Goal: Information Seeking & Learning: Learn about a topic

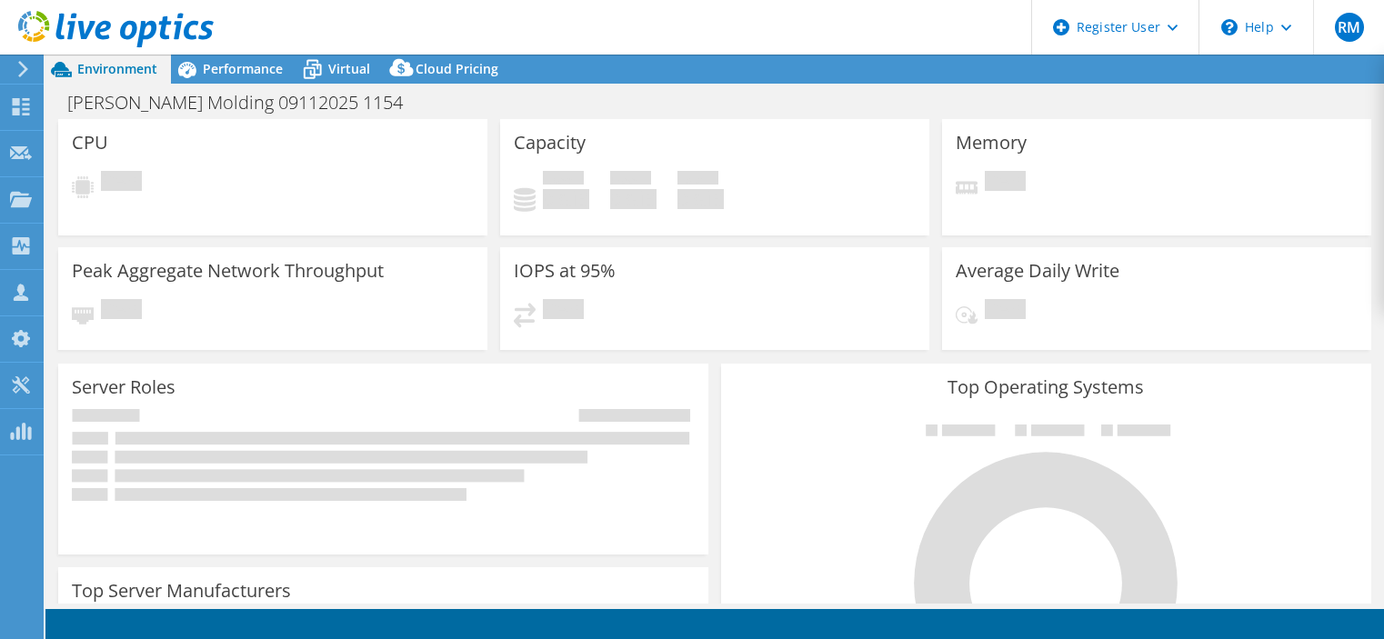
select select "USD"
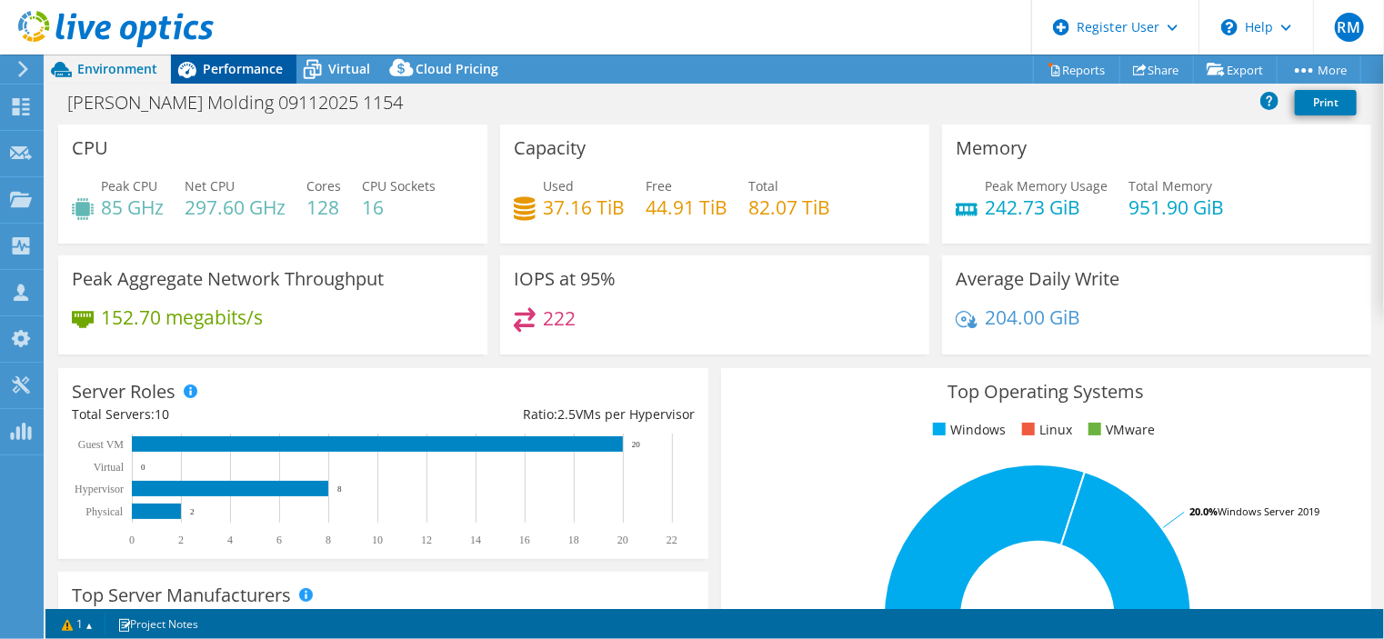
click at [260, 64] on span "Performance" at bounding box center [243, 68] width 80 height 17
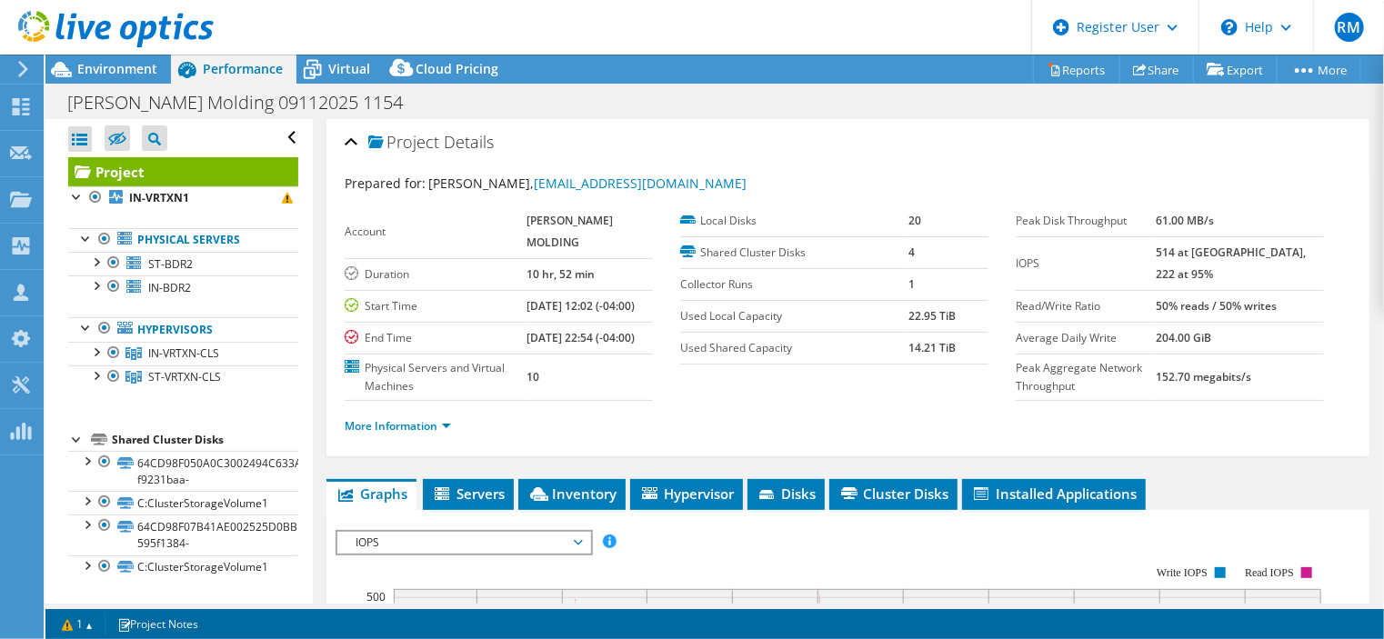
drag, startPoint x: 791, startPoint y: 64, endPoint x: 703, endPoint y: 38, distance: 91.8
click at [703, 38] on header "RM Dell User [PERSON_NAME] [PERSON_NAME][EMAIL_ADDRESS][PERSON_NAME][DOMAIN_NAM…" at bounding box center [692, 27] width 1384 height 55
click at [150, 77] on div "Environment" at bounding box center [107, 69] width 125 height 29
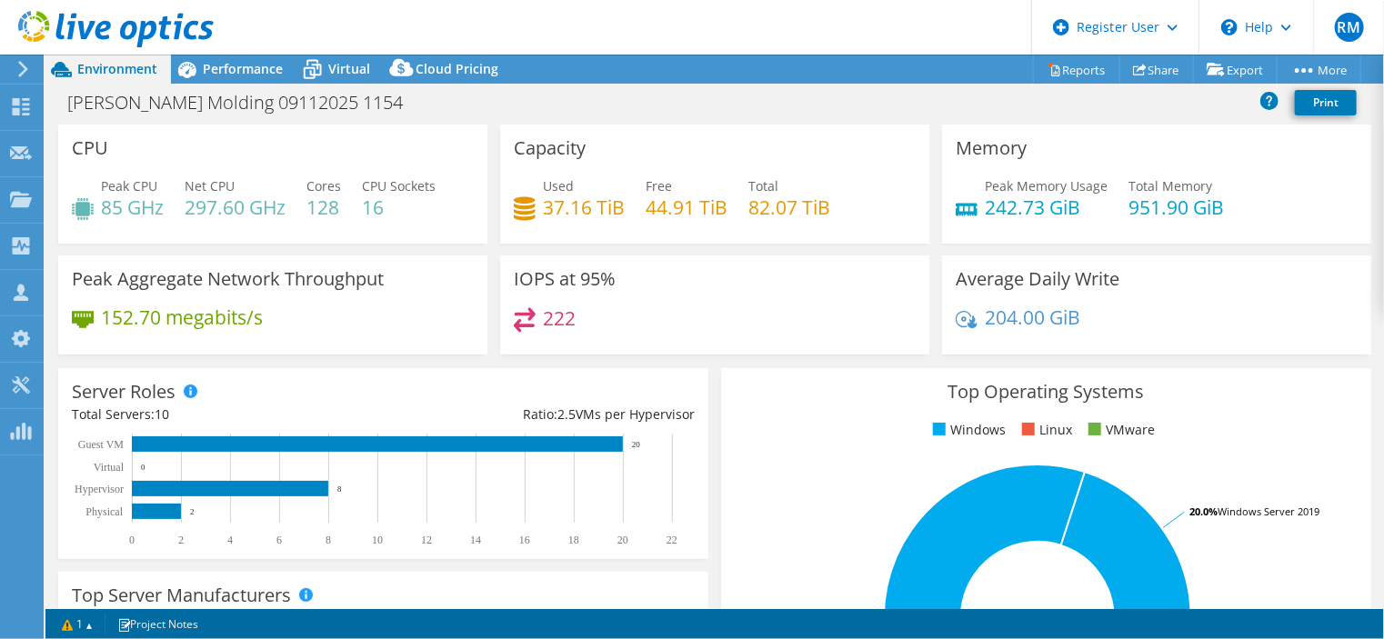
drag, startPoint x: 606, startPoint y: 55, endPoint x: 567, endPoint y: 46, distance: 39.9
drag, startPoint x: 567, startPoint y: 46, endPoint x: 517, endPoint y: 42, distance: 50.2
click at [517, 42] on header "RM Dell User [PERSON_NAME] [PERSON_NAME][EMAIL_ADDRESS][PERSON_NAME][DOMAIN_NAM…" at bounding box center [692, 27] width 1384 height 55
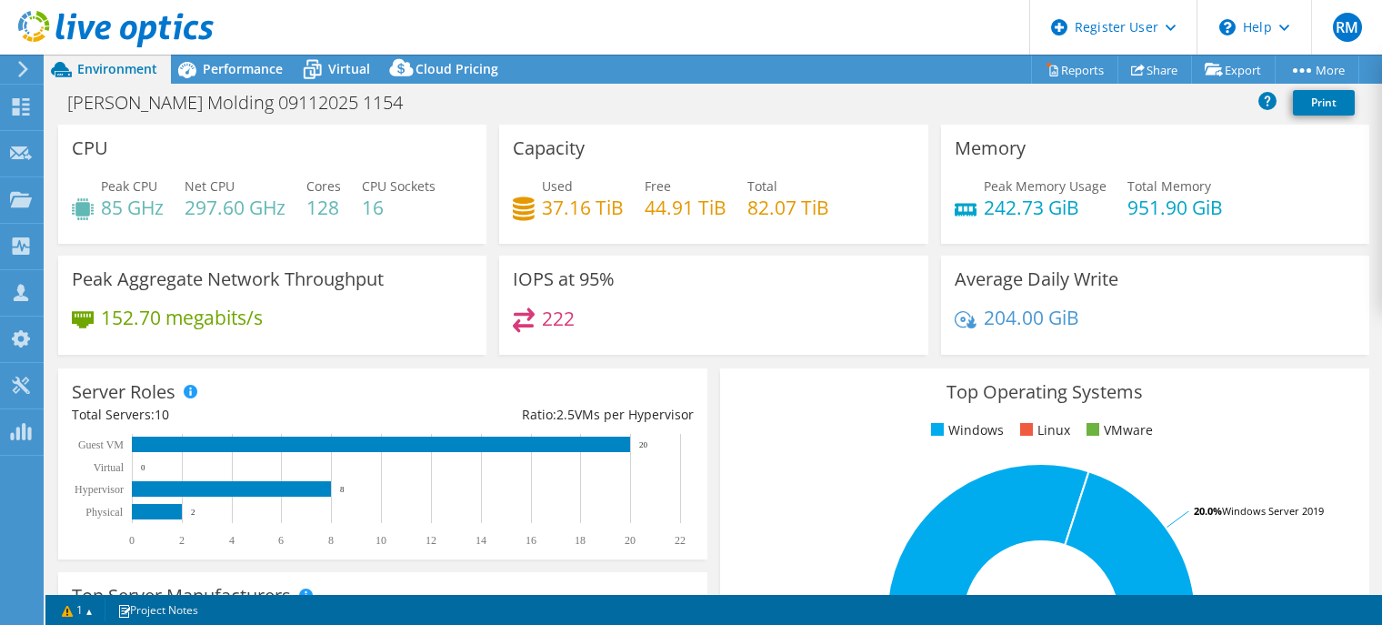
click at [646, 49] on header "RM Dell User [PERSON_NAME] [PERSON_NAME][EMAIL_ADDRESS][PERSON_NAME][DOMAIN_NAM…" at bounding box center [691, 27] width 1382 height 55
click at [267, 69] on span "Performance" at bounding box center [243, 68] width 80 height 17
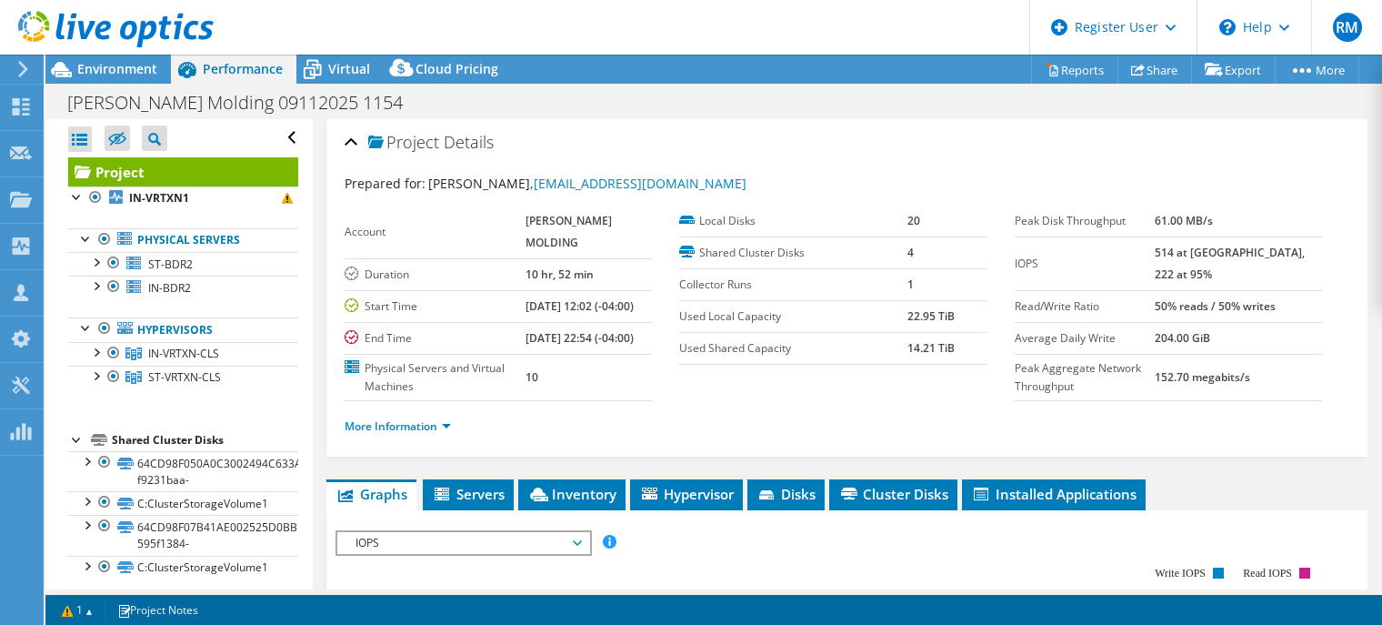
drag, startPoint x: 611, startPoint y: 329, endPoint x: 546, endPoint y: 314, distance: 67.3
click at [546, 314] on td "[DATE] 12:02 (-04:00)" at bounding box center [589, 306] width 126 height 32
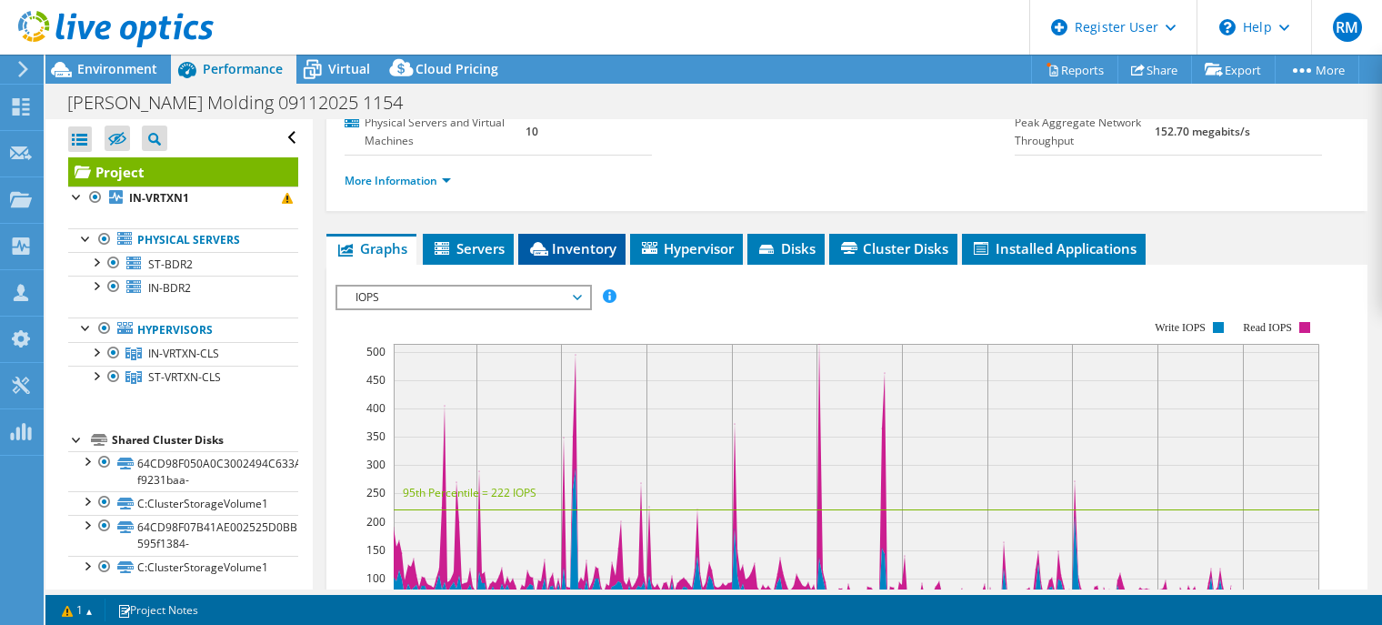
click at [587, 256] on li "Inventory" at bounding box center [571, 249] width 107 height 31
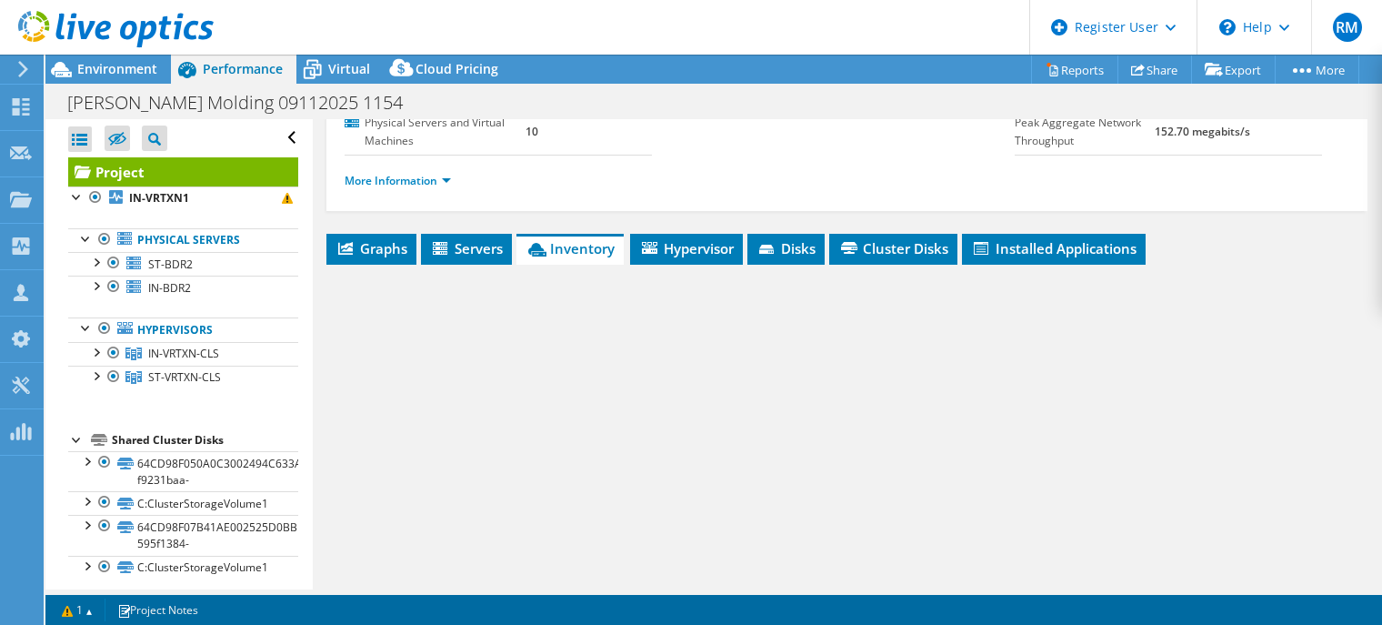
click at [826, 155] on section "Account [PERSON_NAME] MOLDING Duration 10 hr, 52 min Start Time [DATE] 12:02 (-…" at bounding box center [680, 58] width 670 height 196
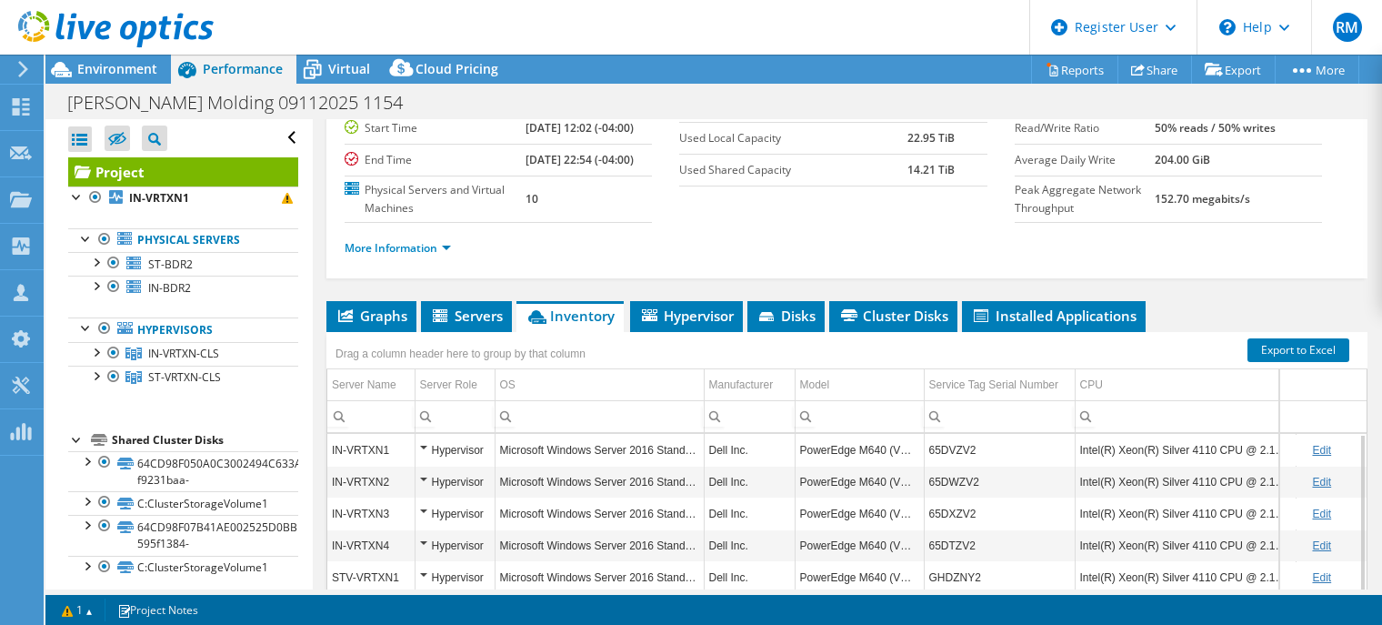
scroll to position [0, 0]
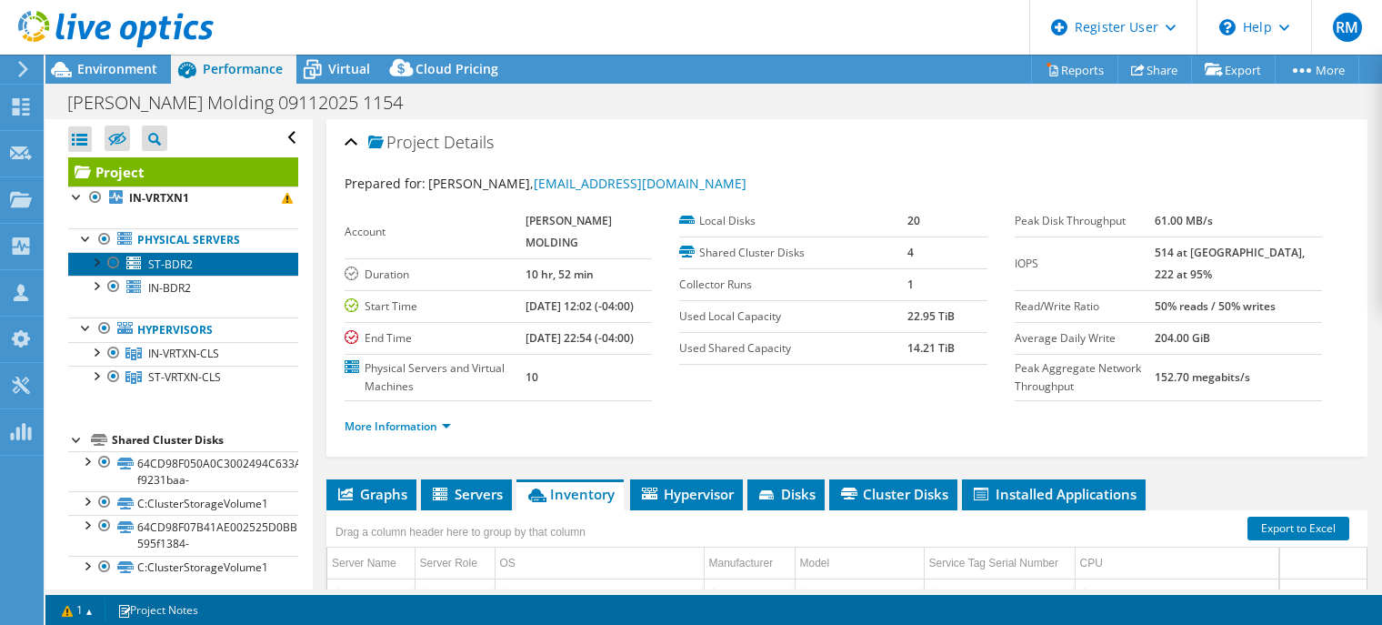
click at [196, 257] on link "ST-BDR2" at bounding box center [183, 264] width 230 height 24
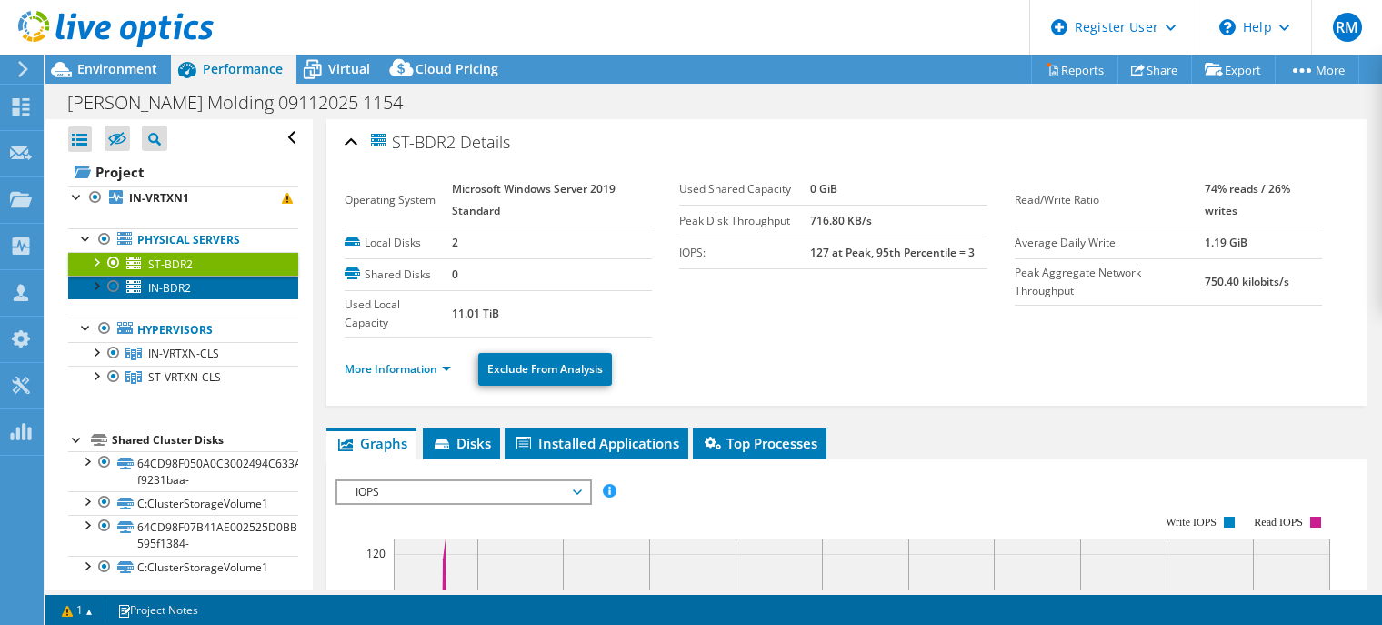
click at [234, 289] on link "IN-BDR2" at bounding box center [183, 288] width 230 height 24
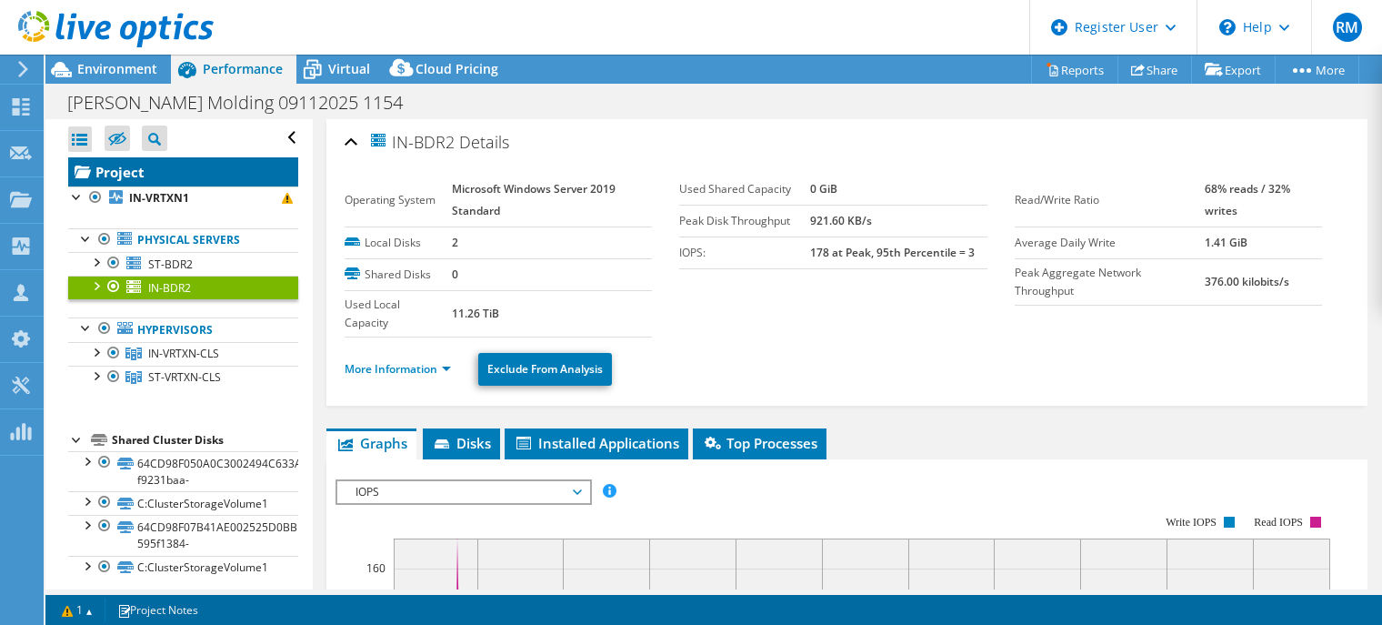
click at [234, 170] on link "Project" at bounding box center [183, 171] width 230 height 29
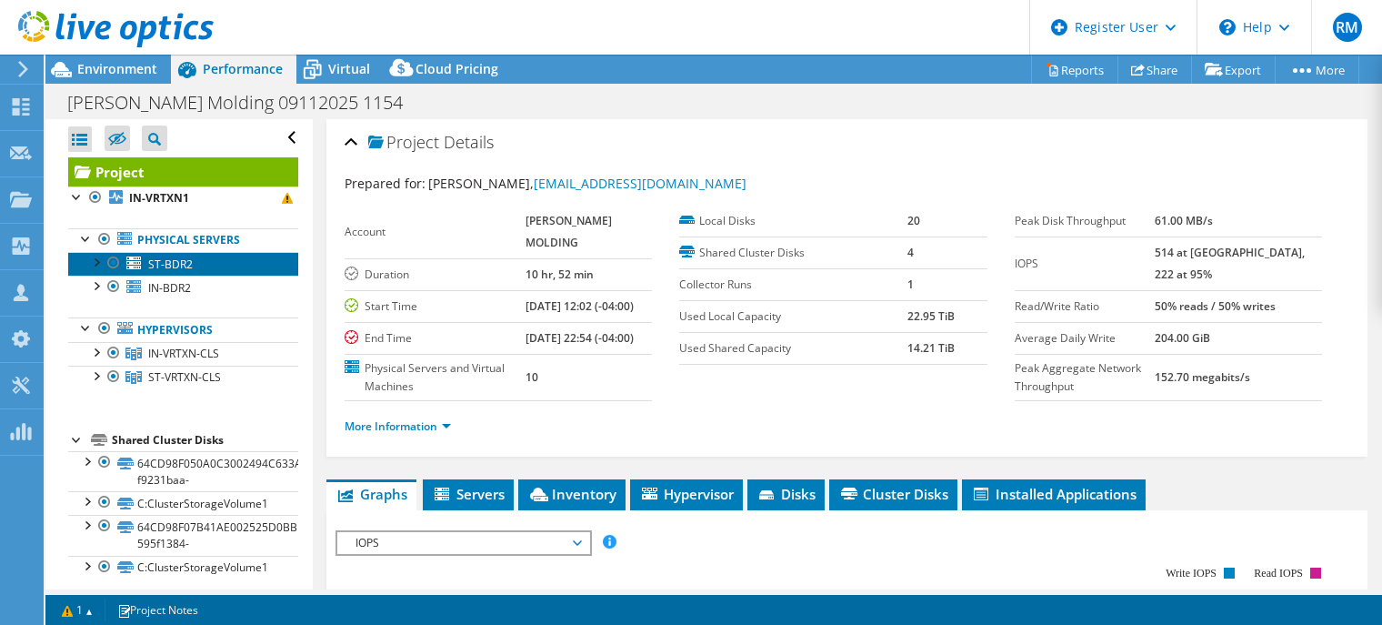
click at [251, 265] on link "ST-BDR2" at bounding box center [183, 264] width 230 height 24
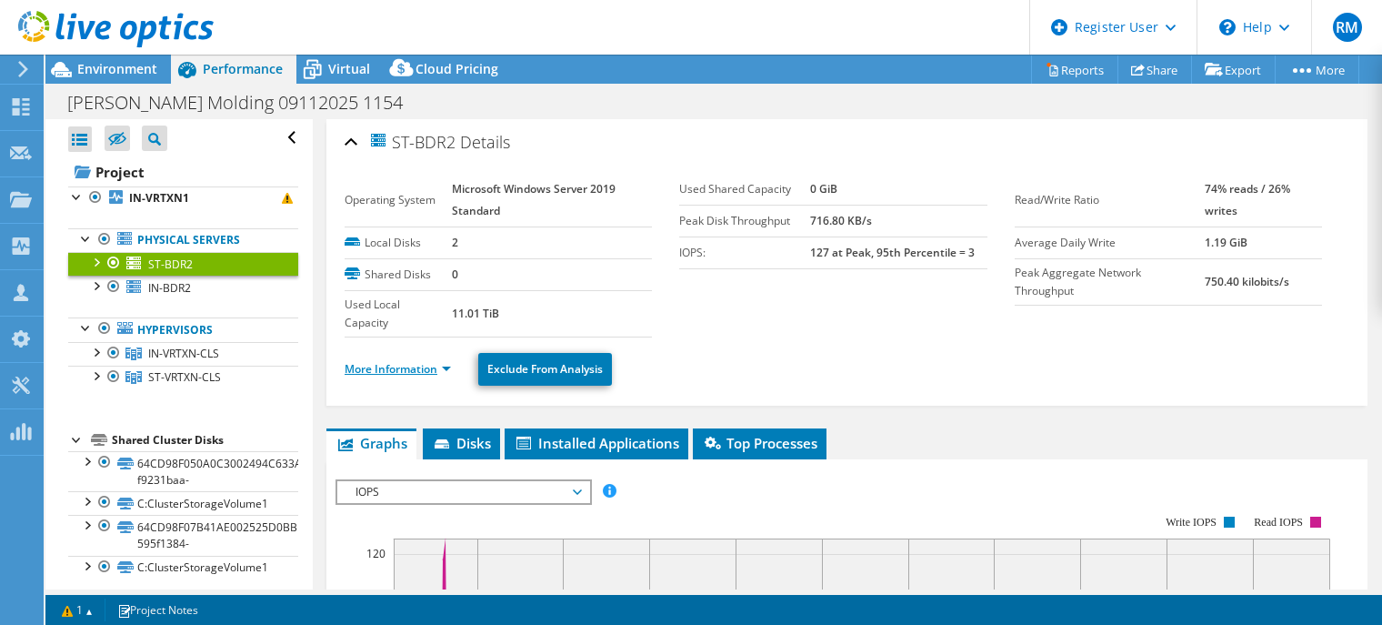
click at [406, 366] on link "More Information" at bounding box center [398, 368] width 106 height 15
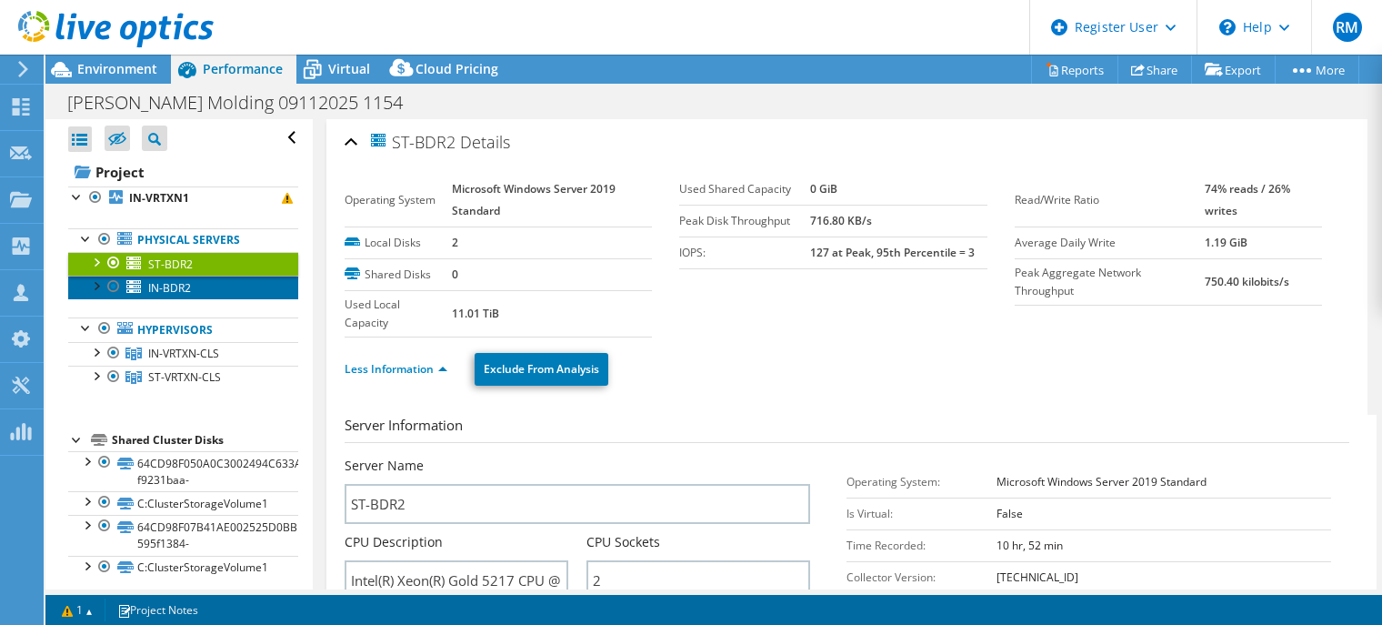
click at [247, 293] on link "IN-BDR2" at bounding box center [183, 288] width 230 height 24
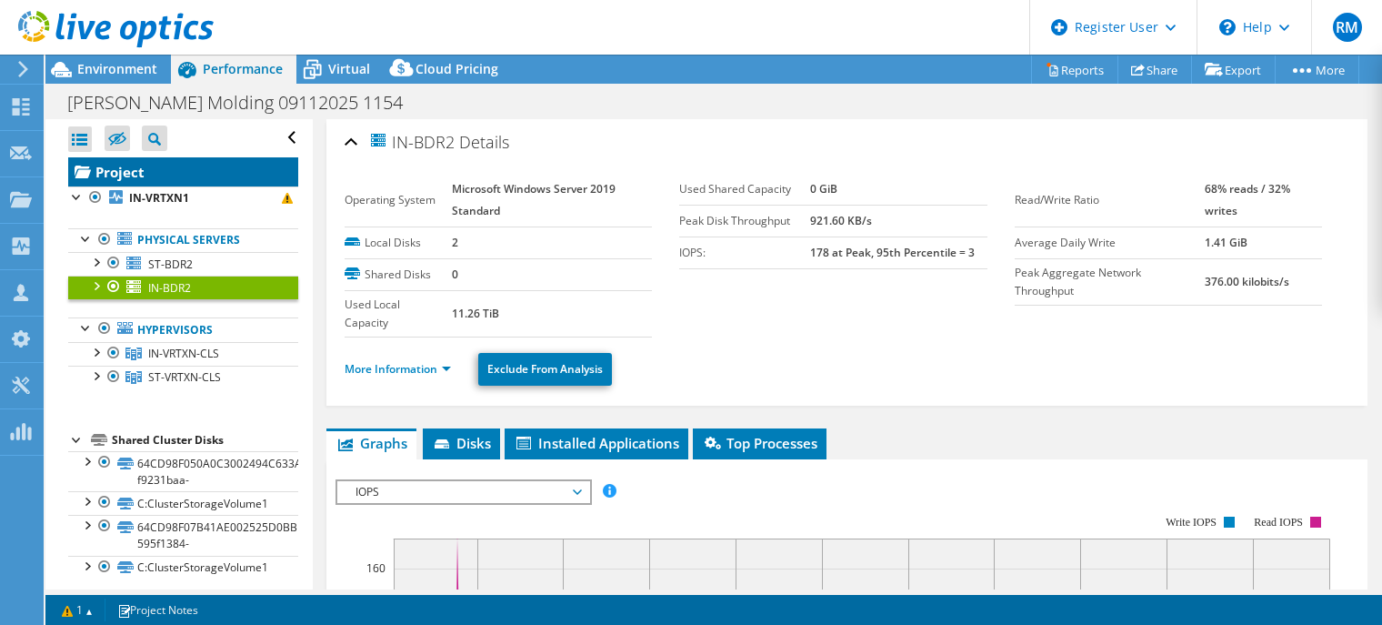
click at [215, 176] on link "Project" at bounding box center [183, 171] width 230 height 29
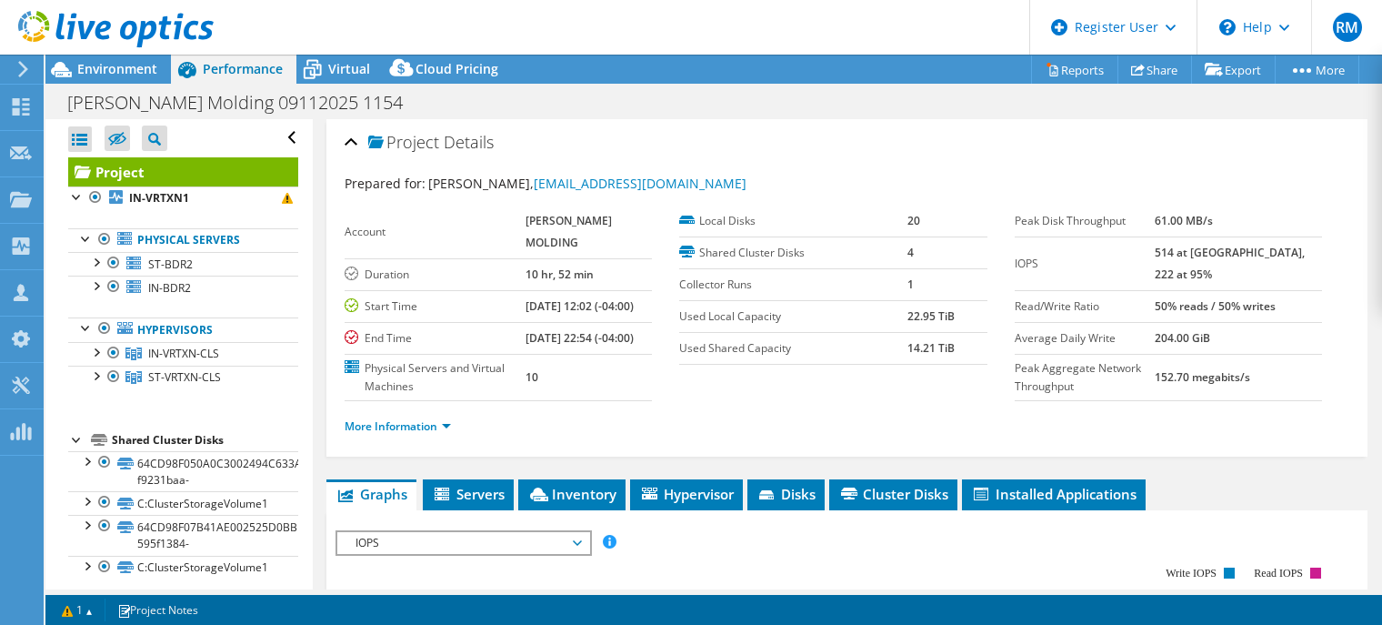
click at [687, 392] on section "Account [PERSON_NAME] MOLDING Duration 10 hr, 52 min Start Time [DATE] 12:02 (-…" at bounding box center [680, 304] width 670 height 196
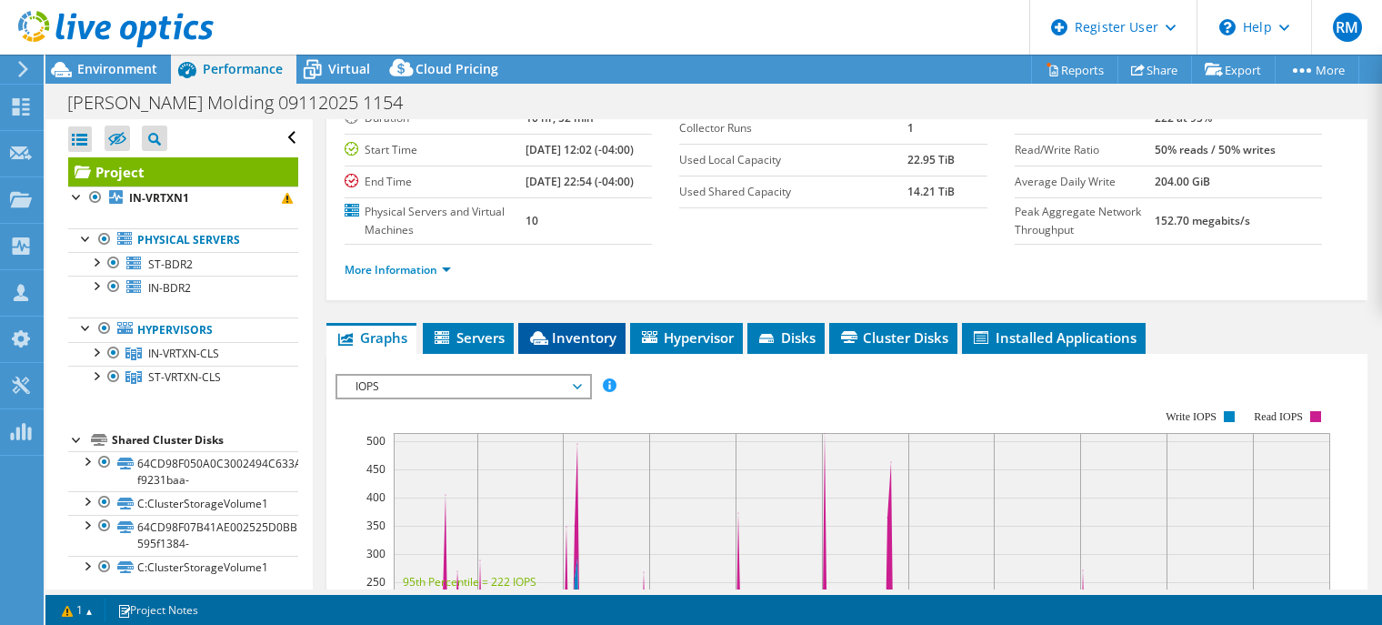
click at [607, 346] on span "Inventory" at bounding box center [571, 337] width 89 height 18
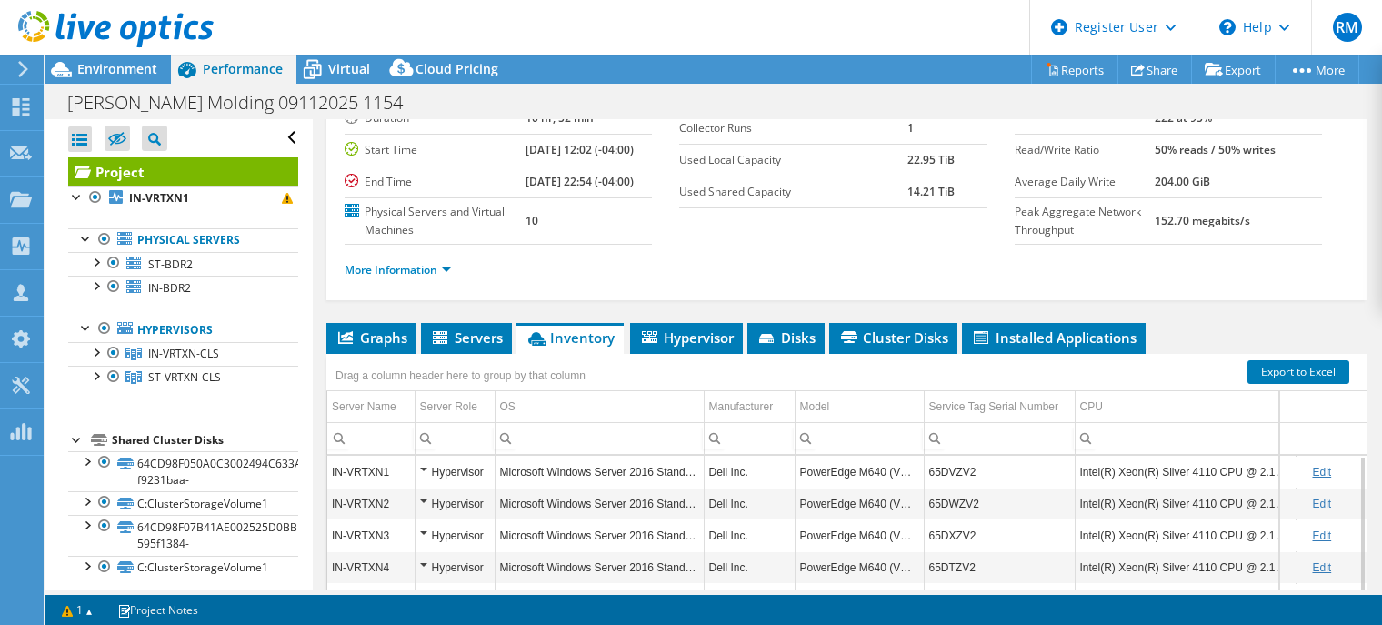
click at [694, 270] on div "More Information" at bounding box center [847, 270] width 1005 height 51
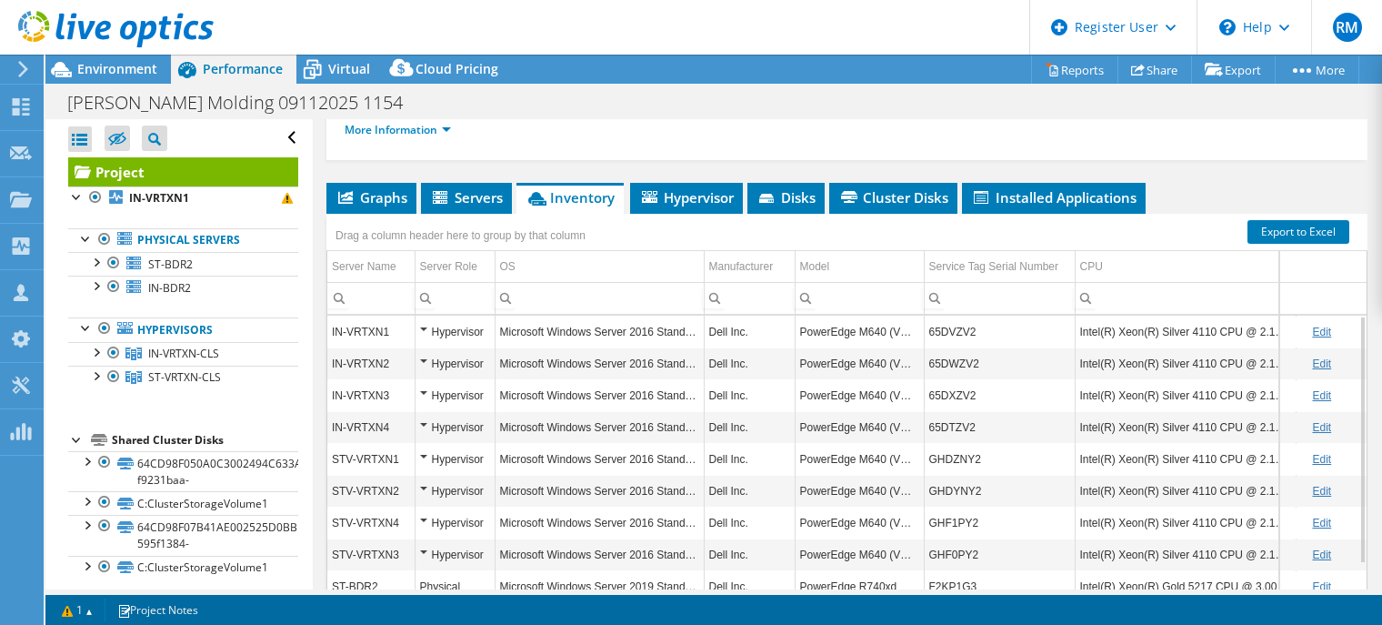
scroll to position [360, 0]
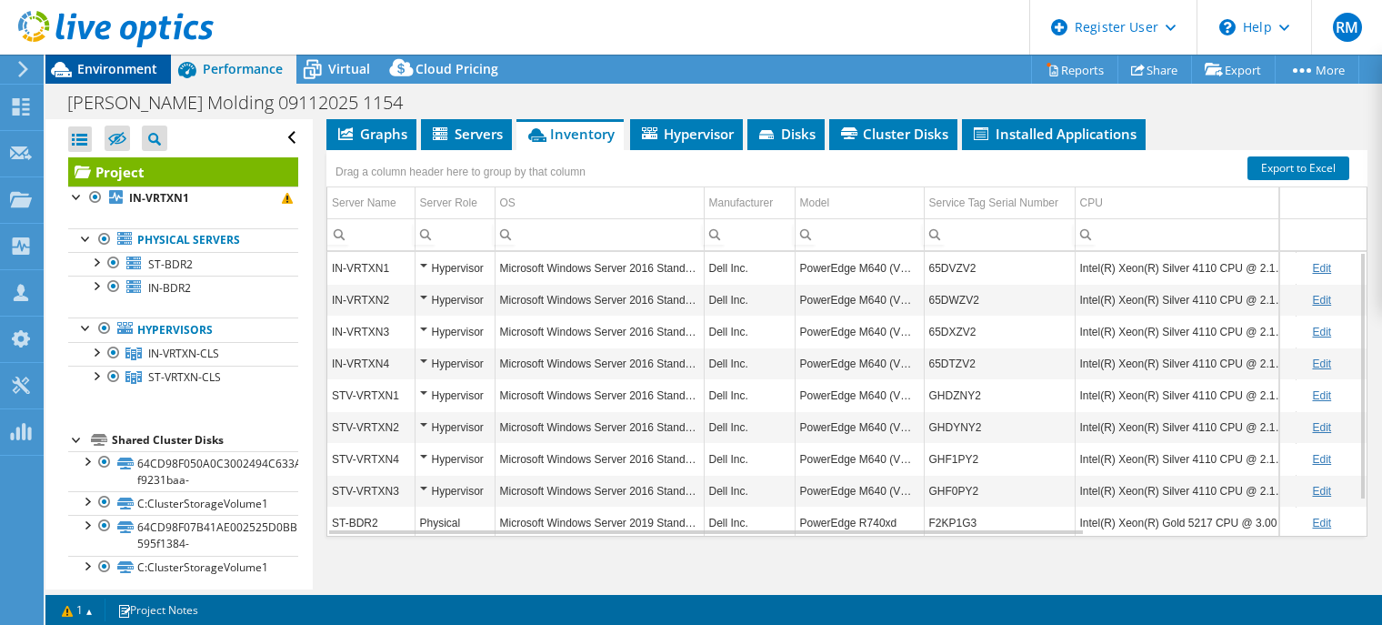
click at [145, 73] on span "Environment" at bounding box center [117, 68] width 80 height 17
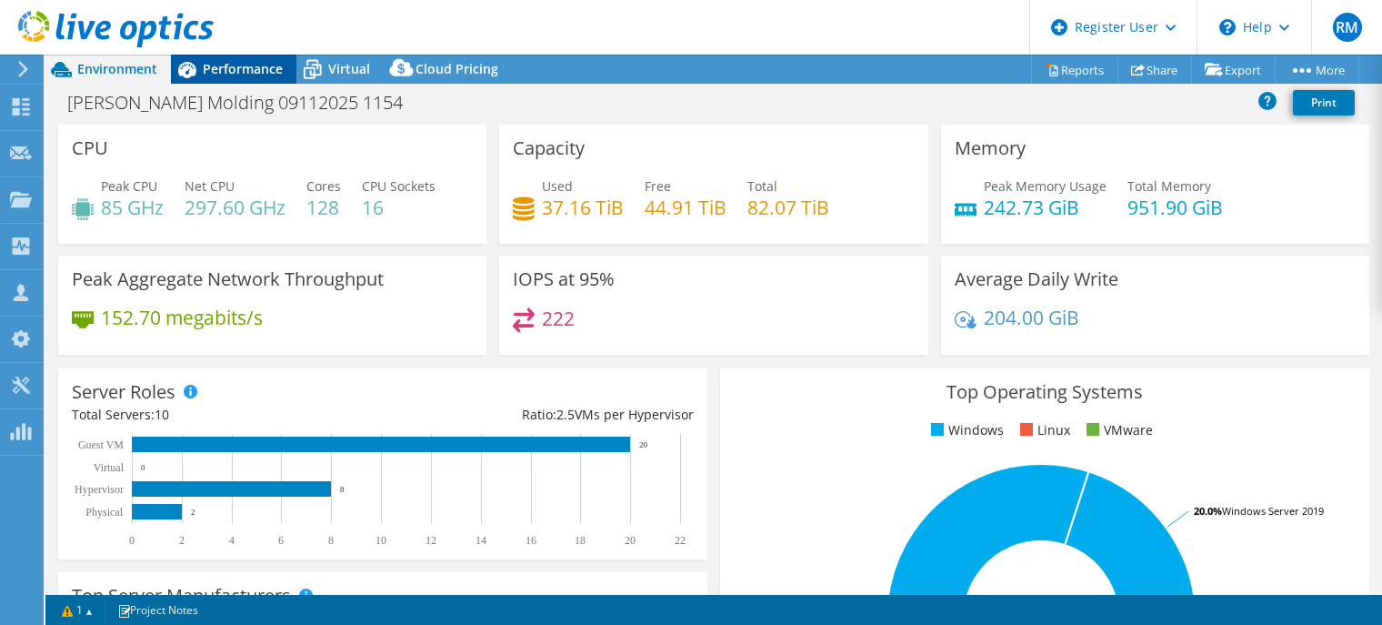
click at [273, 68] on span "Performance" at bounding box center [243, 68] width 80 height 17
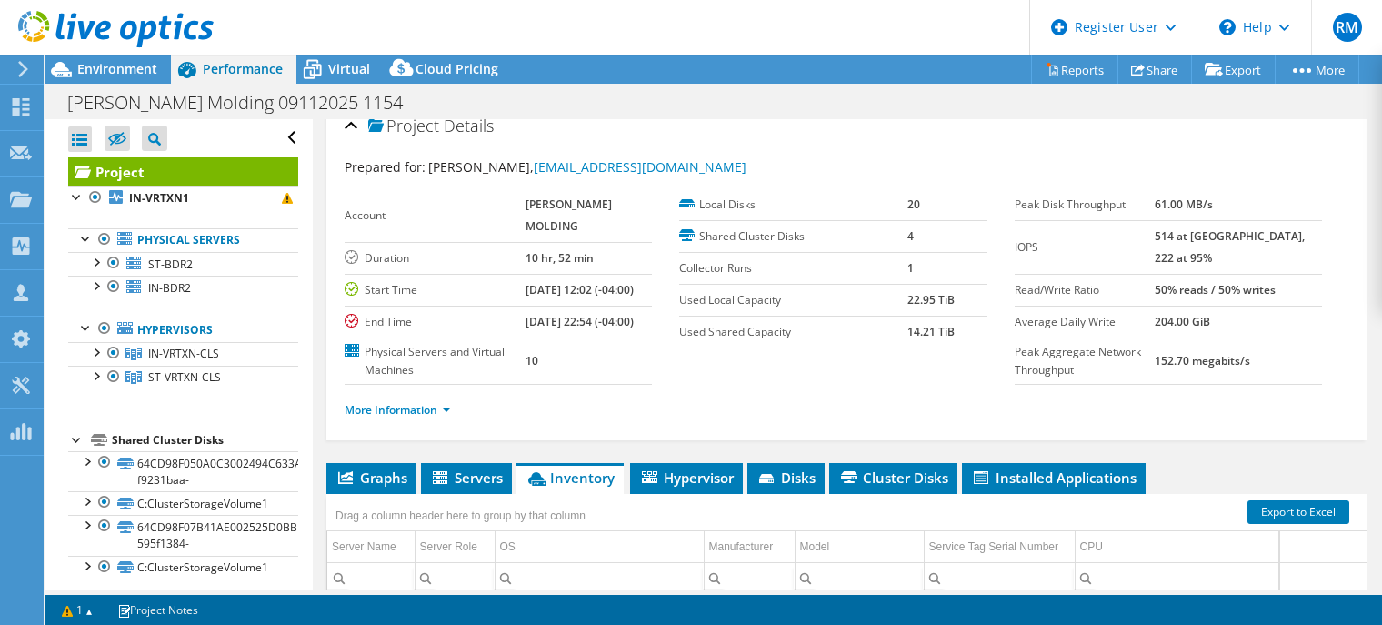
scroll to position [0, 0]
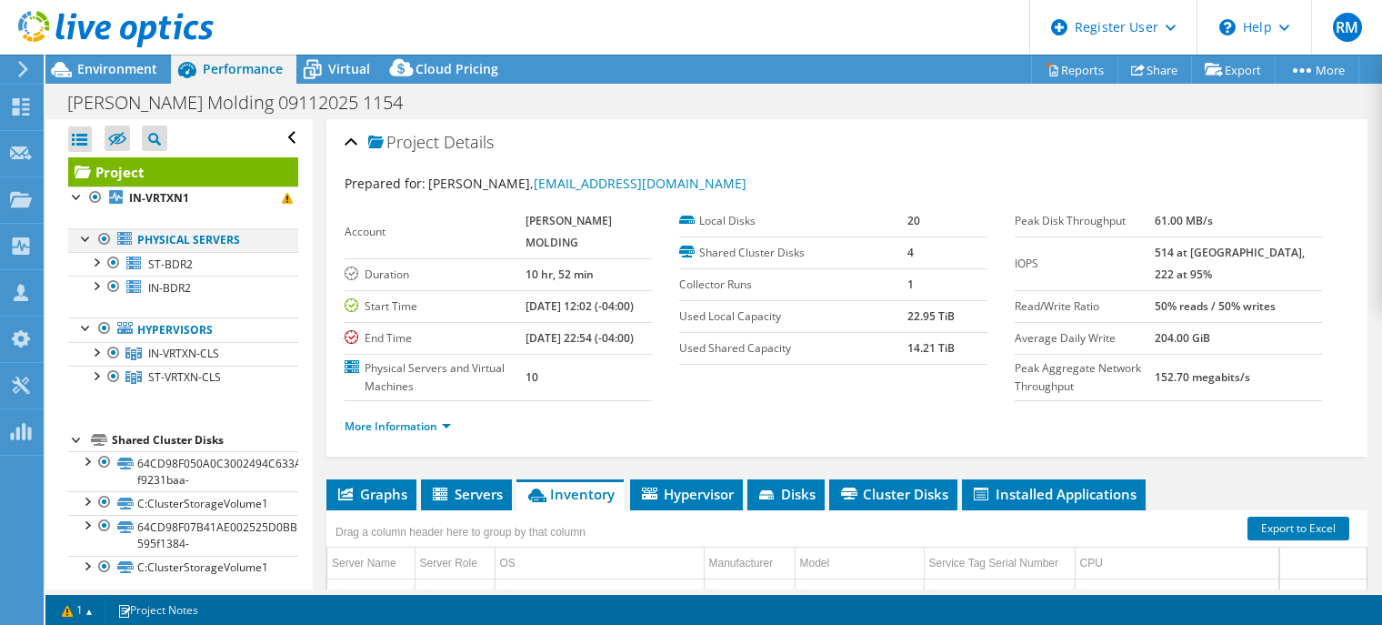
click at [106, 243] on div at bounding box center [104, 239] width 18 height 22
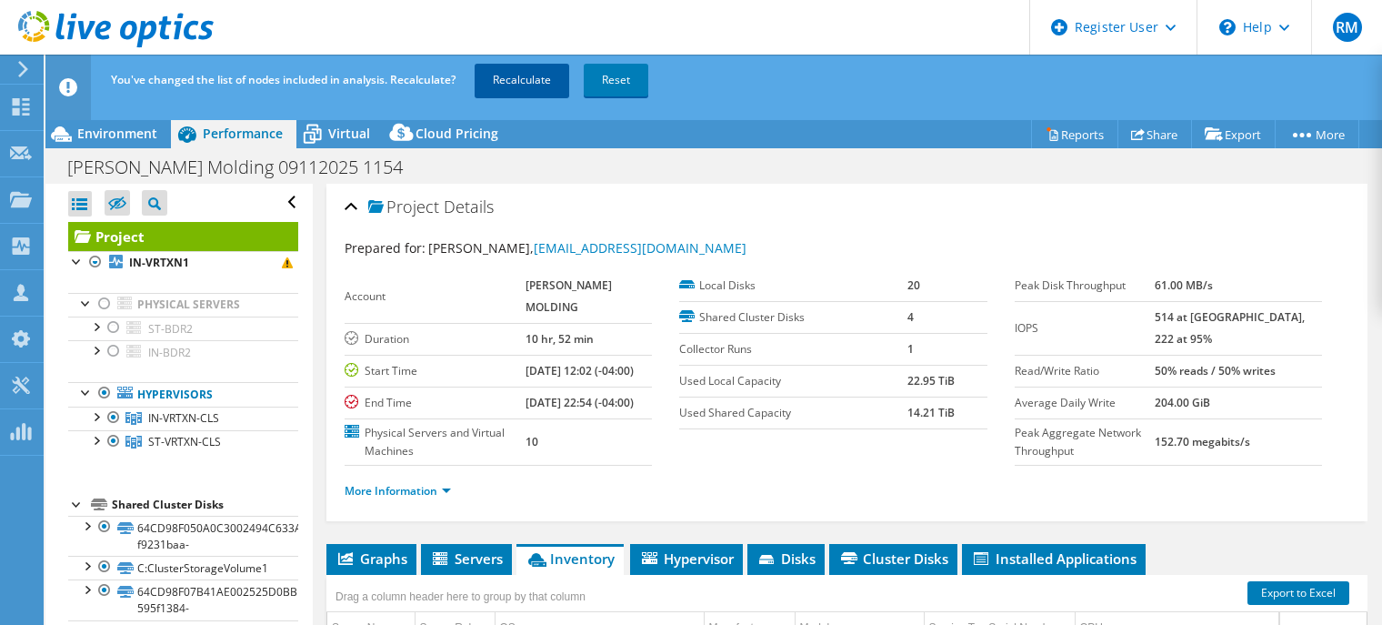
click at [517, 87] on link "Recalculate" at bounding box center [522, 80] width 95 height 33
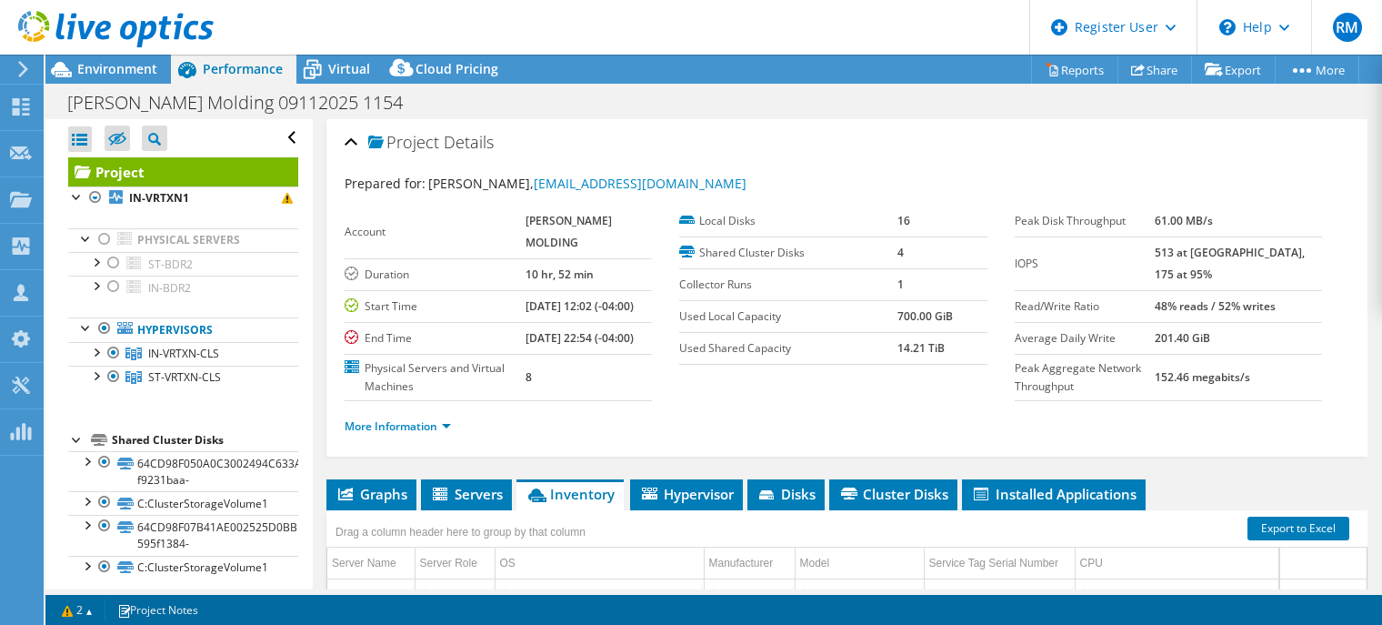
click at [132, 58] on div at bounding box center [107, 30] width 214 height 61
click at [139, 70] on span "Environment" at bounding box center [117, 68] width 80 height 17
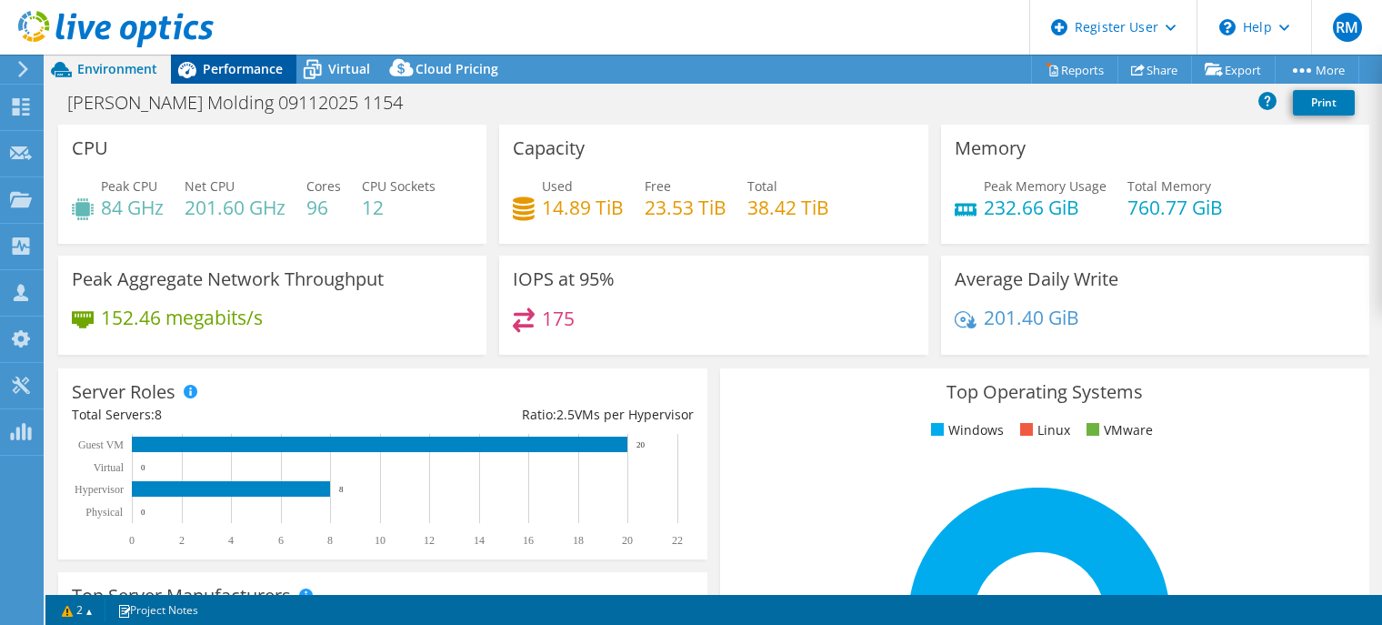
click at [229, 70] on span "Performance" at bounding box center [243, 68] width 80 height 17
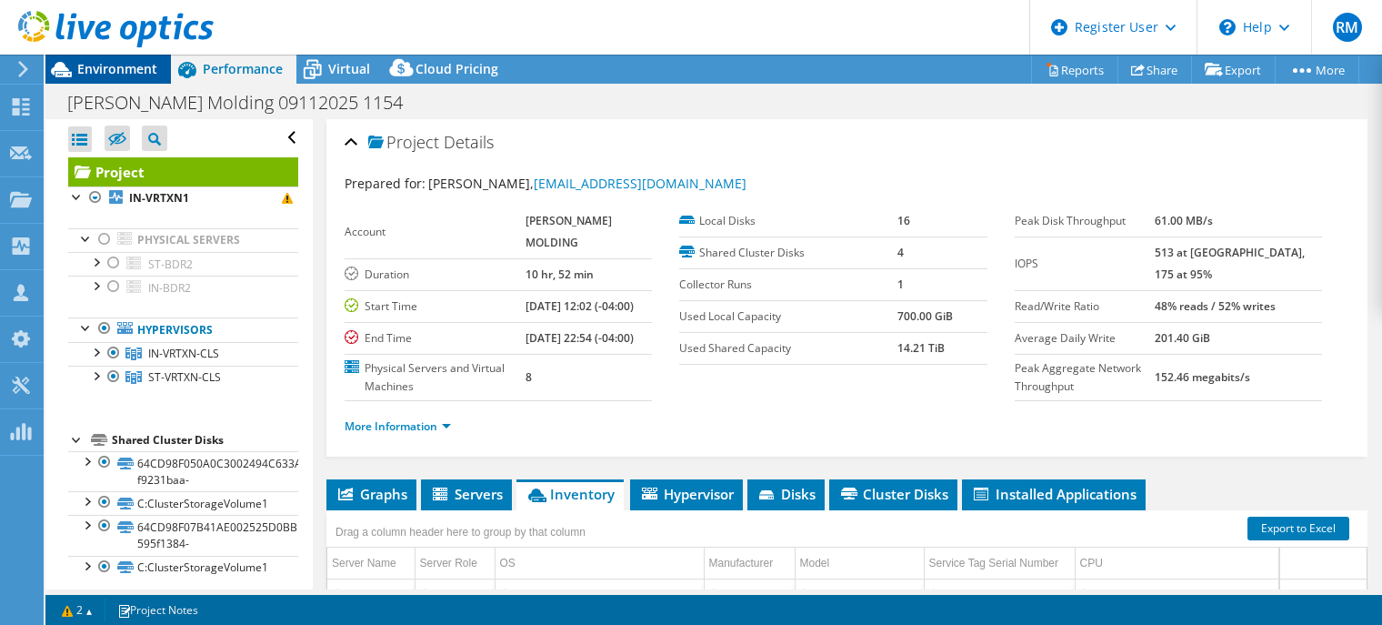
click at [131, 76] on span "Environment" at bounding box center [117, 68] width 80 height 17
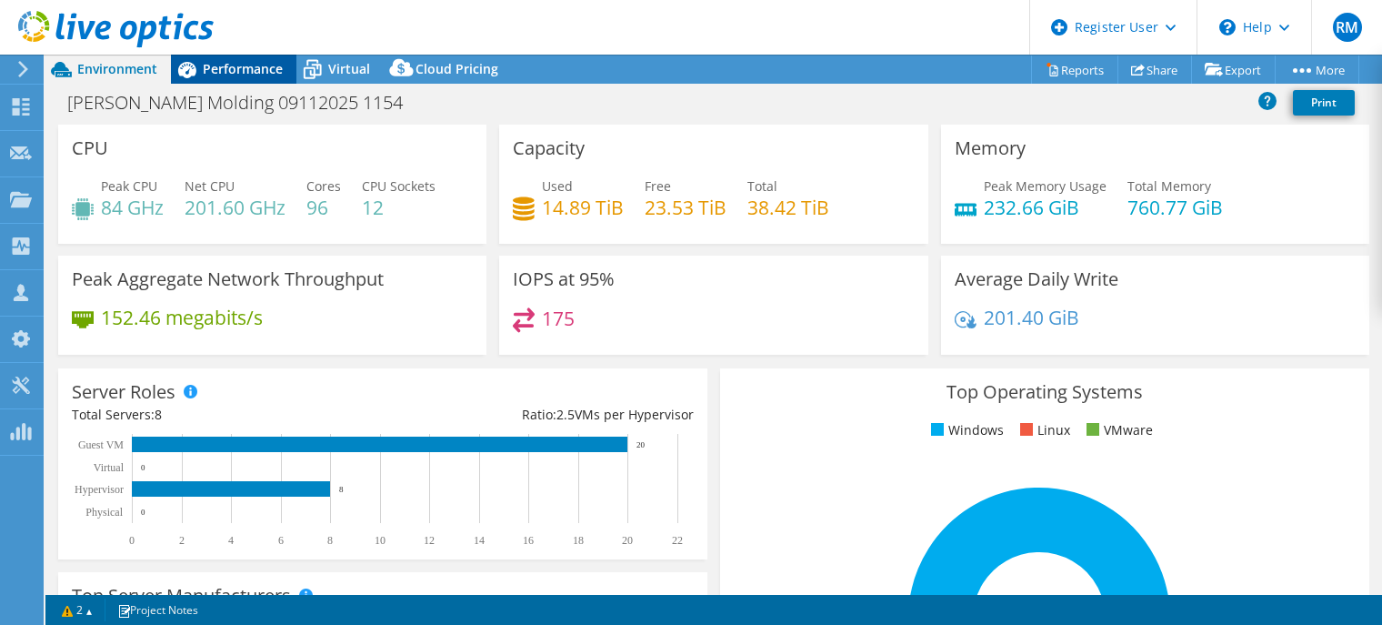
click at [255, 75] on span "Performance" at bounding box center [243, 68] width 80 height 17
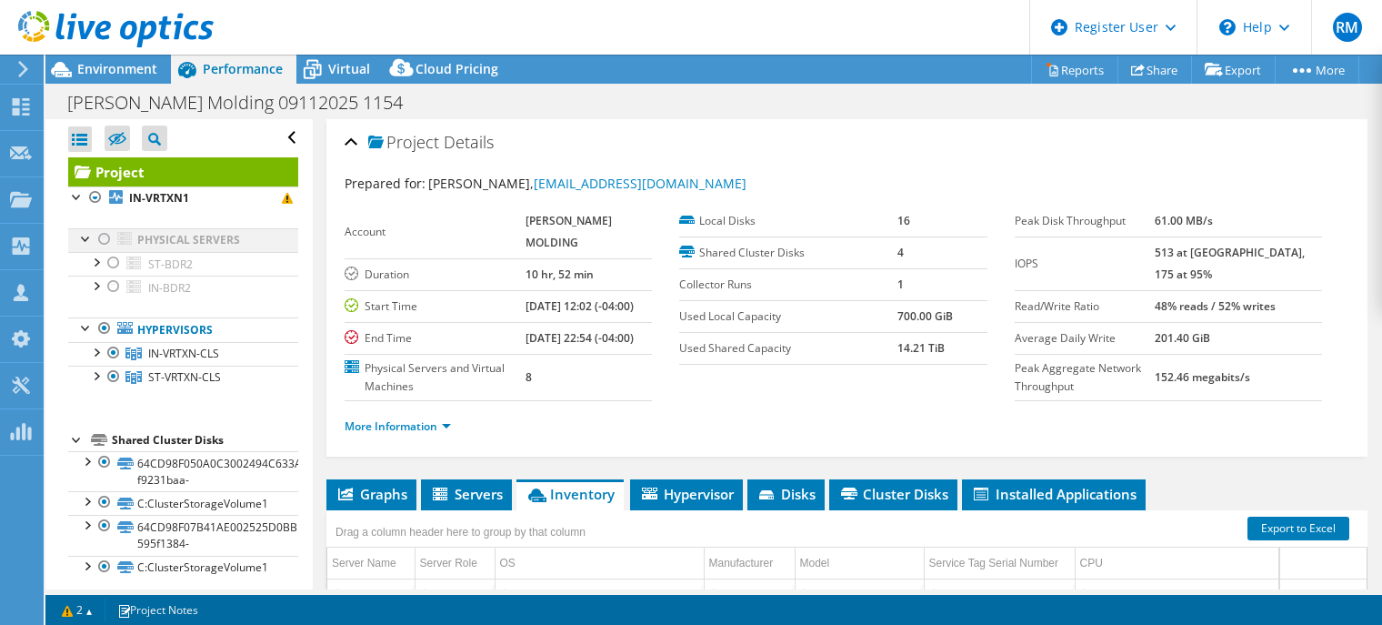
click at [109, 238] on div at bounding box center [104, 239] width 18 height 22
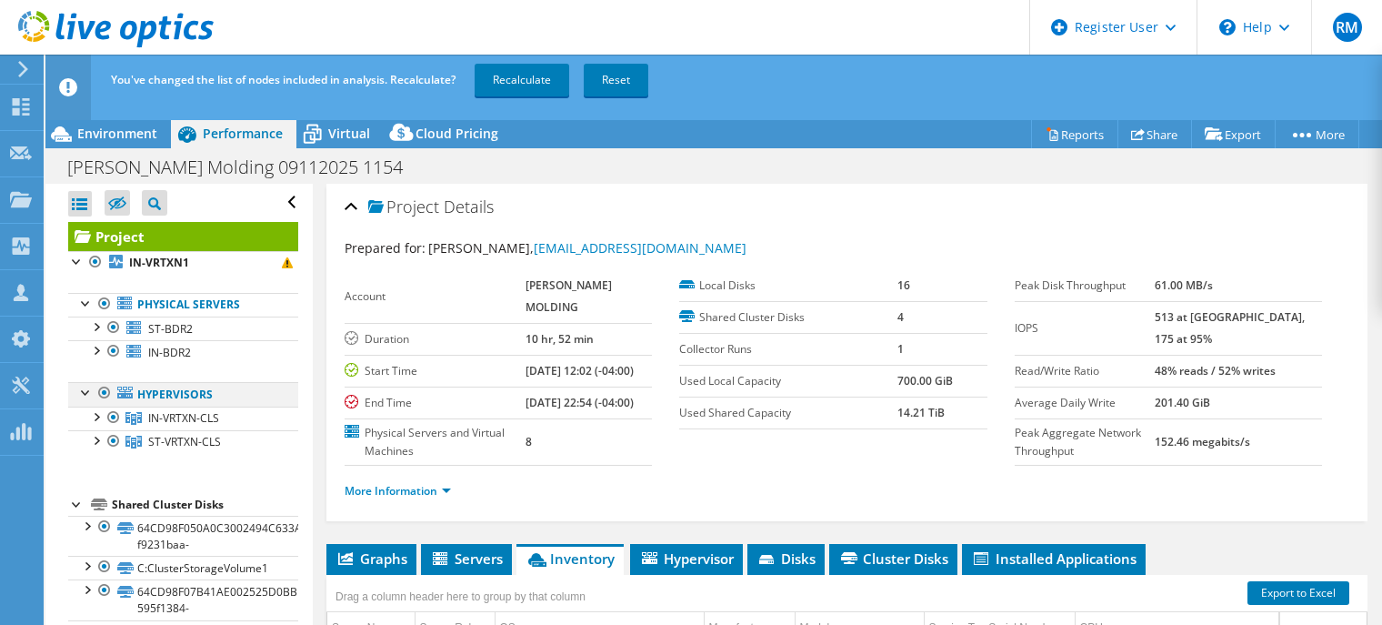
click at [101, 391] on div at bounding box center [104, 393] width 18 height 22
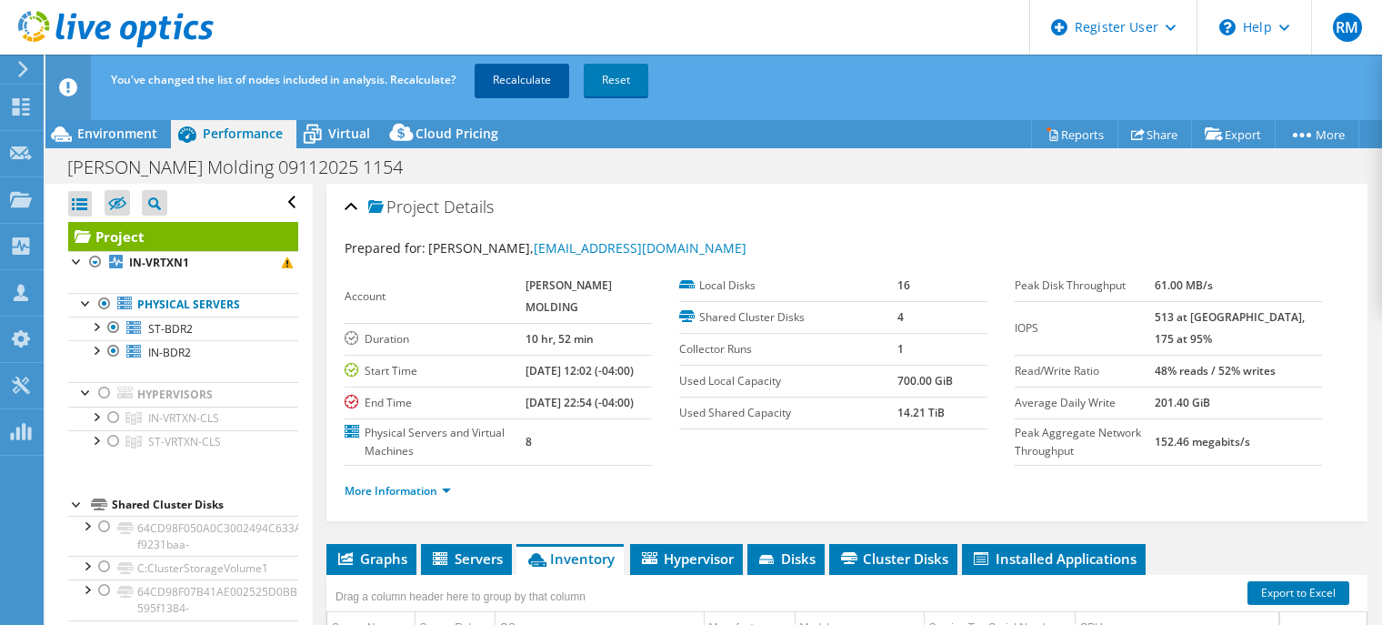
click at [523, 71] on link "Recalculate" at bounding box center [522, 80] width 95 height 33
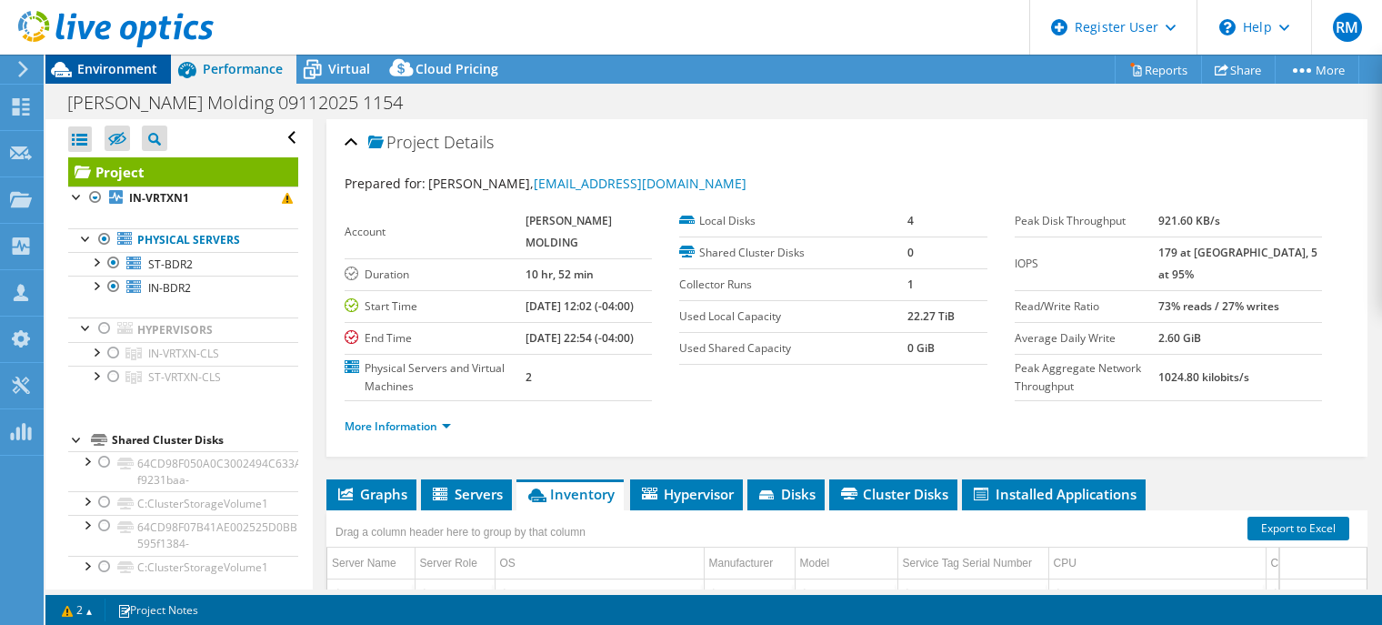
click at [157, 68] on div "Environment" at bounding box center [107, 69] width 125 height 29
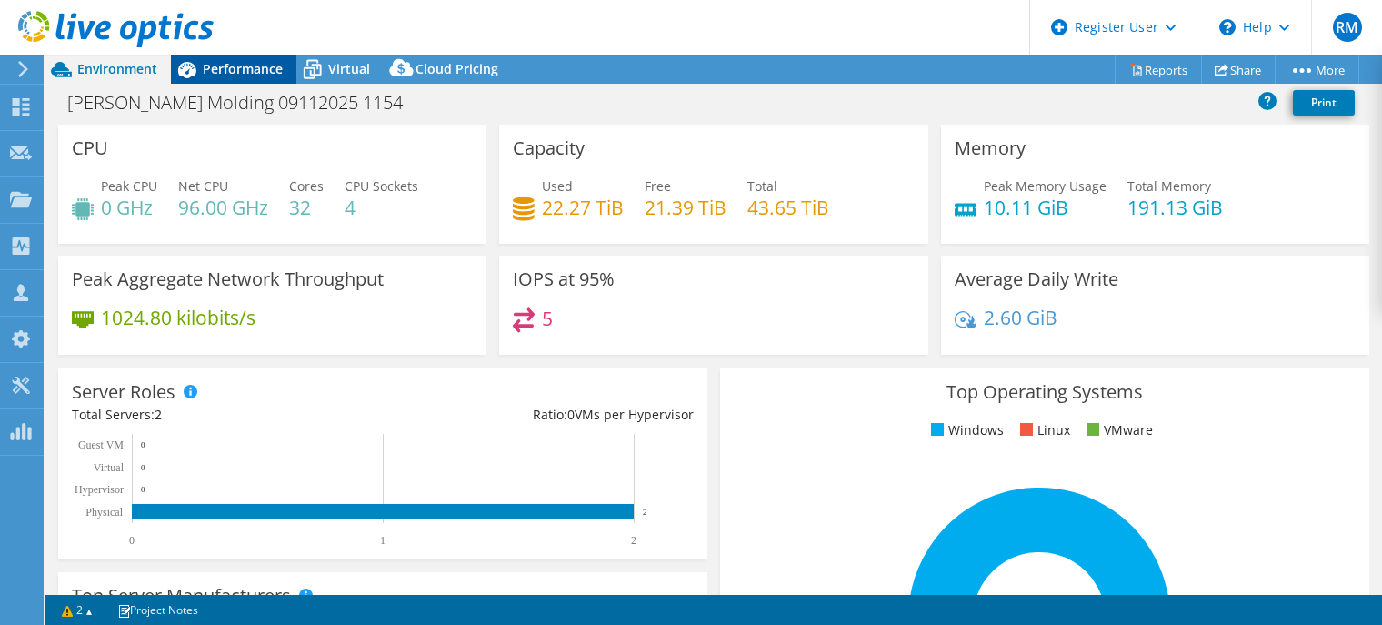
click at [217, 66] on span "Performance" at bounding box center [243, 68] width 80 height 17
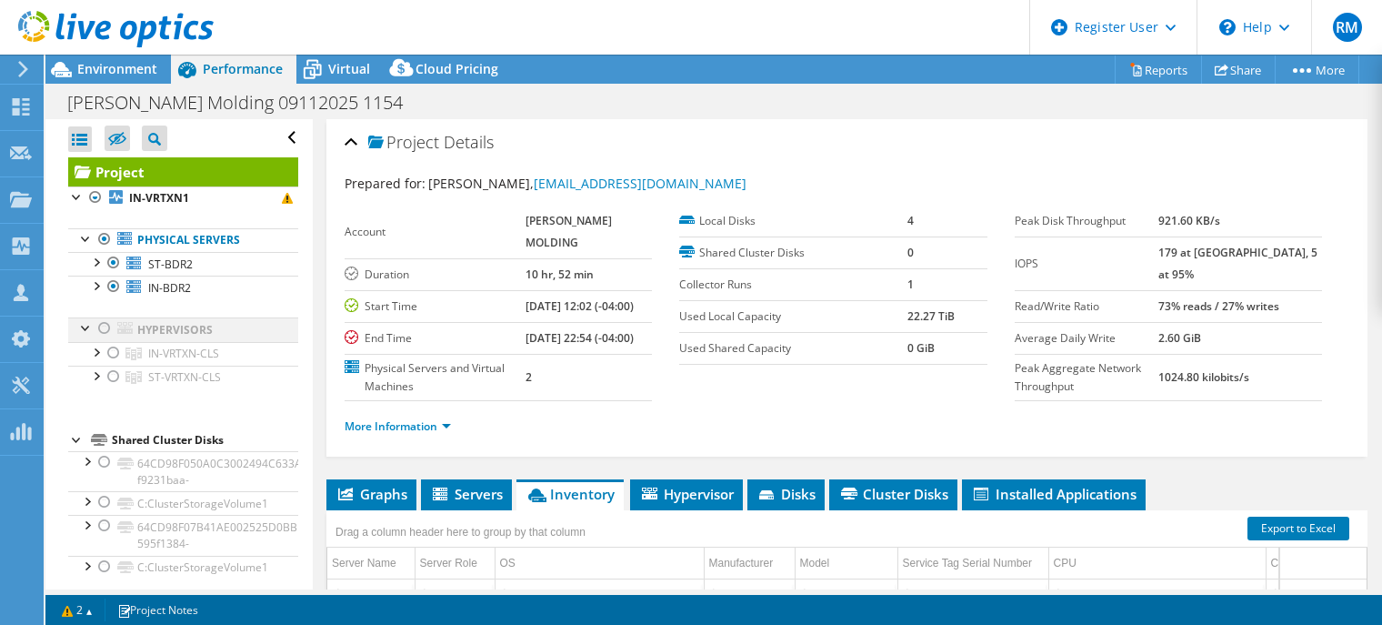
click at [107, 323] on div at bounding box center [104, 328] width 18 height 22
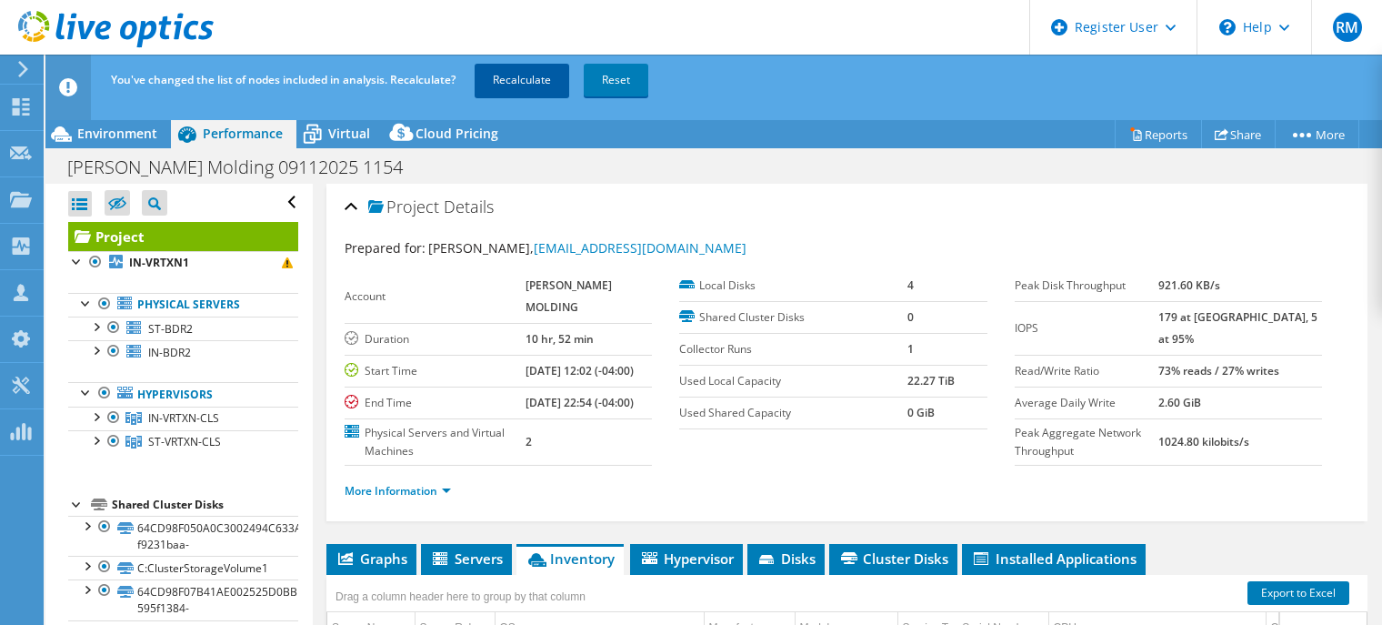
click at [501, 83] on link "Recalculate" at bounding box center [522, 80] width 95 height 33
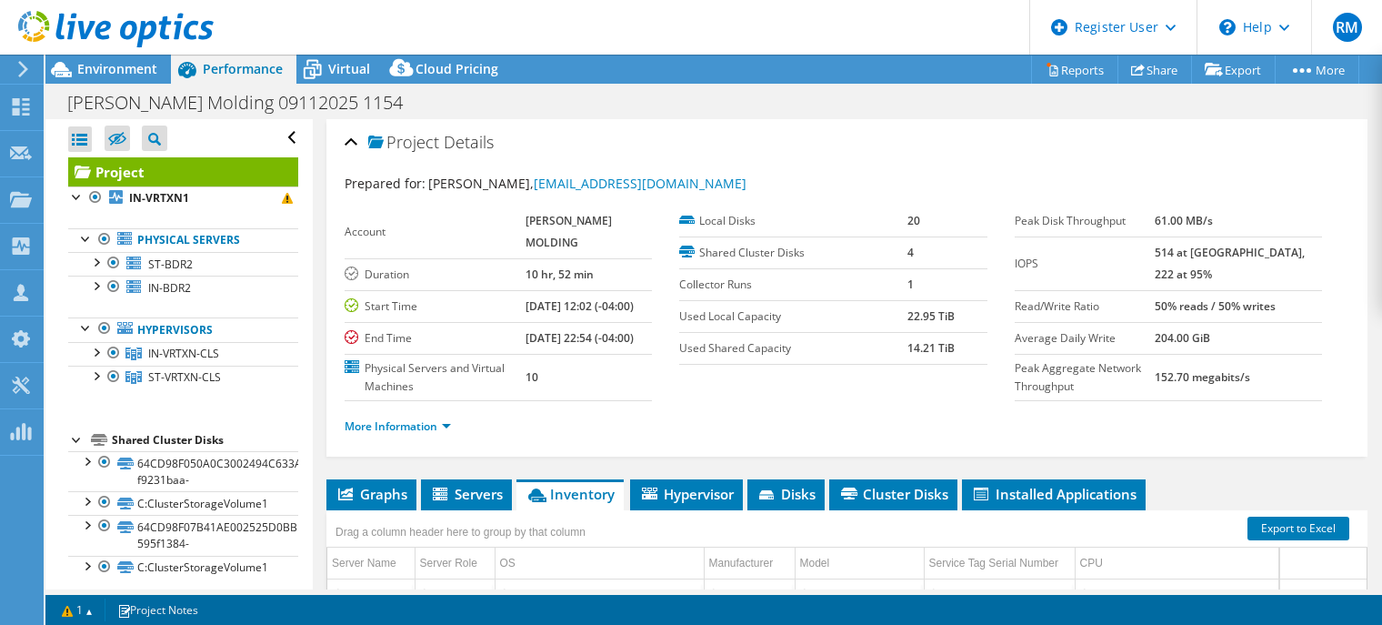
drag, startPoint x: 698, startPoint y: 72, endPoint x: 631, endPoint y: 59, distance: 68.5
drag, startPoint x: 631, startPoint y: 59, endPoint x: 577, endPoint y: 50, distance: 54.4
drag, startPoint x: 577, startPoint y: 50, endPoint x: 538, endPoint y: 35, distance: 41.7
click at [538, 35] on header "RM Dell User [PERSON_NAME] [PERSON_NAME][EMAIL_ADDRESS][PERSON_NAME][DOMAIN_NAM…" at bounding box center [691, 27] width 1382 height 55
click at [908, 29] on header "RM Dell User [PERSON_NAME] [PERSON_NAME][EMAIL_ADDRESS][PERSON_NAME][DOMAIN_NAM…" at bounding box center [691, 27] width 1382 height 55
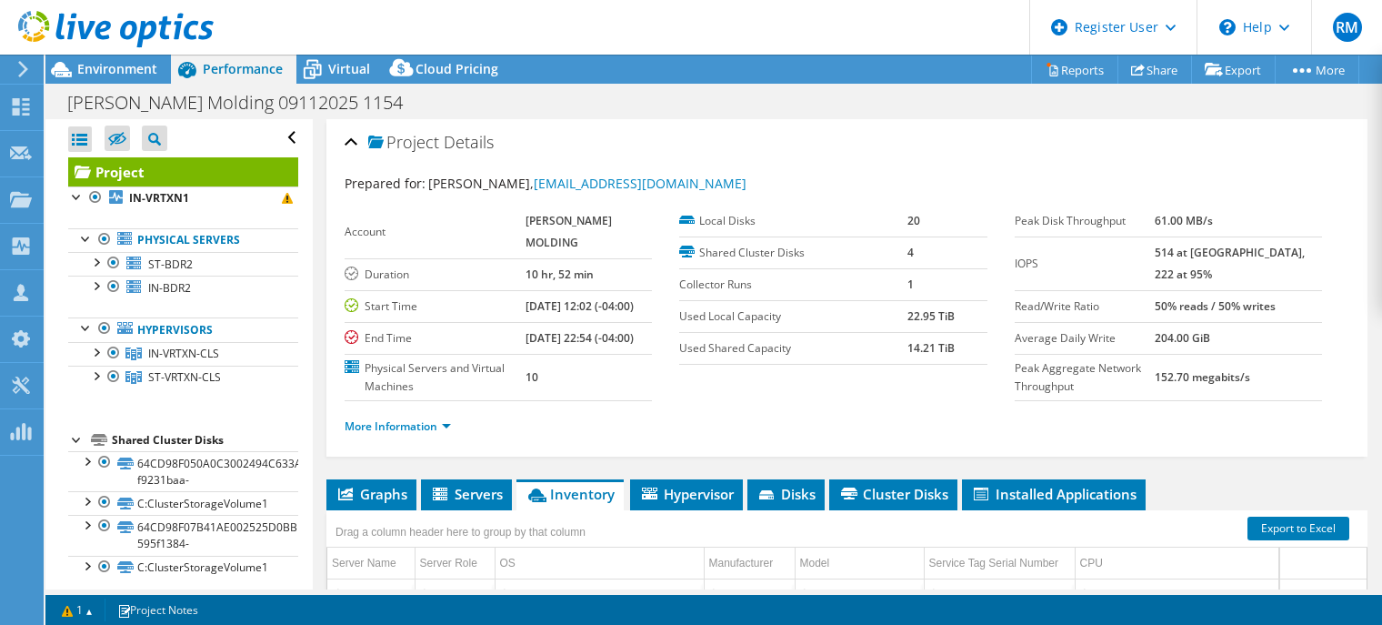
drag, startPoint x: 731, startPoint y: 90, endPoint x: 667, endPoint y: 48, distance: 76.9
drag, startPoint x: 667, startPoint y: 48, endPoint x: 625, endPoint y: 46, distance: 41.9
click at [625, 46] on header "RM Dell User [PERSON_NAME] [PERSON_NAME][EMAIL_ADDRESS][PERSON_NAME][DOMAIN_NAM…" at bounding box center [691, 27] width 1382 height 55
click at [130, 61] on span "Environment" at bounding box center [117, 68] width 80 height 17
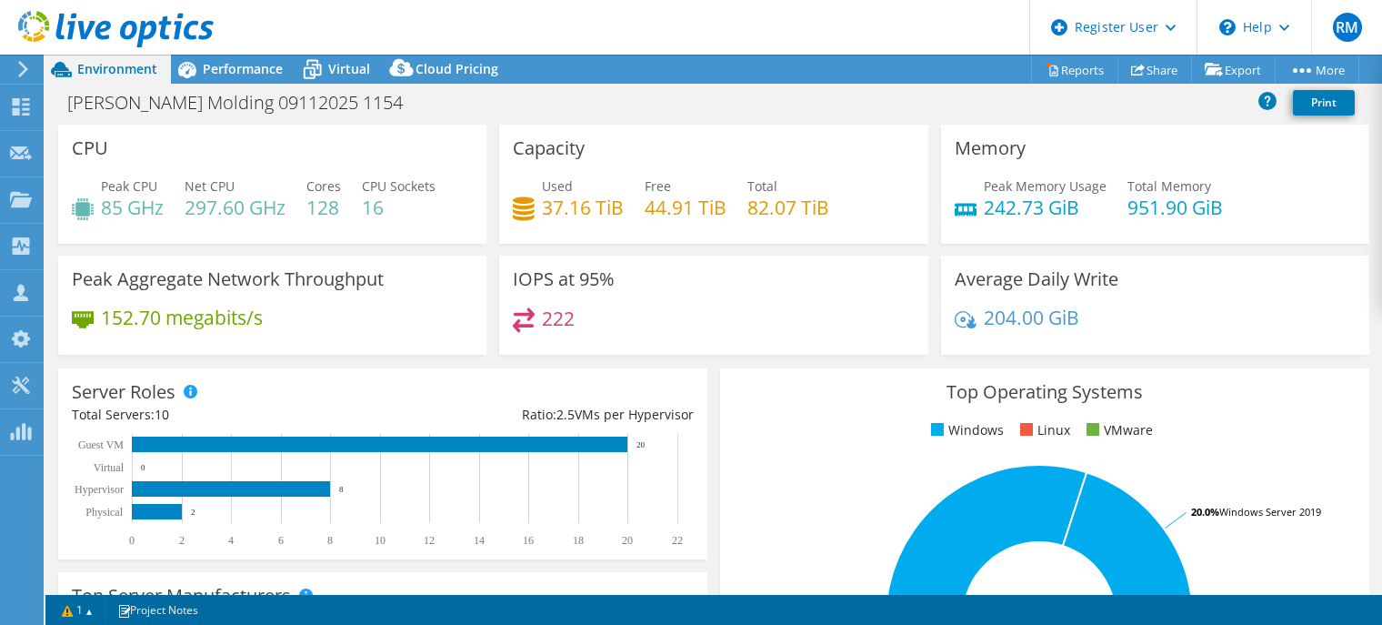
drag, startPoint x: 692, startPoint y: 86, endPoint x: 626, endPoint y: 58, distance: 72.1
click at [626, 58] on div "Project Actions Project Actions Reports Share Export vSAN ReadyNode Sizer" at bounding box center [713, 69] width 1337 height 29
click at [286, 65] on div "Performance" at bounding box center [233, 69] width 125 height 29
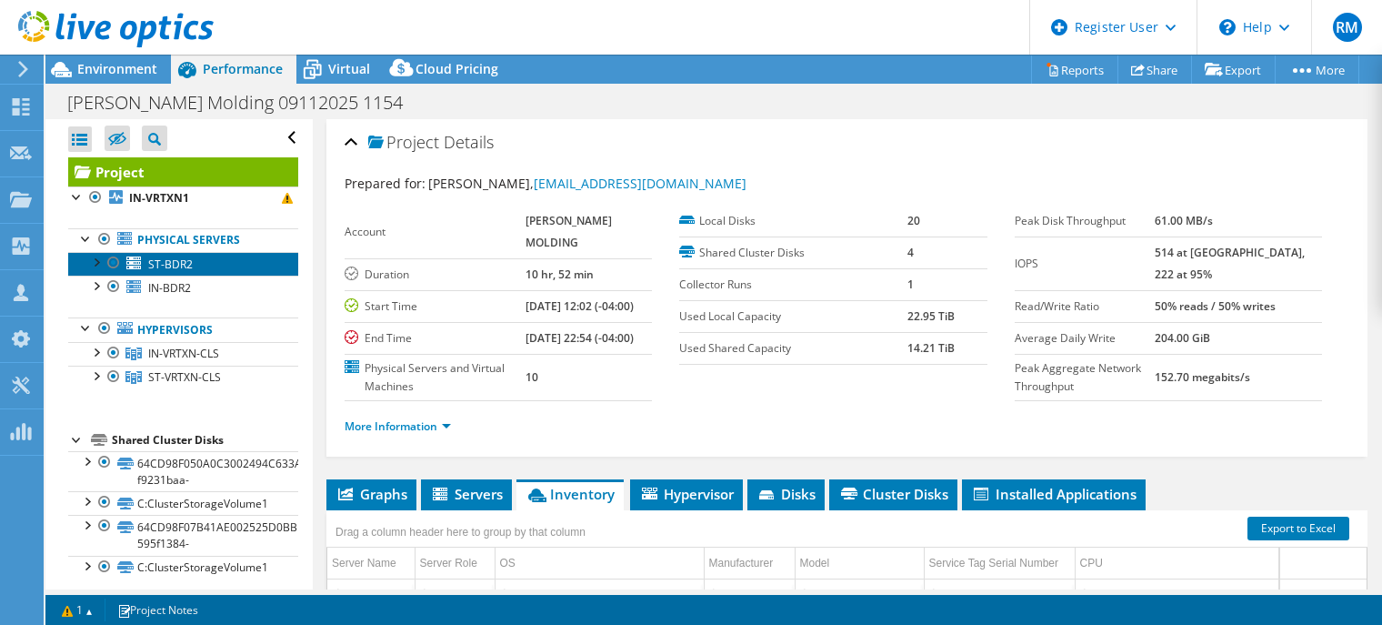
click at [254, 268] on link "ST-BDR2" at bounding box center [183, 264] width 230 height 24
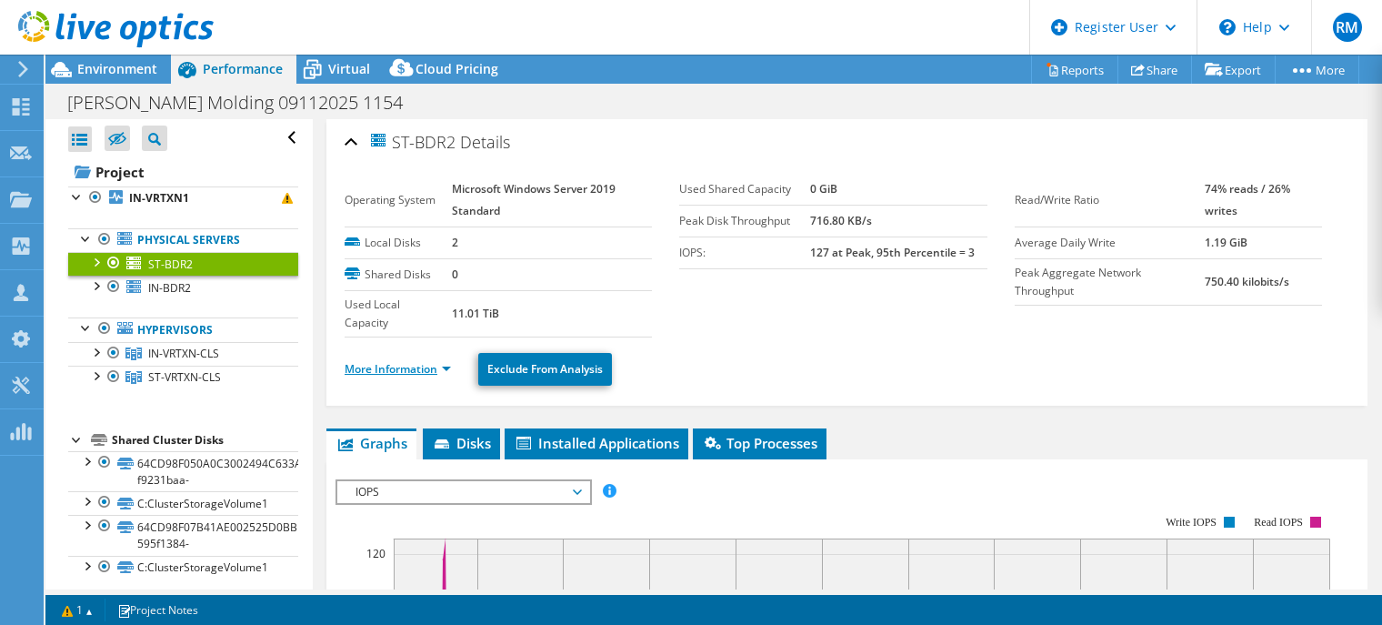
click at [451, 366] on link "More Information" at bounding box center [398, 368] width 106 height 15
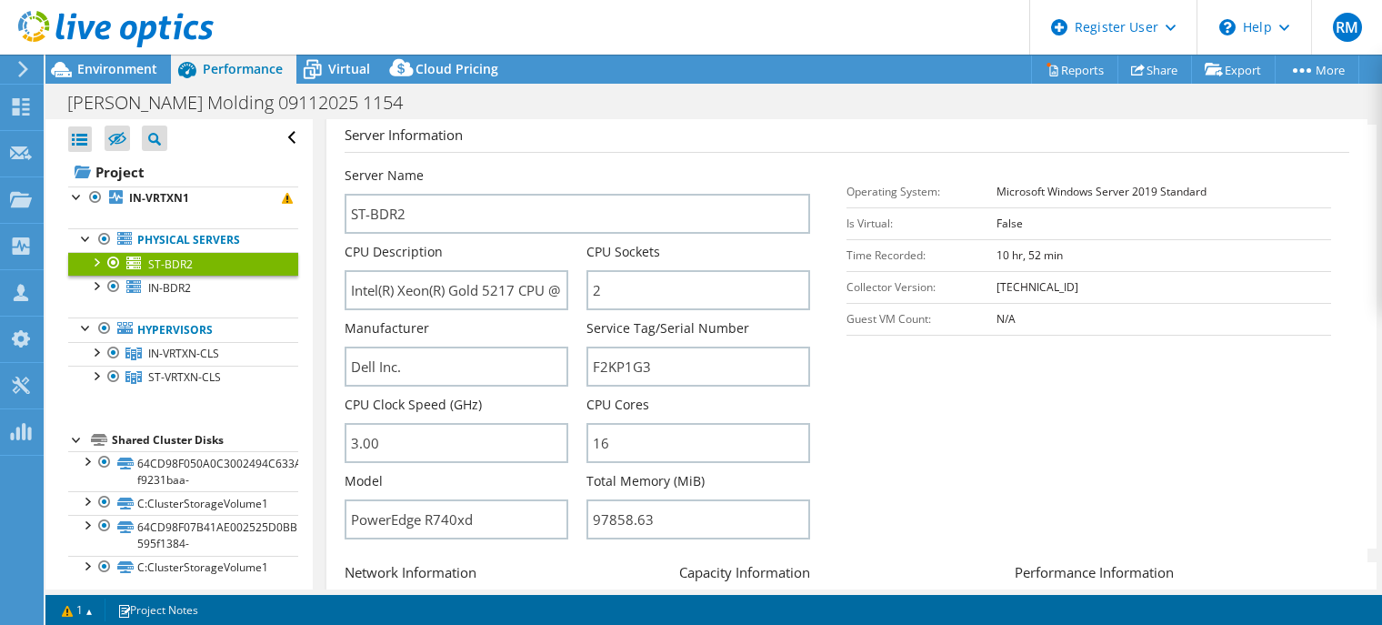
scroll to position [131, 0]
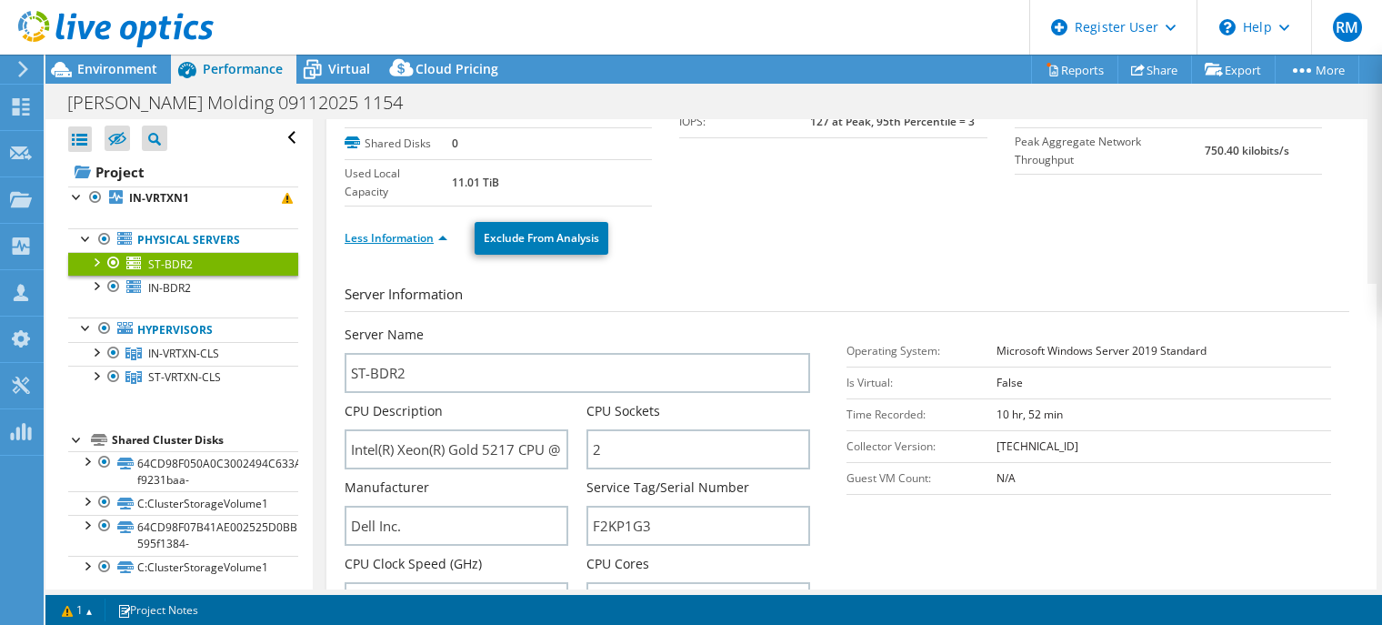
click at [426, 236] on link "Less Information" at bounding box center [396, 237] width 103 height 15
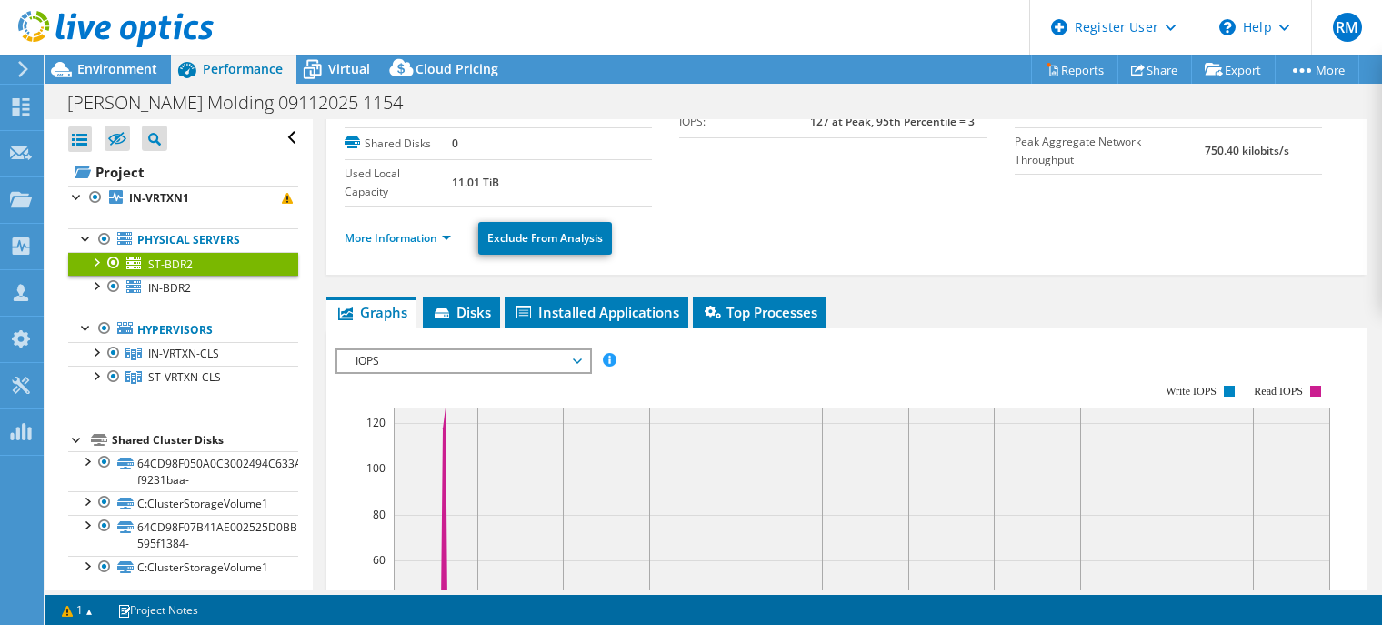
drag, startPoint x: 669, startPoint y: 49, endPoint x: 621, endPoint y: 66, distance: 51.2
click at [621, 66] on div "Project Actions Project Actions Reports Share Export vSAN ReadyNode Sizer" at bounding box center [713, 69] width 1337 height 29
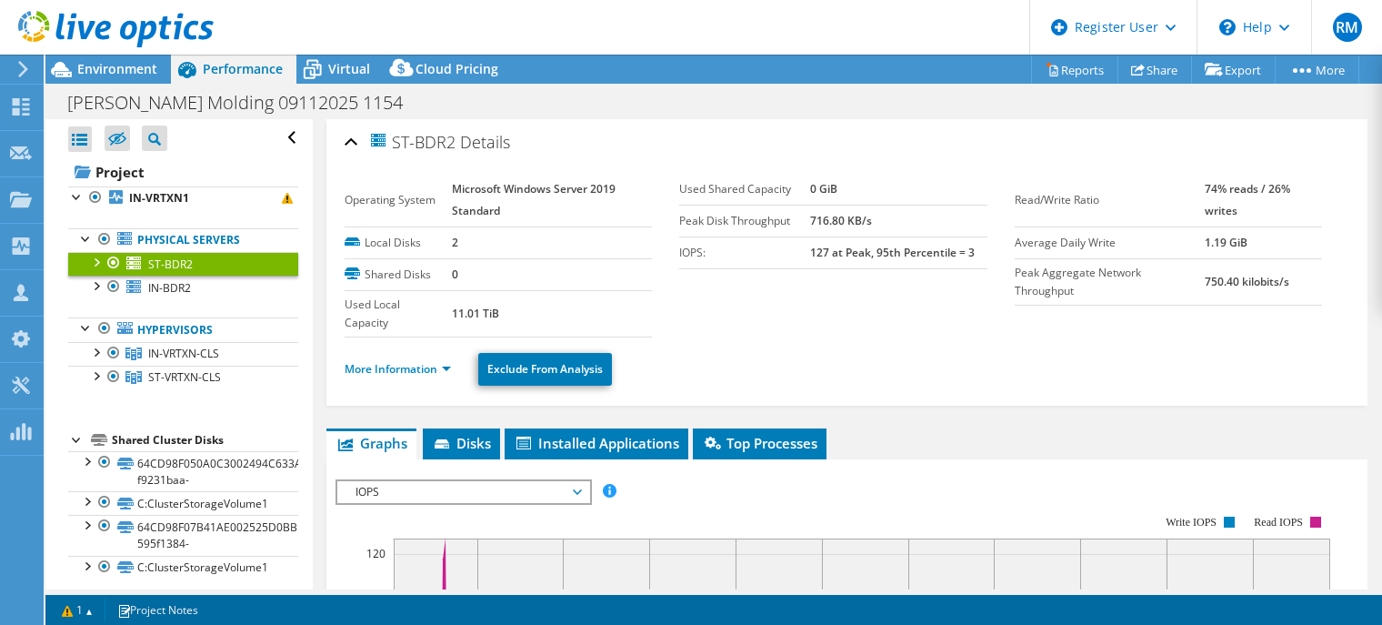
click at [513, 486] on span "IOPS" at bounding box center [463, 492] width 234 height 22
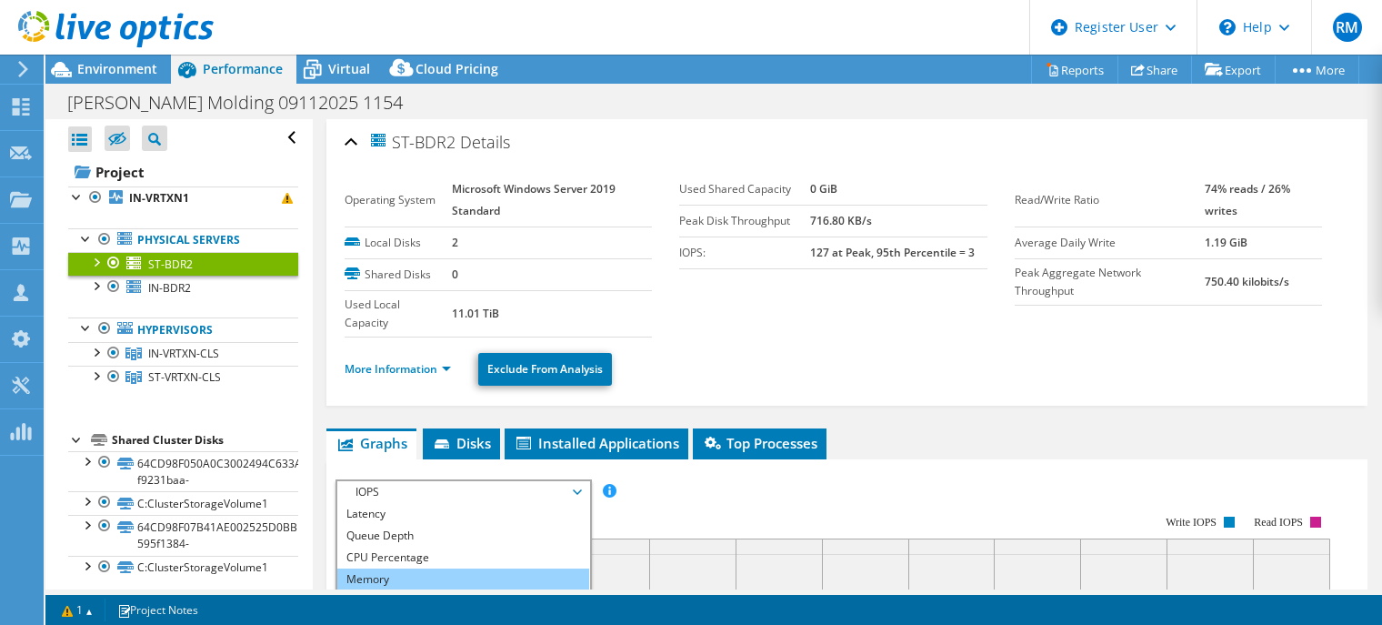
click at [430, 568] on li "Memory" at bounding box center [463, 579] width 252 height 22
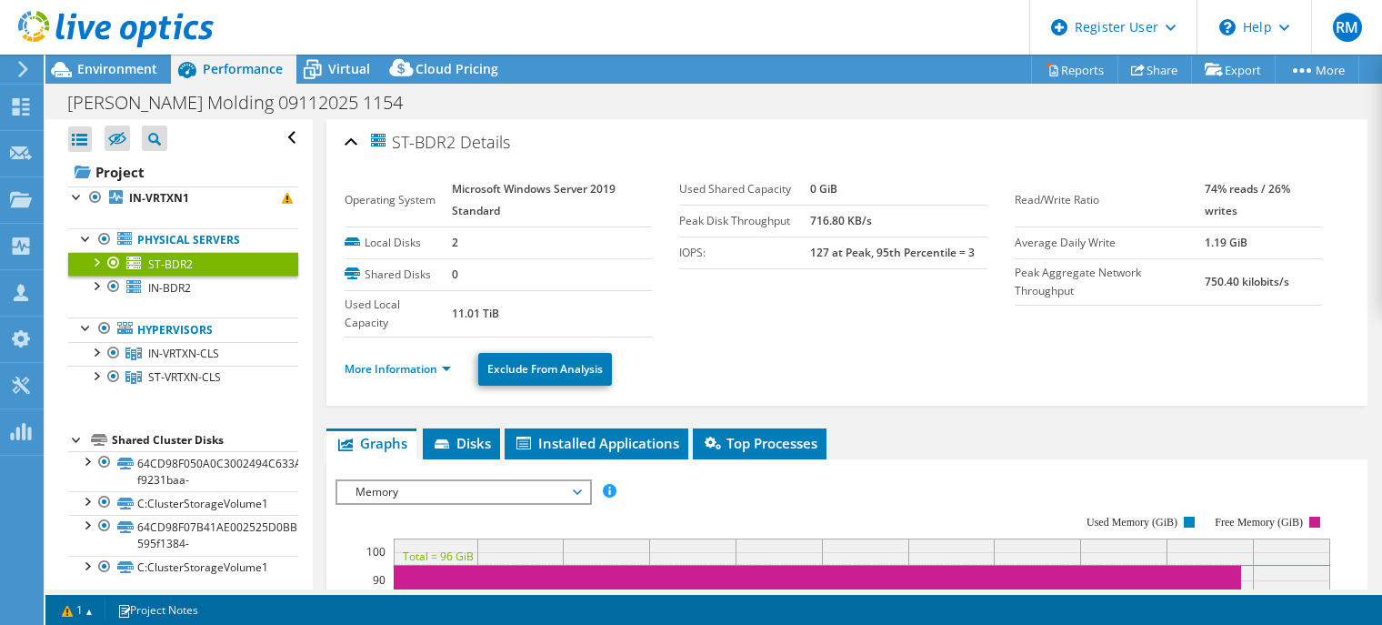
click at [778, 385] on div "More Information Exclude From Analysis" at bounding box center [847, 369] width 1005 height 64
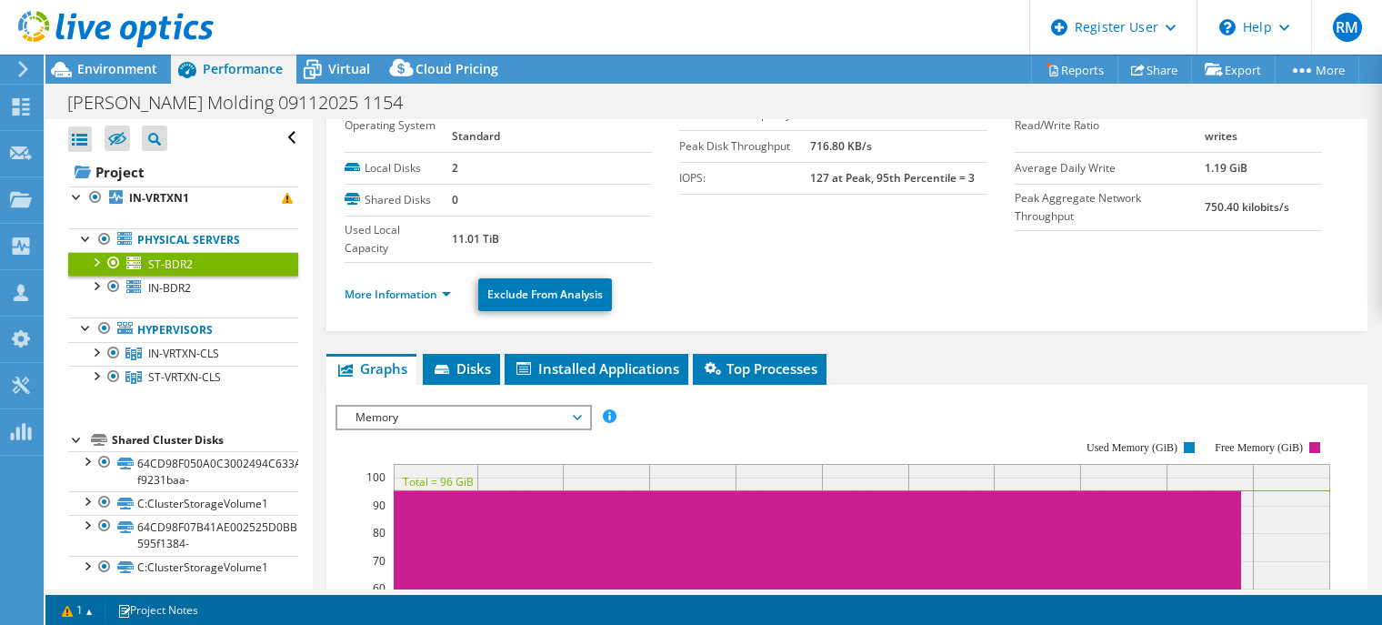
scroll to position [75, 0]
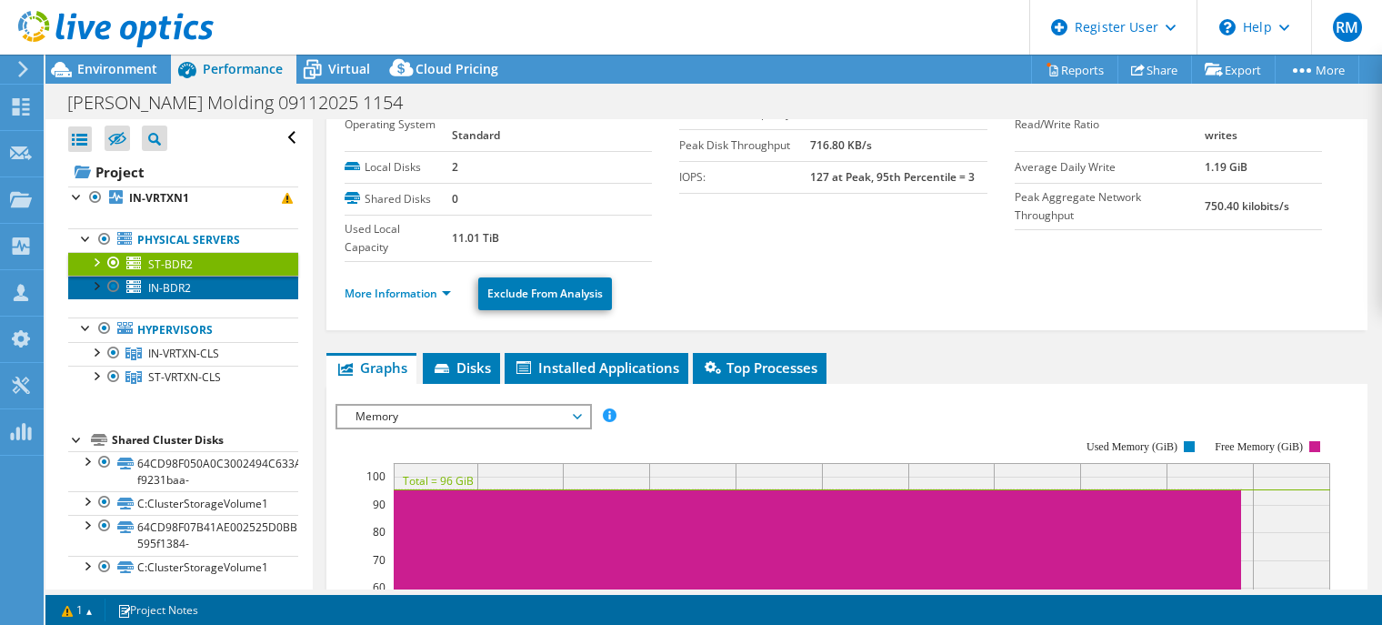
click at [189, 286] on span "IN-BDR2" at bounding box center [169, 287] width 43 height 15
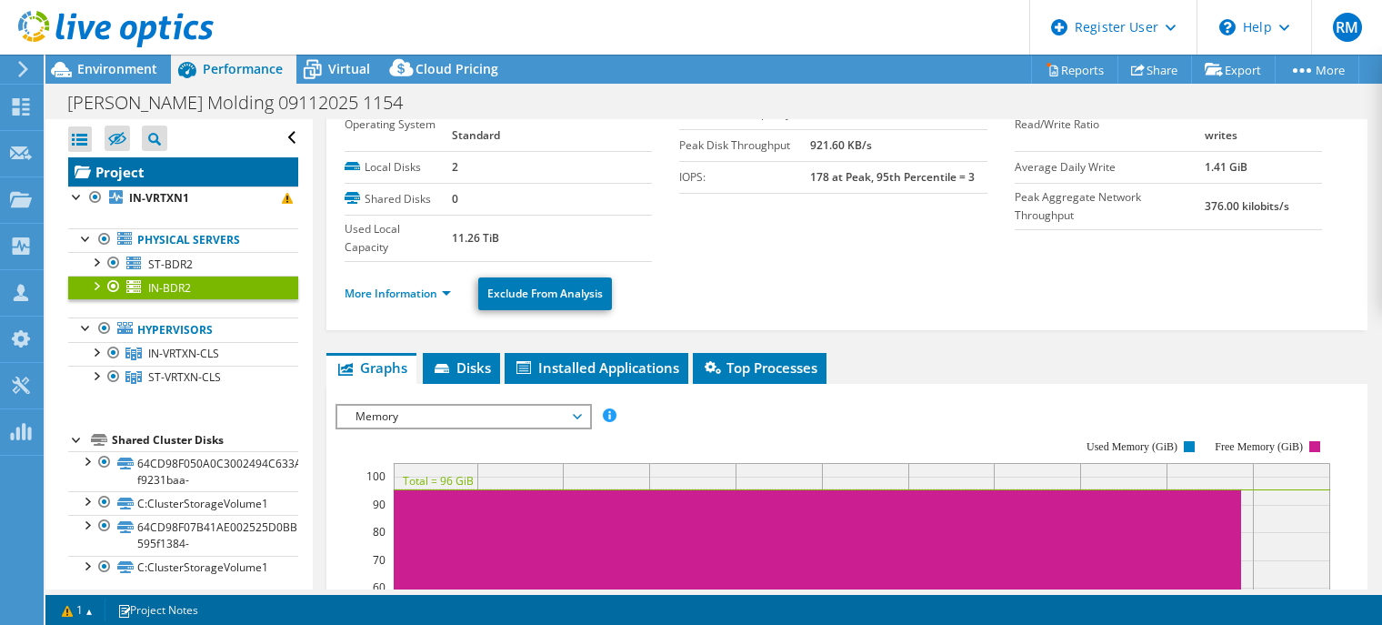
click at [212, 181] on link "Project" at bounding box center [183, 171] width 230 height 29
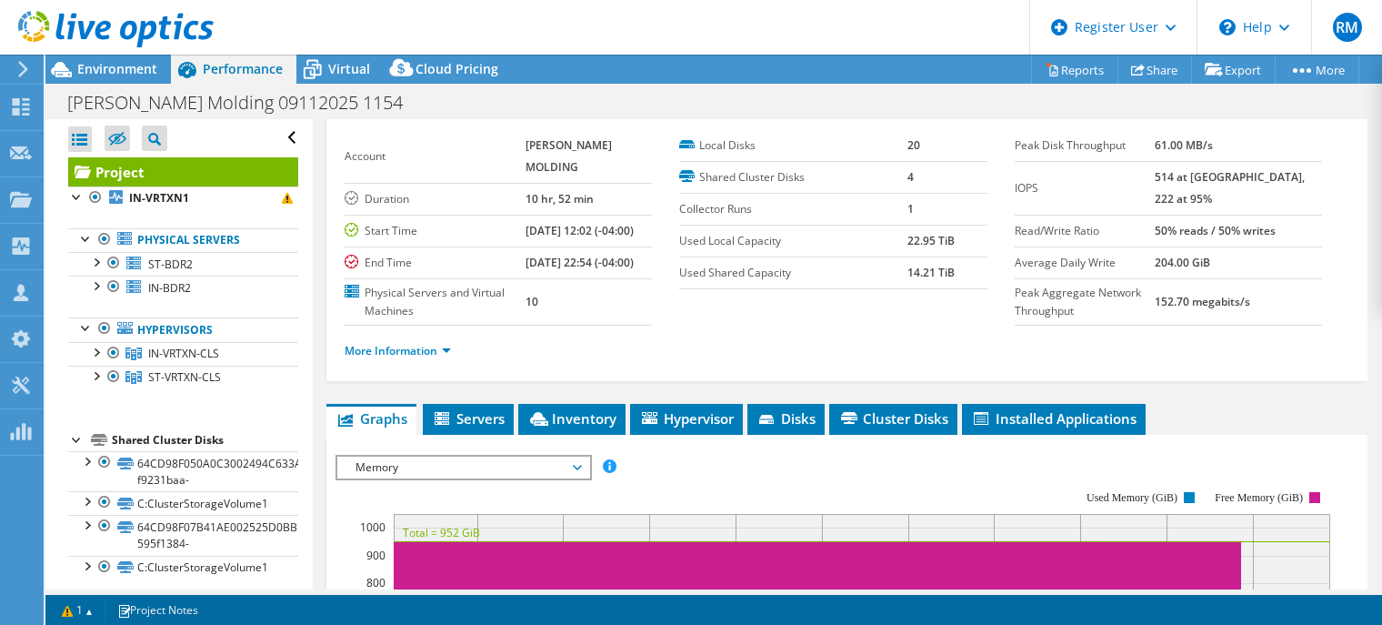
drag, startPoint x: 553, startPoint y: 28, endPoint x: 506, endPoint y: 29, distance: 47.3
click at [506, 29] on header "RM Dell User [PERSON_NAME] [PERSON_NAME][EMAIL_ADDRESS][PERSON_NAME][DOMAIN_NAM…" at bounding box center [691, 27] width 1382 height 55
click at [487, 478] on span "Memory" at bounding box center [463, 467] width 234 height 22
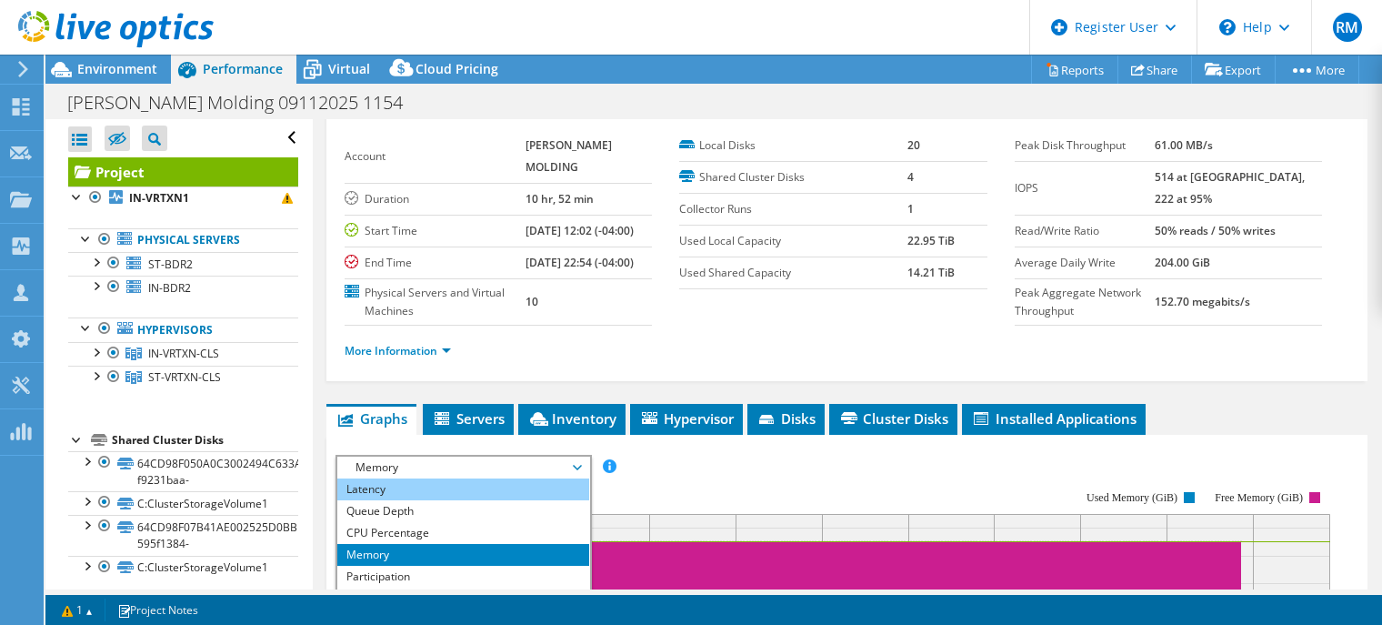
scroll to position [0, 0]
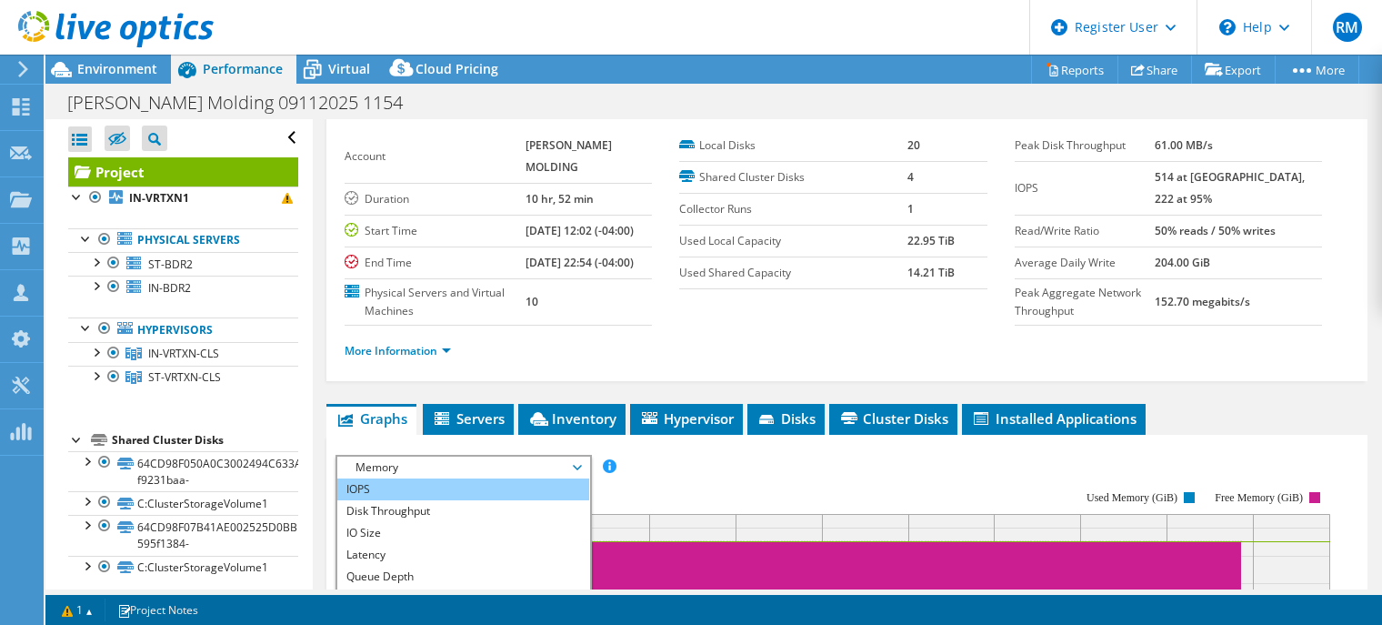
click at [461, 500] on li "IOPS" at bounding box center [463, 489] width 252 height 22
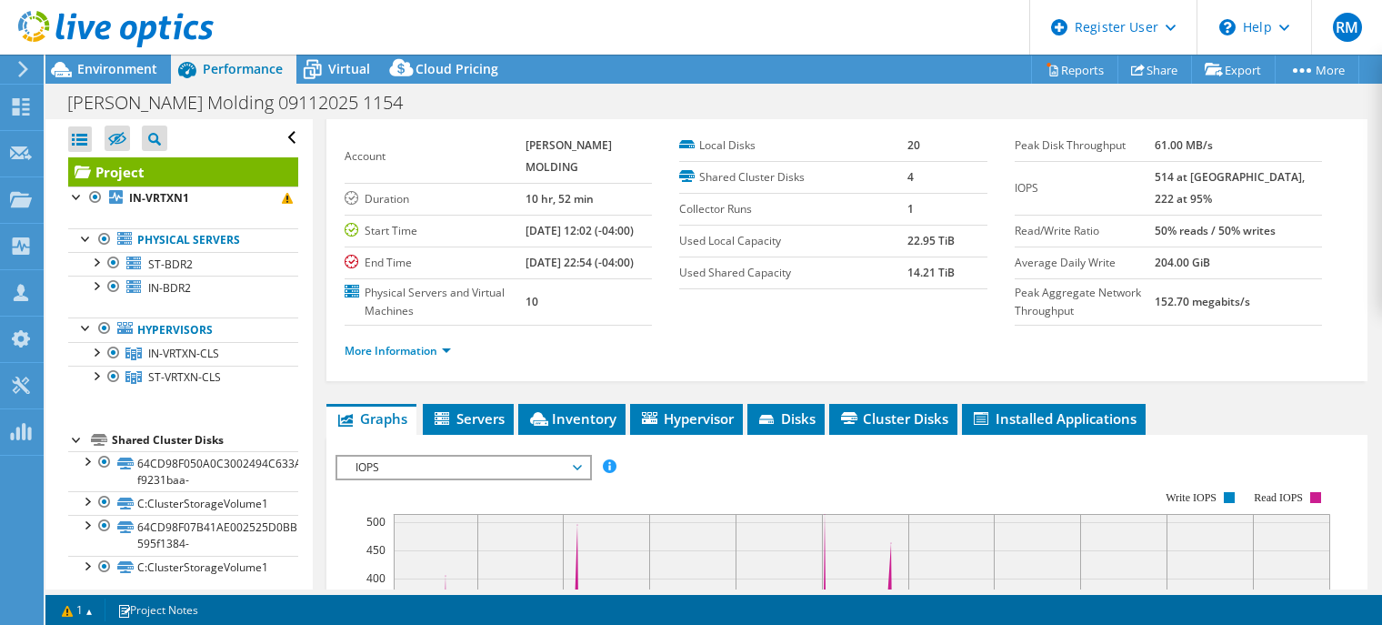
click at [621, 361] on ul "More Information" at bounding box center [847, 348] width 1005 height 25
drag, startPoint x: 621, startPoint y: 363, endPoint x: 571, endPoint y: 353, distance: 51.0
click at [571, 353] on div "More Information" at bounding box center [847, 351] width 1005 height 51
click at [128, 65] on span "Environment" at bounding box center [117, 68] width 80 height 17
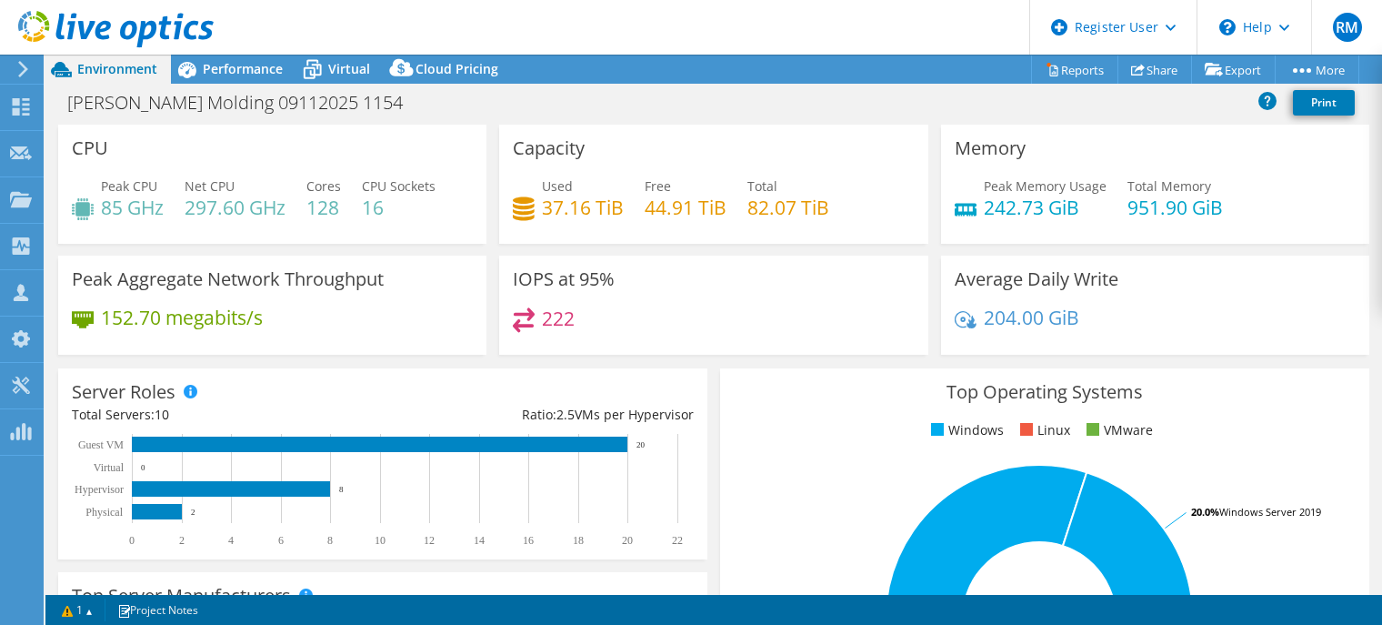
click at [735, 104] on div "[PERSON_NAME] Molding 09112025 1154 Print" at bounding box center [713, 102] width 1337 height 34
click at [708, 115] on div "[PERSON_NAME] Molding 09112025 1154 Print" at bounding box center [713, 102] width 1337 height 34
click at [328, 72] on span "Virtual" at bounding box center [349, 68] width 42 height 17
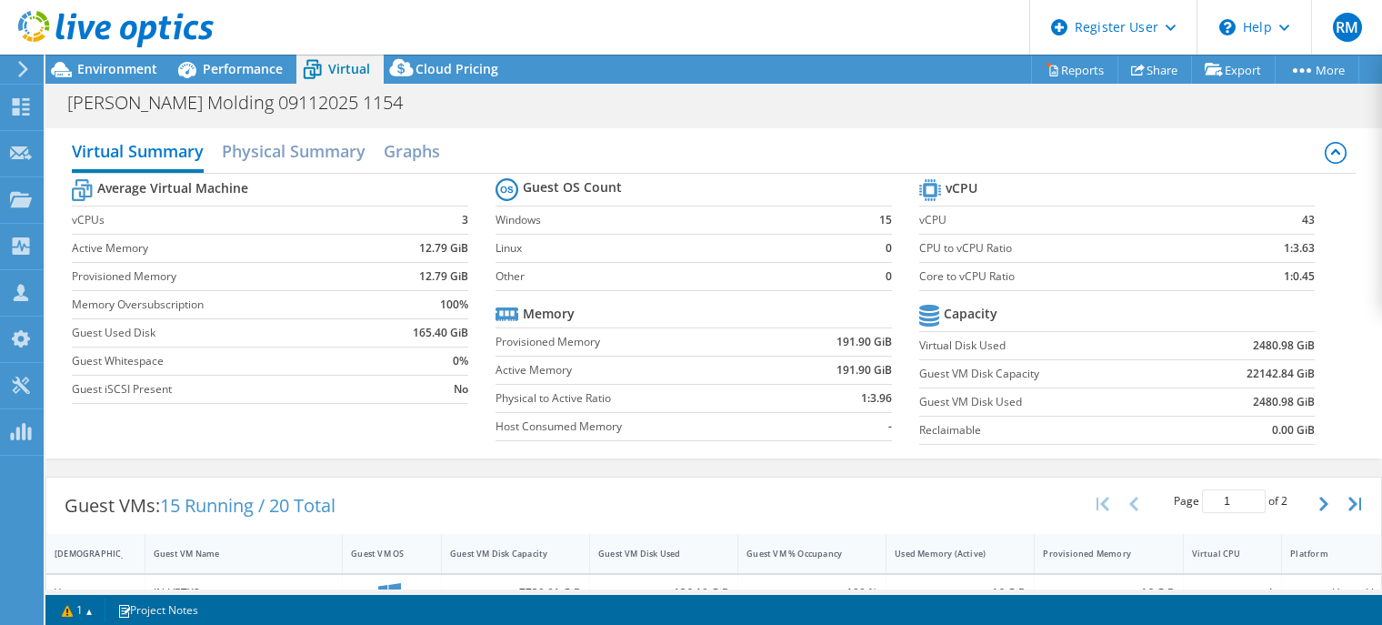
click at [690, 402] on label "Physical to Active Ratio" at bounding box center [636, 398] width 281 height 18
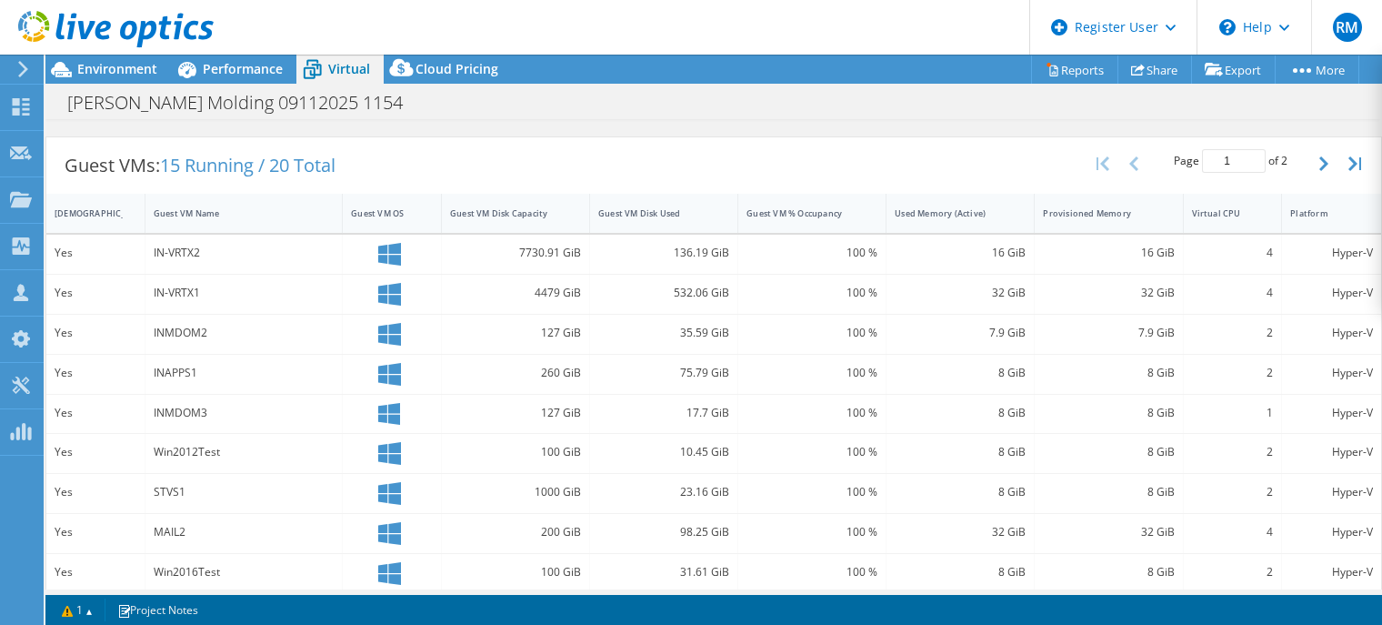
scroll to position [335, 0]
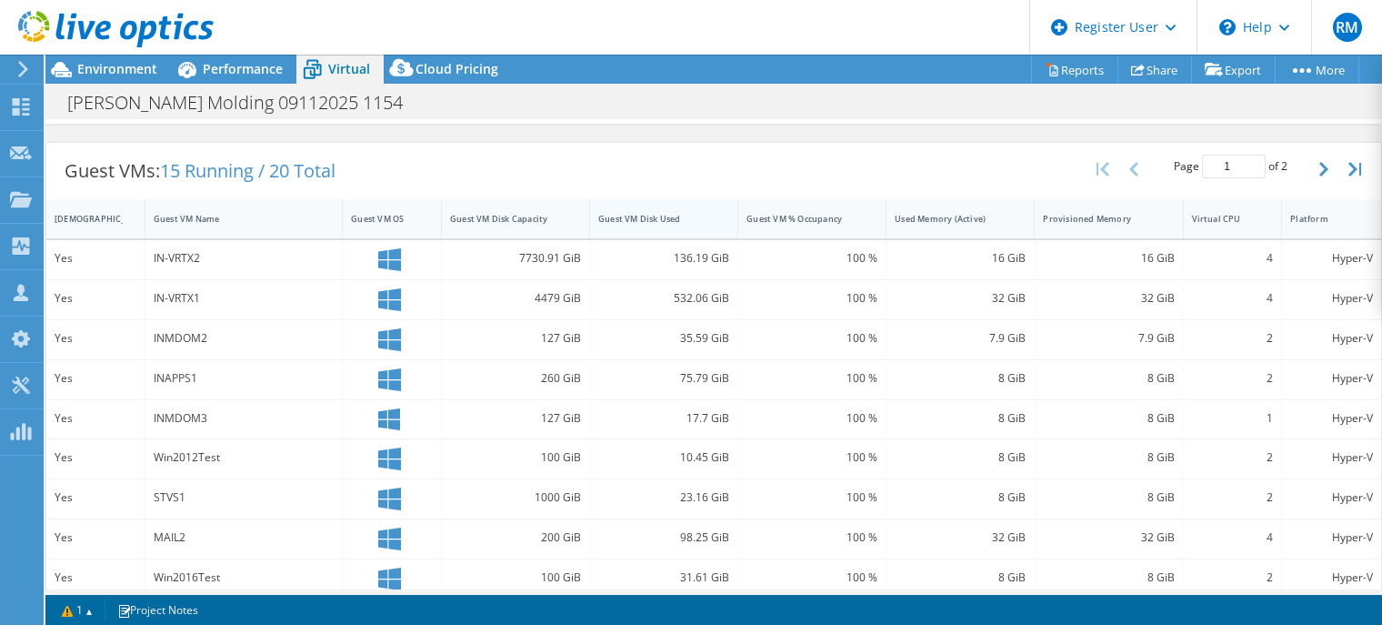
click at [708, 205] on div "Guest VM Disk Used" at bounding box center [652, 219] width 125 height 28
click at [655, 167] on div "Guest VMs: 15 Running / 20 Total Page 1 of 2 5 rows 10 rows 20 rows 25 rows 50 …" at bounding box center [713, 171] width 1335 height 56
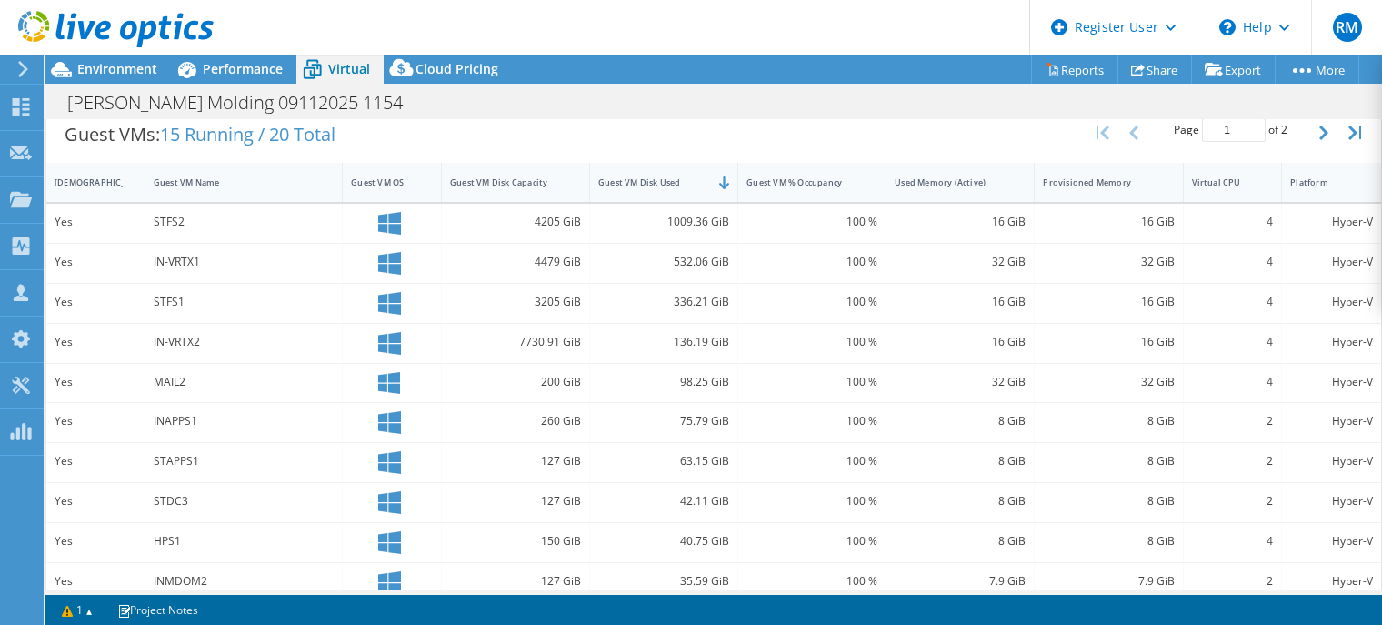
scroll to position [375, 0]
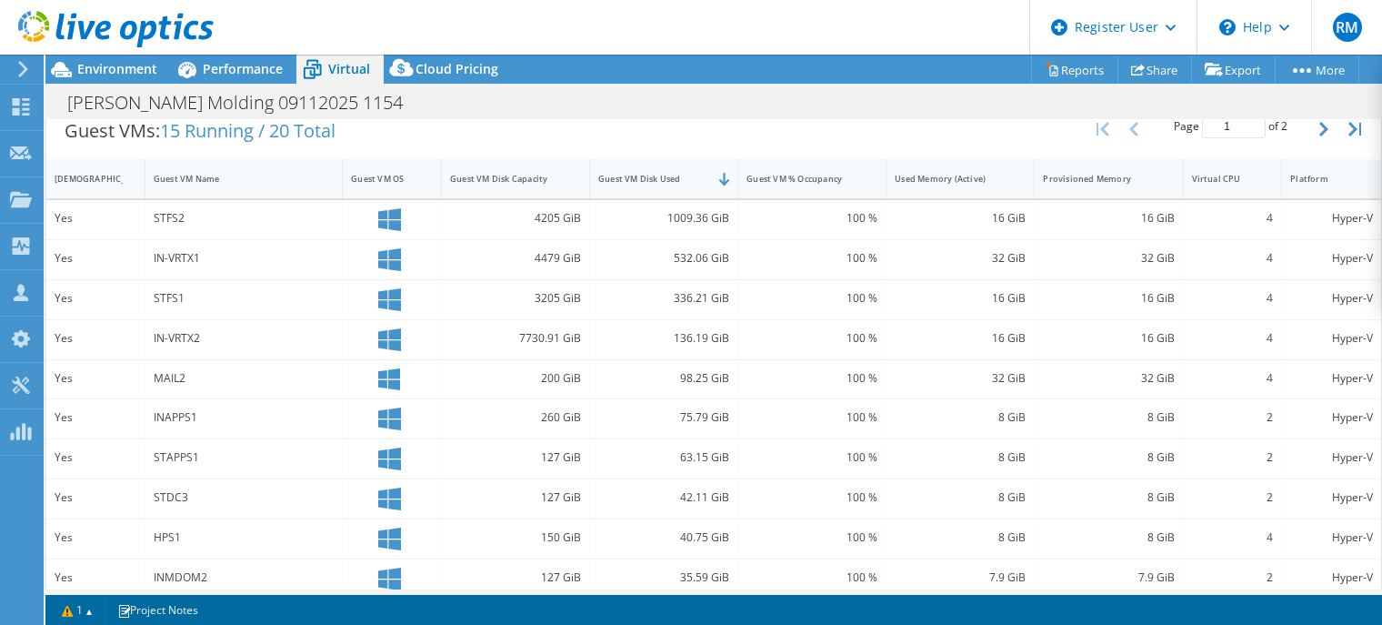
drag, startPoint x: 667, startPoint y: 121, endPoint x: 623, endPoint y: 92, distance: 52.5
drag, startPoint x: 623, startPoint y: 92, endPoint x: 587, endPoint y: 61, distance: 47.7
drag, startPoint x: 587, startPoint y: 61, endPoint x: 531, endPoint y: 26, distance: 65.4
click at [531, 26] on header "RM Dell User [PERSON_NAME] [PERSON_NAME][EMAIL_ADDRESS][PERSON_NAME][DOMAIN_NAM…" at bounding box center [691, 27] width 1382 height 55
click at [649, 72] on div "Project Actions Project Actions Reports Share Export vSAN ReadyNode Sizer" at bounding box center [713, 69] width 1337 height 29
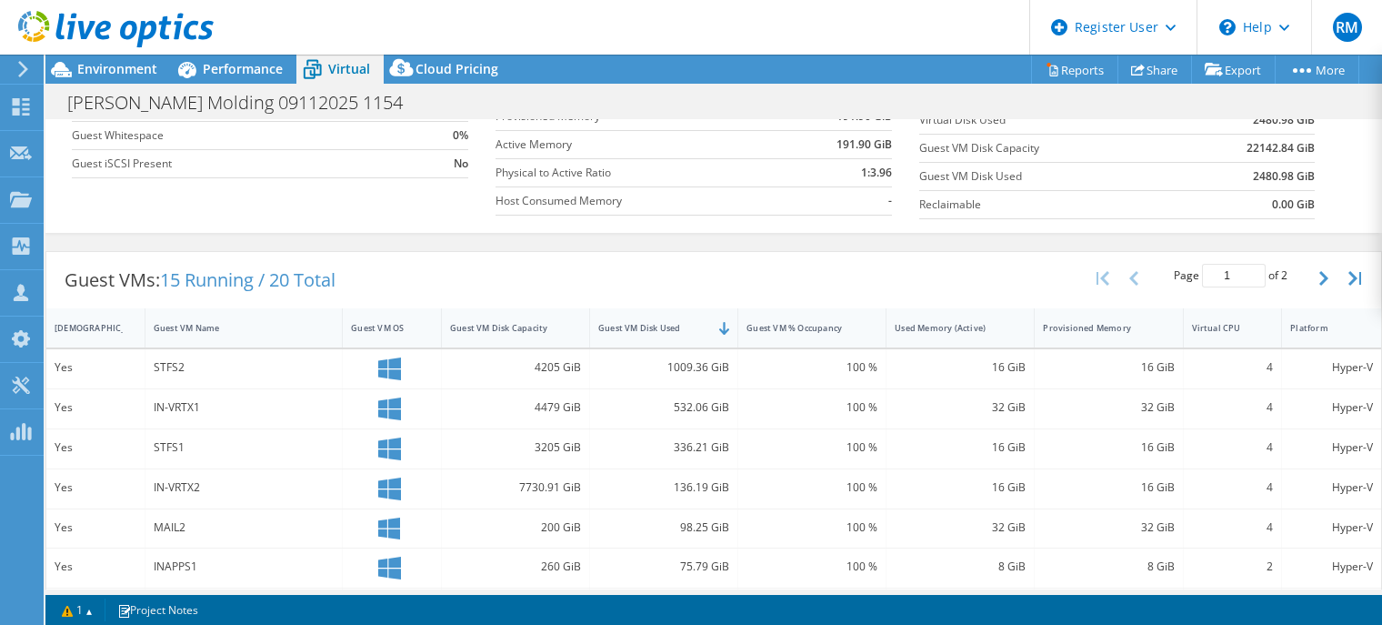
scroll to position [0, 0]
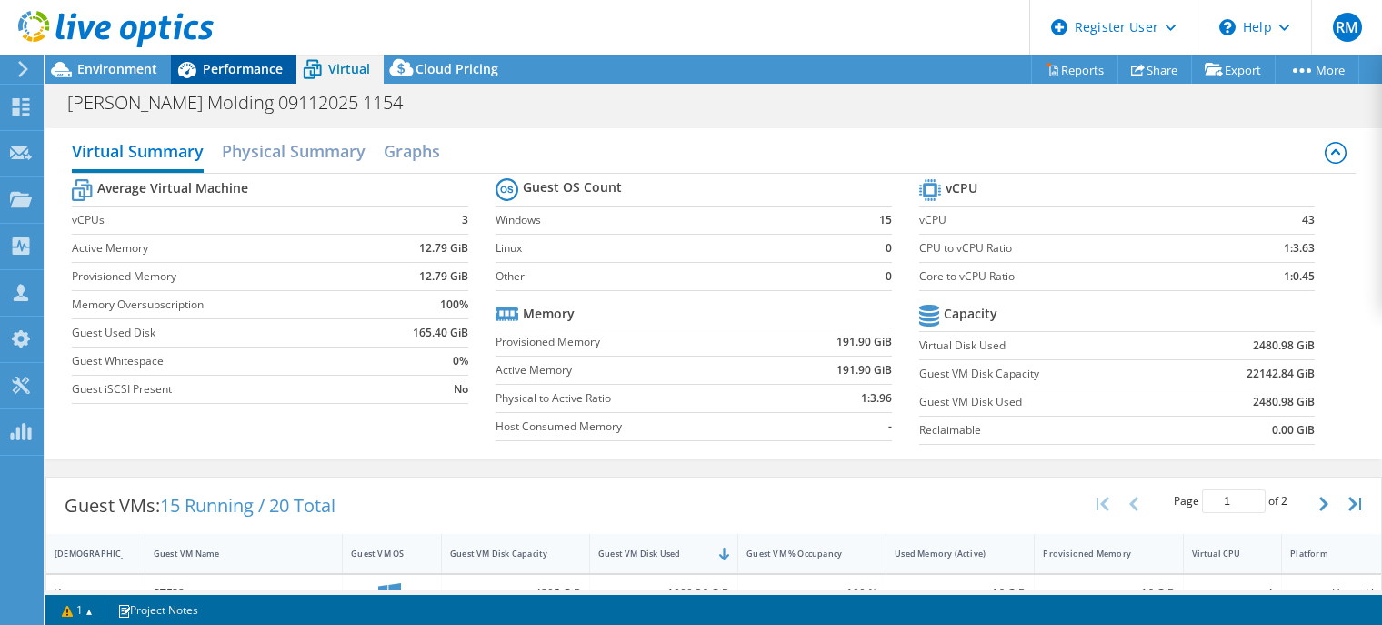
click at [246, 69] on span "Performance" at bounding box center [243, 68] width 80 height 17
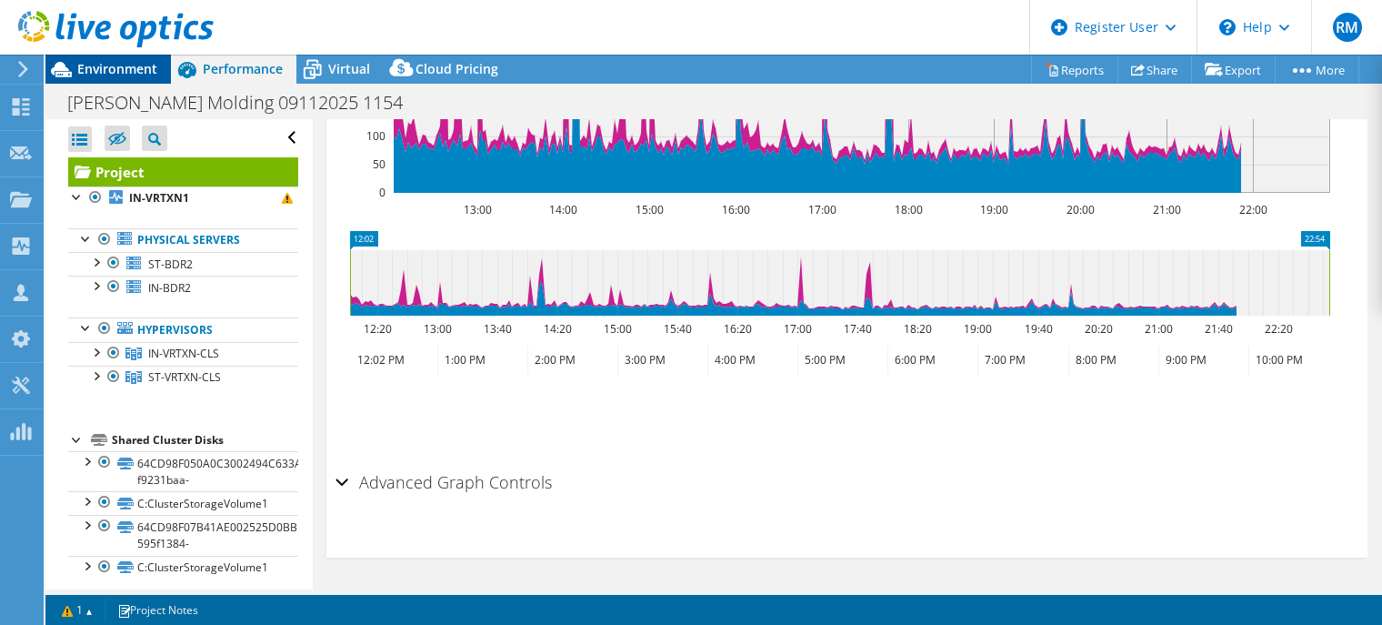
click at [125, 71] on span "Environment" at bounding box center [117, 68] width 80 height 17
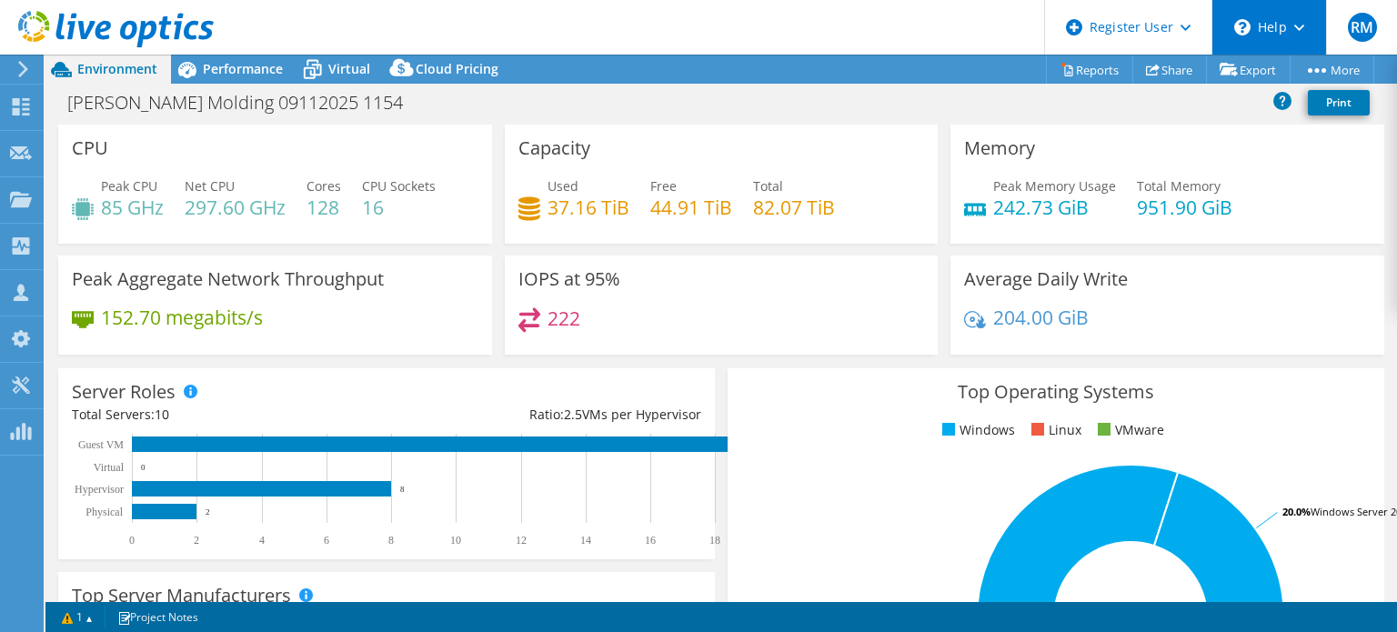
scroll to position [646, 0]
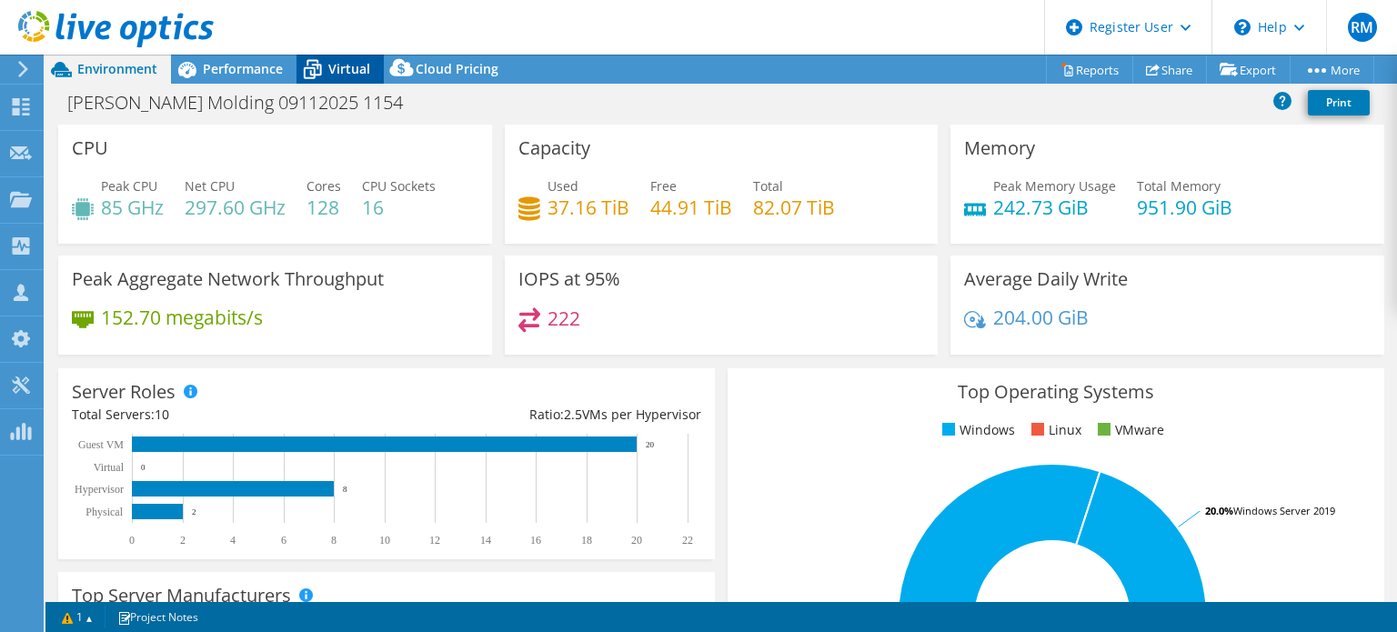
click at [351, 73] on span "Virtual" at bounding box center [349, 68] width 42 height 17
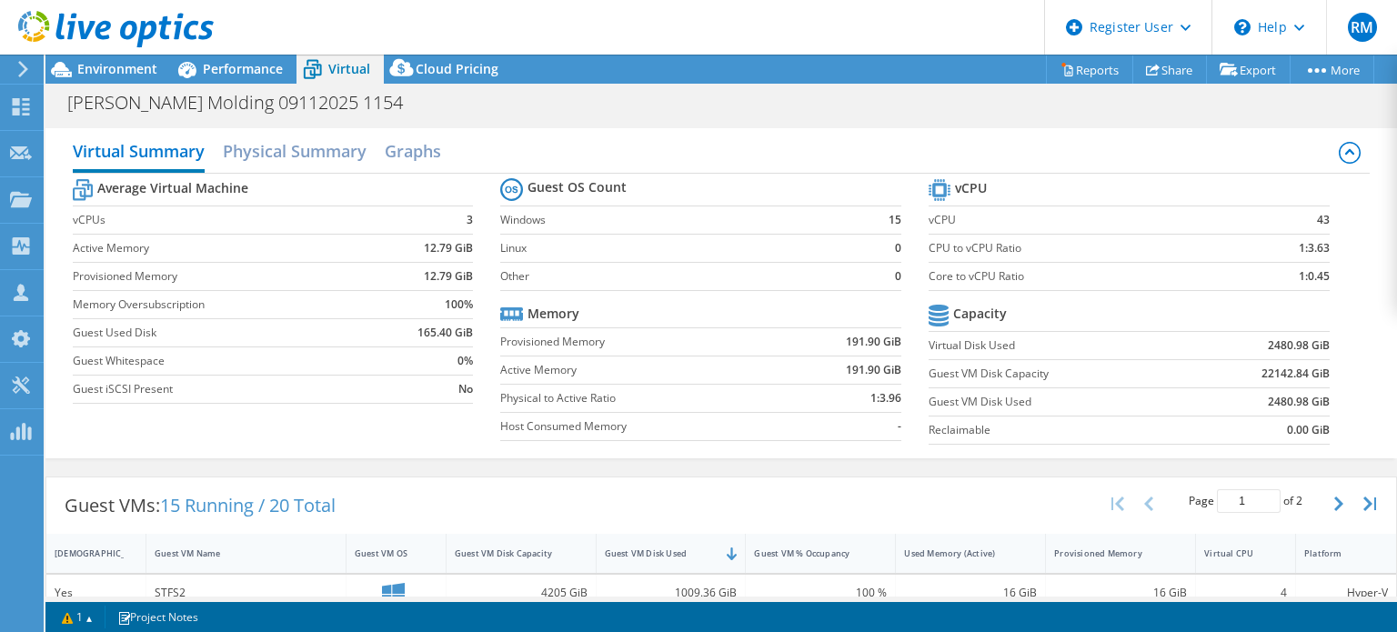
scroll to position [697, 0]
click at [272, 68] on span "Performance" at bounding box center [243, 68] width 80 height 17
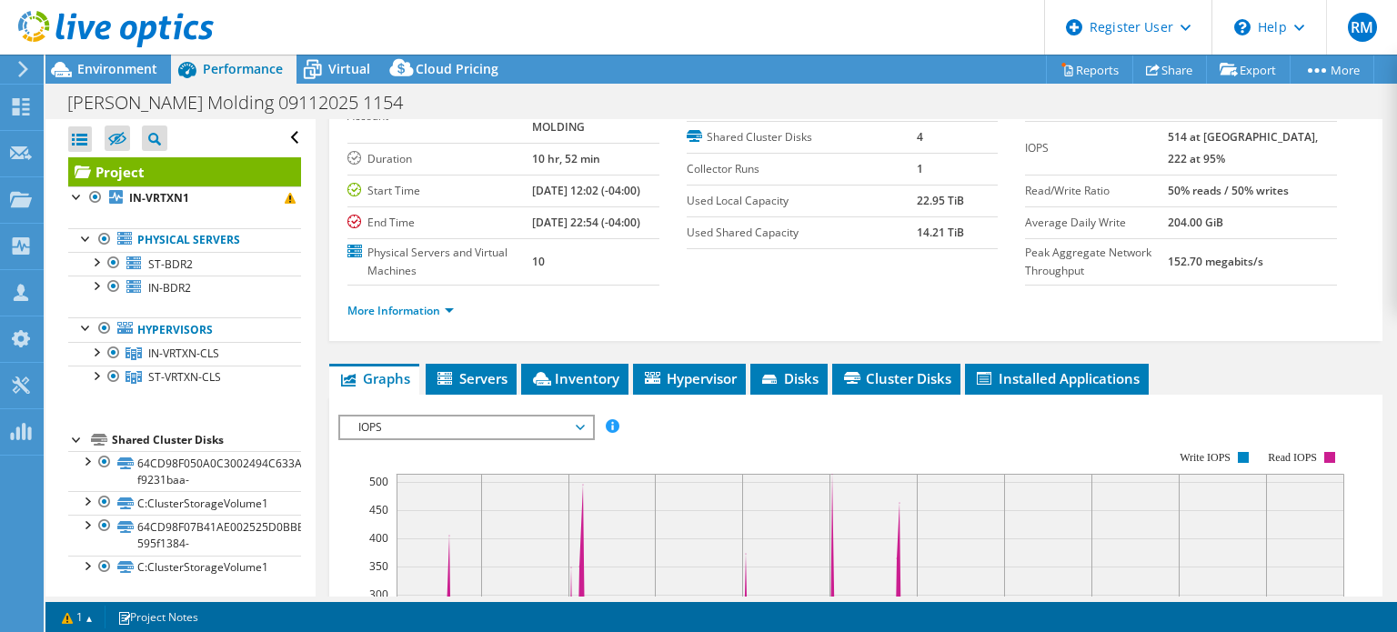
scroll to position [0, 0]
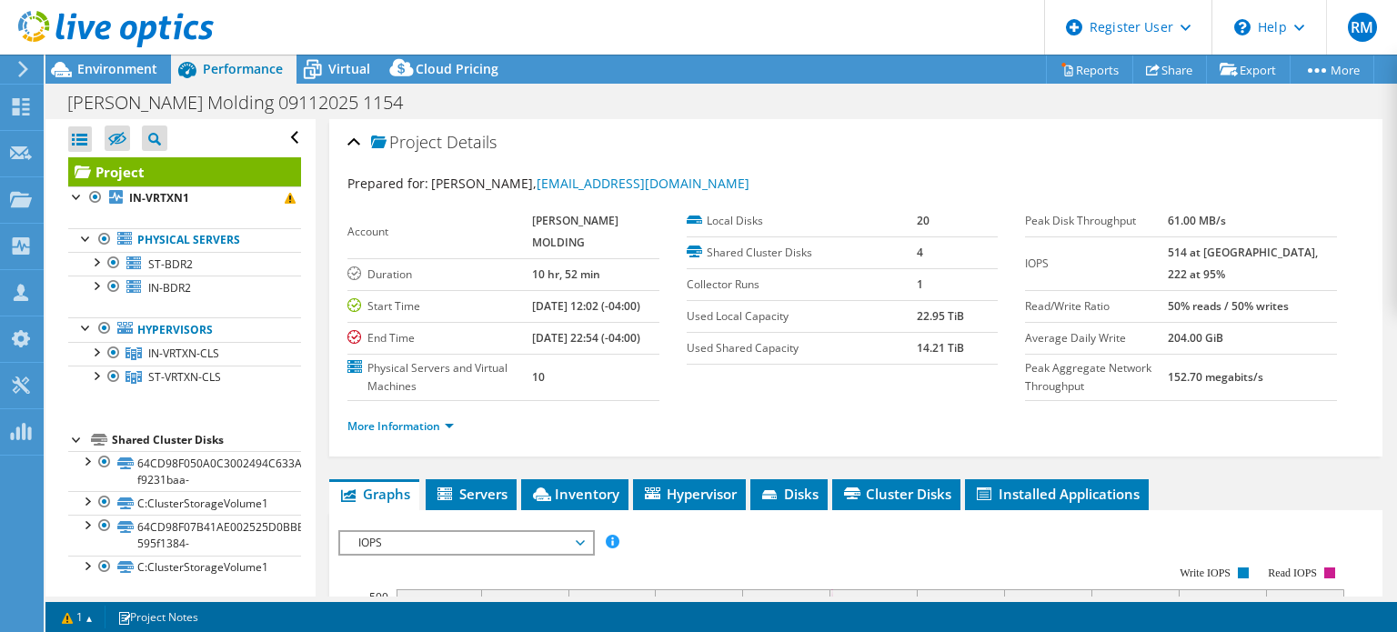
drag, startPoint x: 593, startPoint y: 59, endPoint x: 558, endPoint y: 39, distance: 39.9
click at [558, 39] on header "RM Dell User [PERSON_NAME] [PERSON_NAME][EMAIL_ADDRESS][PERSON_NAME][DOMAIN_NAM…" at bounding box center [698, 27] width 1397 height 55
drag, startPoint x: 558, startPoint y: 39, endPoint x: 506, endPoint y: 16, distance: 57.4
click at [506, 16] on header "RM Dell User [PERSON_NAME] [PERSON_NAME][EMAIL_ADDRESS][PERSON_NAME][DOMAIN_NAM…" at bounding box center [698, 27] width 1397 height 55
click at [128, 72] on span "Environment" at bounding box center [117, 68] width 80 height 17
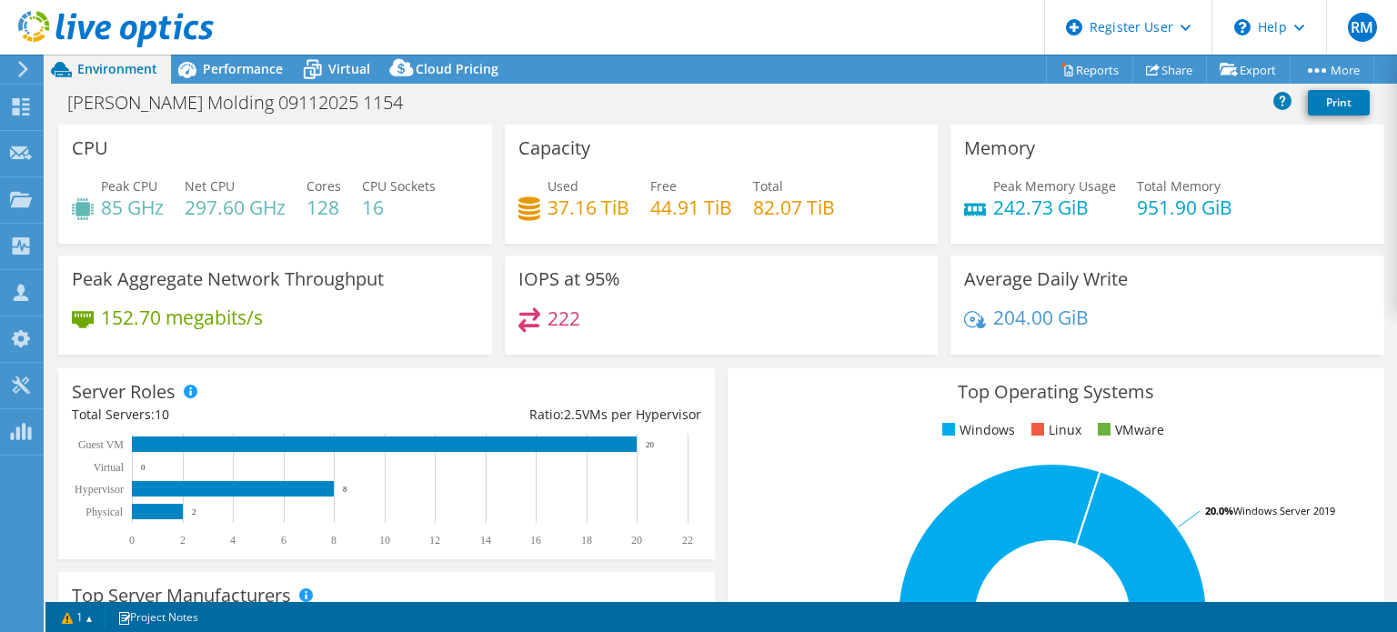
drag, startPoint x: 696, startPoint y: 72, endPoint x: 606, endPoint y: 82, distance: 90.6
click at [606, 82] on div "Project Actions Project Actions Reports Share Export vSAN ReadyNode Sizer" at bounding box center [720, 69] width 1351 height 29
click at [655, 243] on div "Capacity Used 37.16 TiB Free 44.91 TiB Total 82.07 TiB" at bounding box center [721, 190] width 446 height 131
drag, startPoint x: 598, startPoint y: 38, endPoint x: 537, endPoint y: 35, distance: 61.9
click at [537, 35] on header "RM Dell User [PERSON_NAME] [PERSON_NAME][EMAIL_ADDRESS][PERSON_NAME][DOMAIN_NAM…" at bounding box center [698, 27] width 1397 height 55
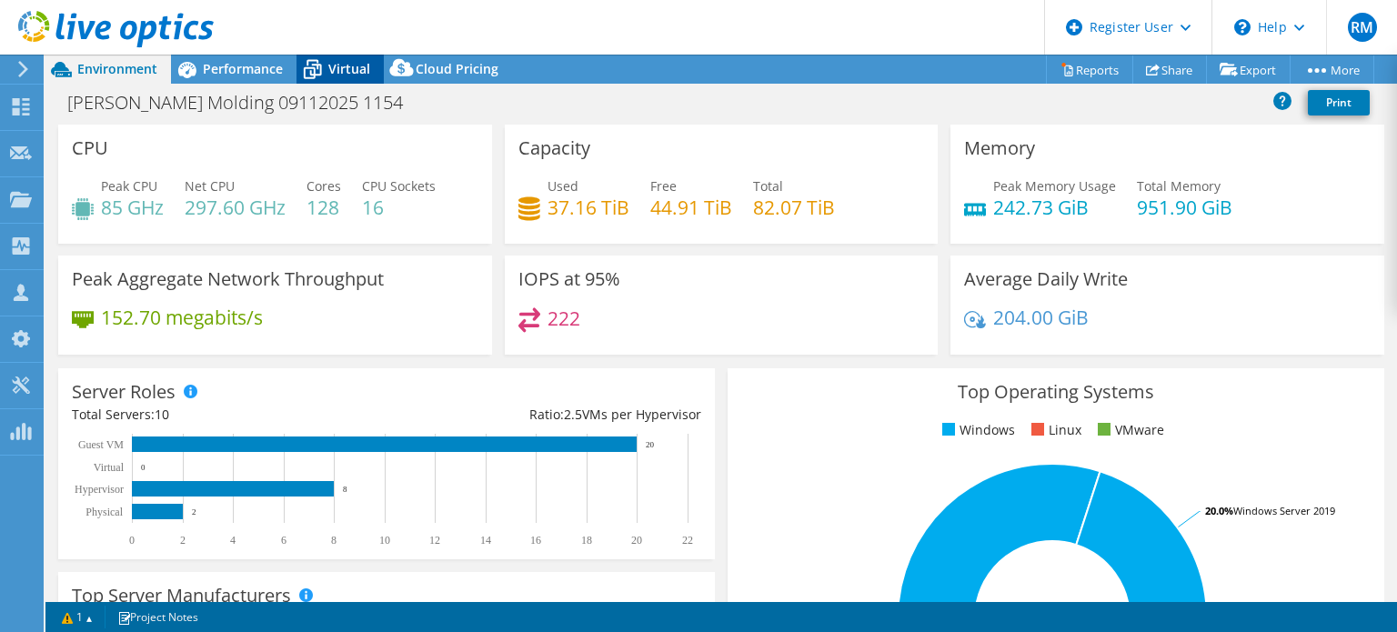
click at [333, 66] on span "Virtual" at bounding box center [349, 68] width 42 height 17
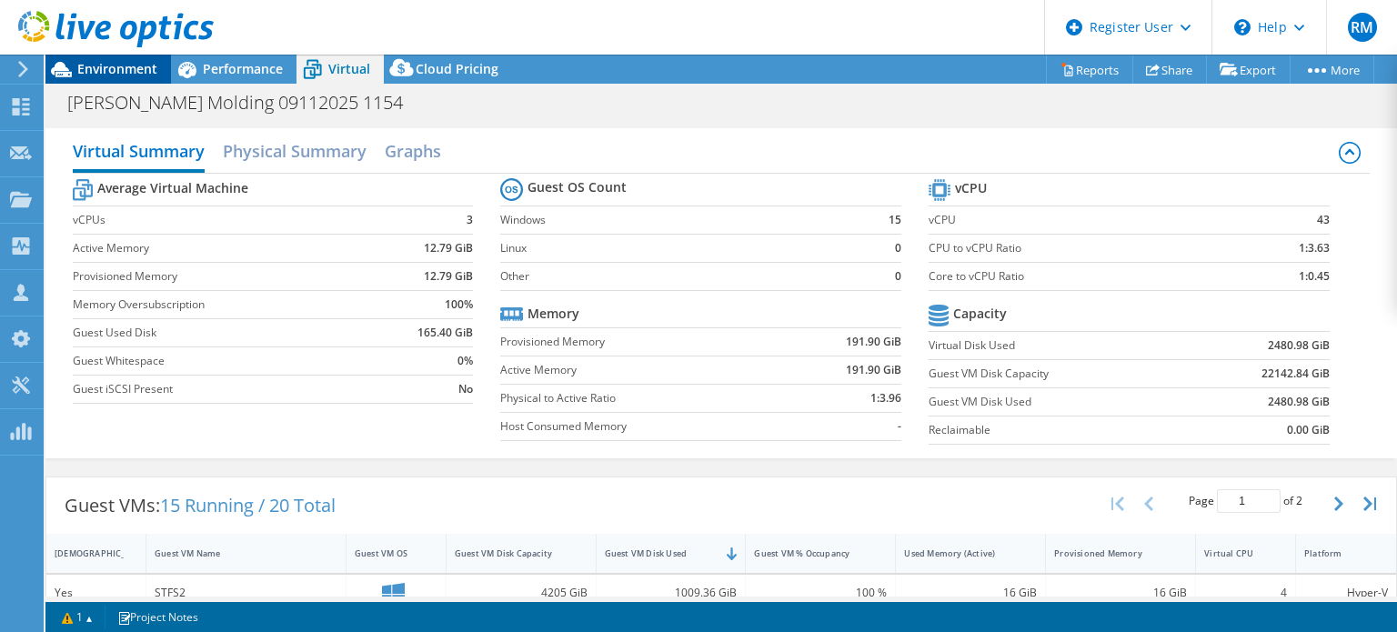
click at [155, 67] on span "Environment" at bounding box center [117, 68] width 80 height 17
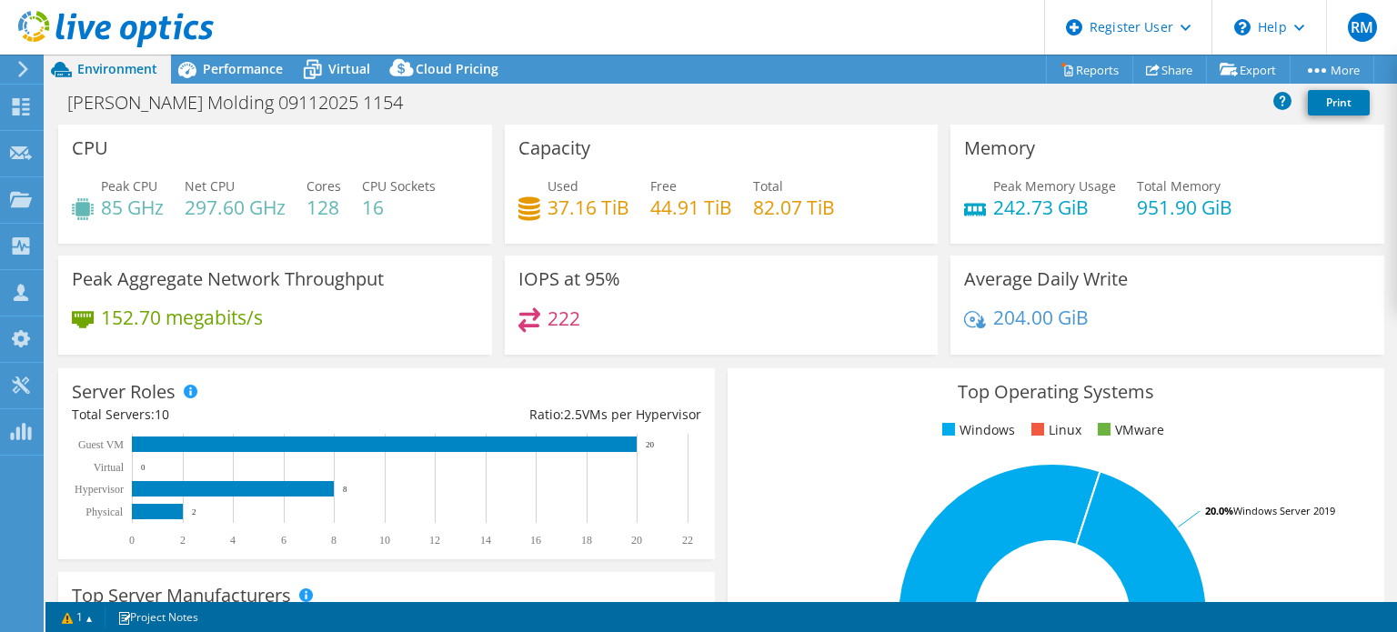
drag, startPoint x: 638, startPoint y: 45, endPoint x: 555, endPoint y: 43, distance: 83.7
click at [555, 43] on header "RM Dell User [PERSON_NAME] [PERSON_NAME][EMAIL_ADDRESS][PERSON_NAME][DOMAIN_NAM…" at bounding box center [698, 27] width 1397 height 55
click at [559, 96] on div "[PERSON_NAME] Molding 09112025 1154 Print" at bounding box center [720, 102] width 1351 height 34
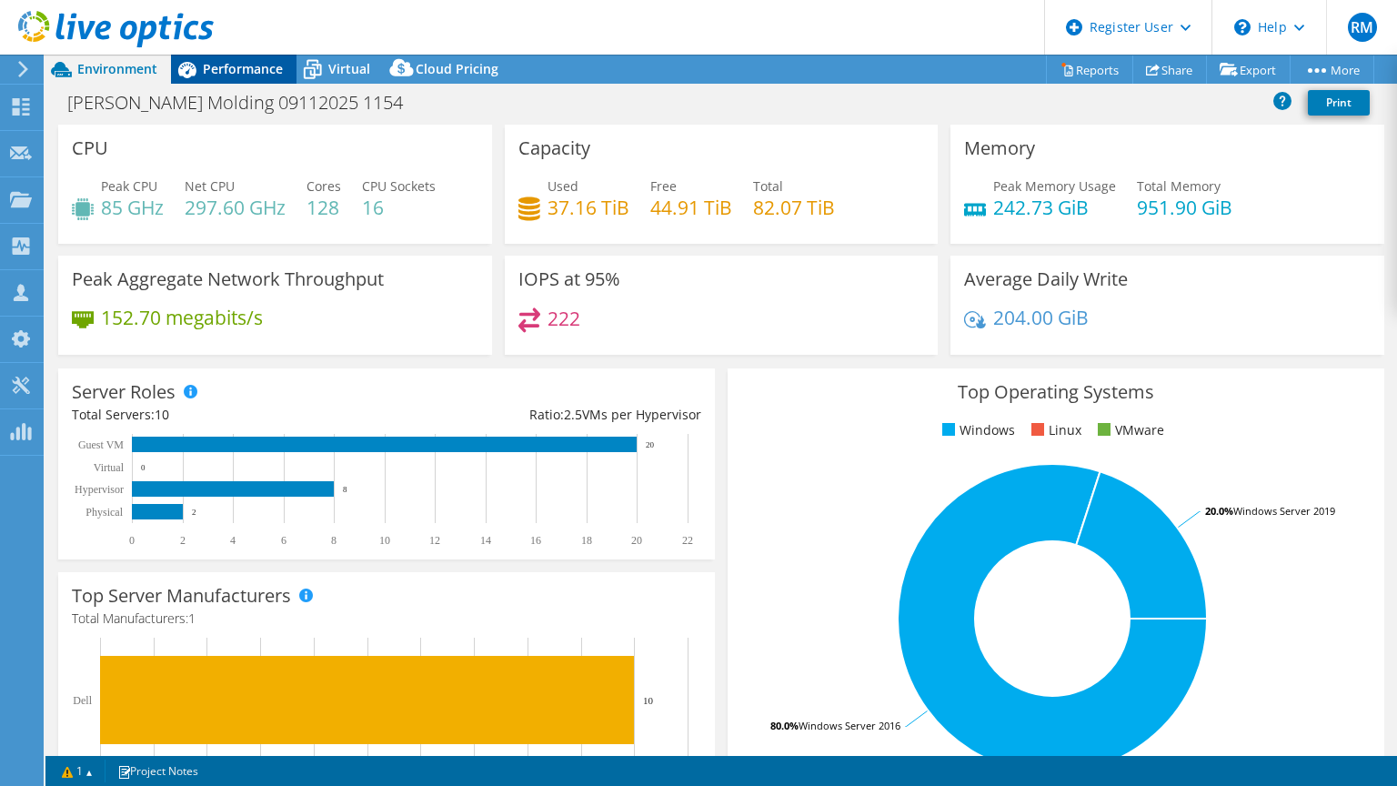
click at [251, 64] on span "Performance" at bounding box center [243, 68] width 80 height 17
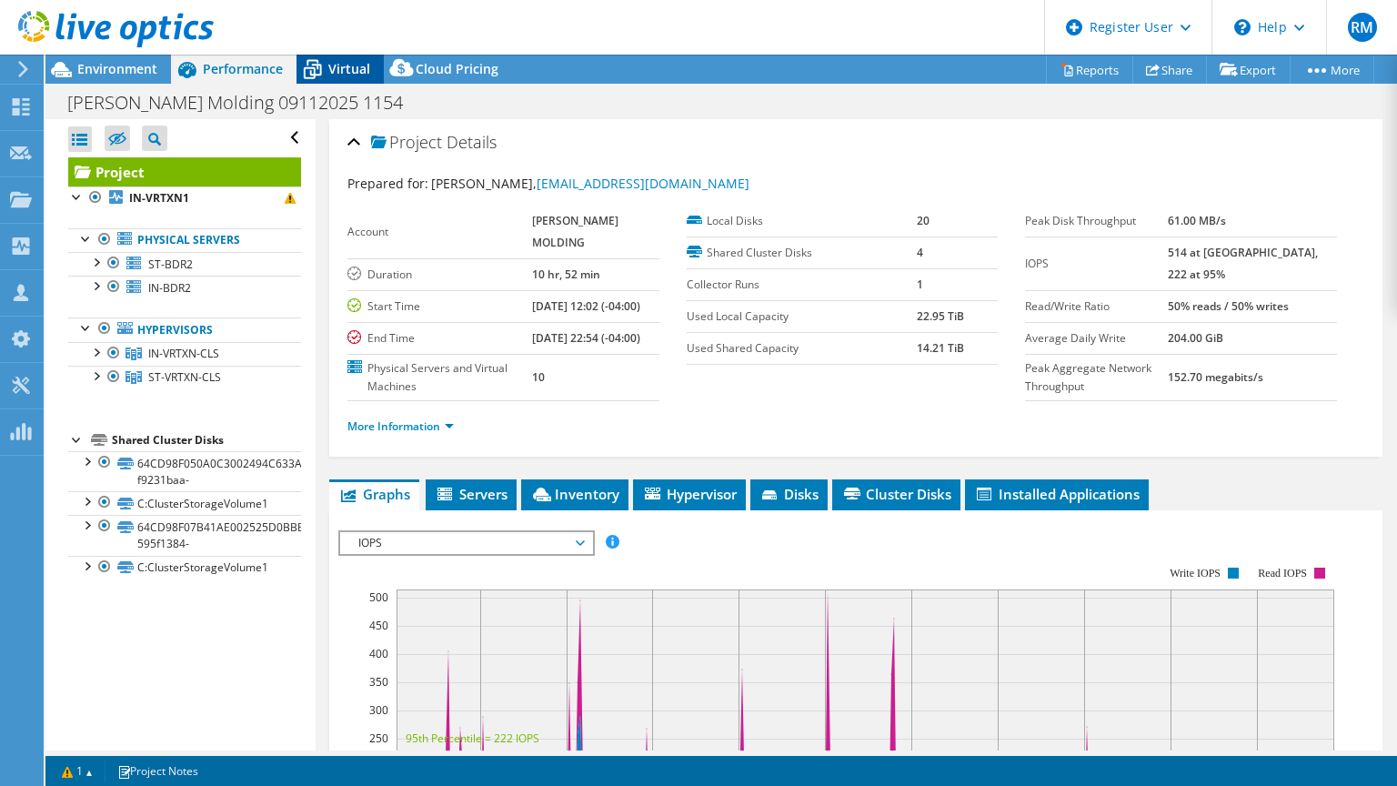
click at [347, 77] on div "Virtual" at bounding box center [339, 69] width 87 height 29
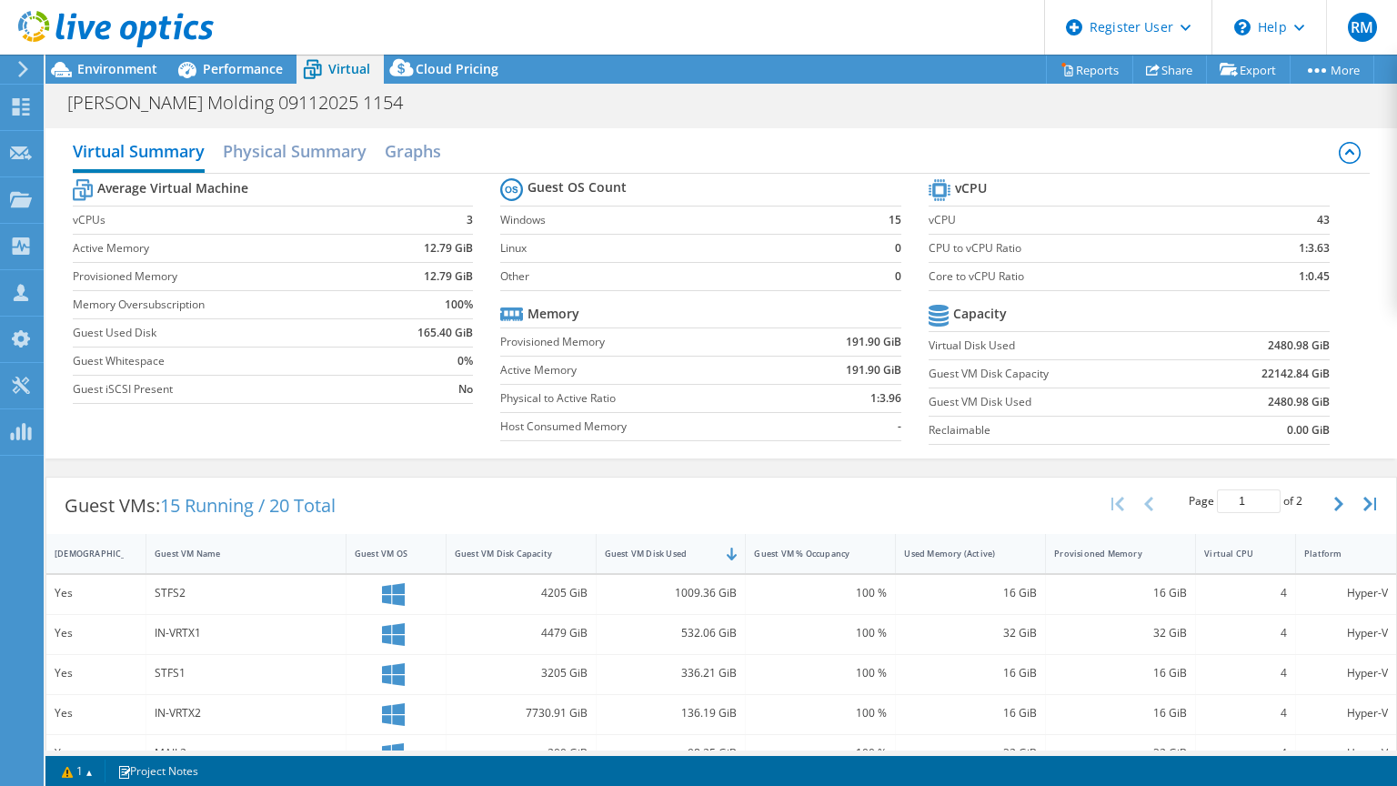
click at [662, 356] on td "Active Memory" at bounding box center [642, 370] width 285 height 28
click at [249, 73] on span "Performance" at bounding box center [243, 68] width 80 height 17
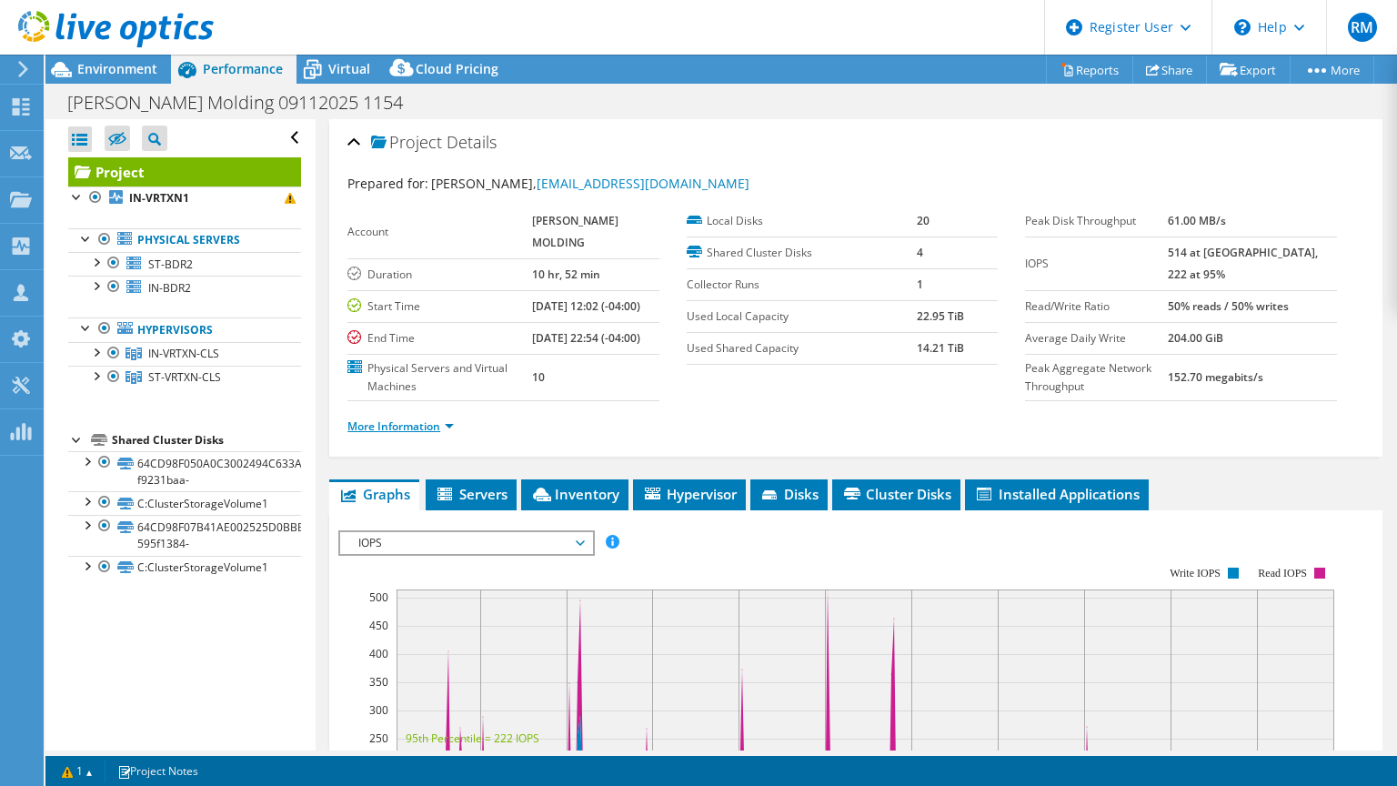
click at [440, 434] on link "More Information" at bounding box center [400, 425] width 106 height 15
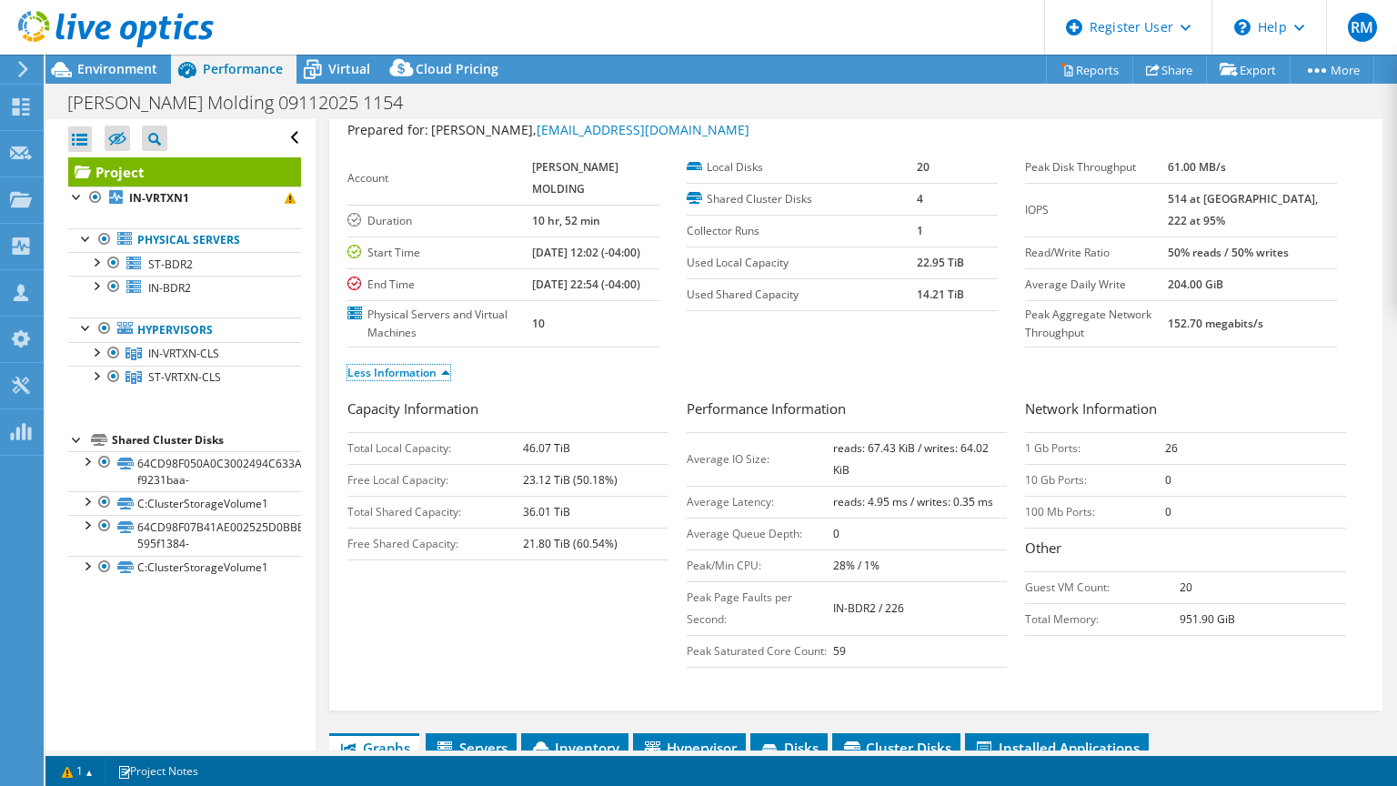
scroll to position [56, 0]
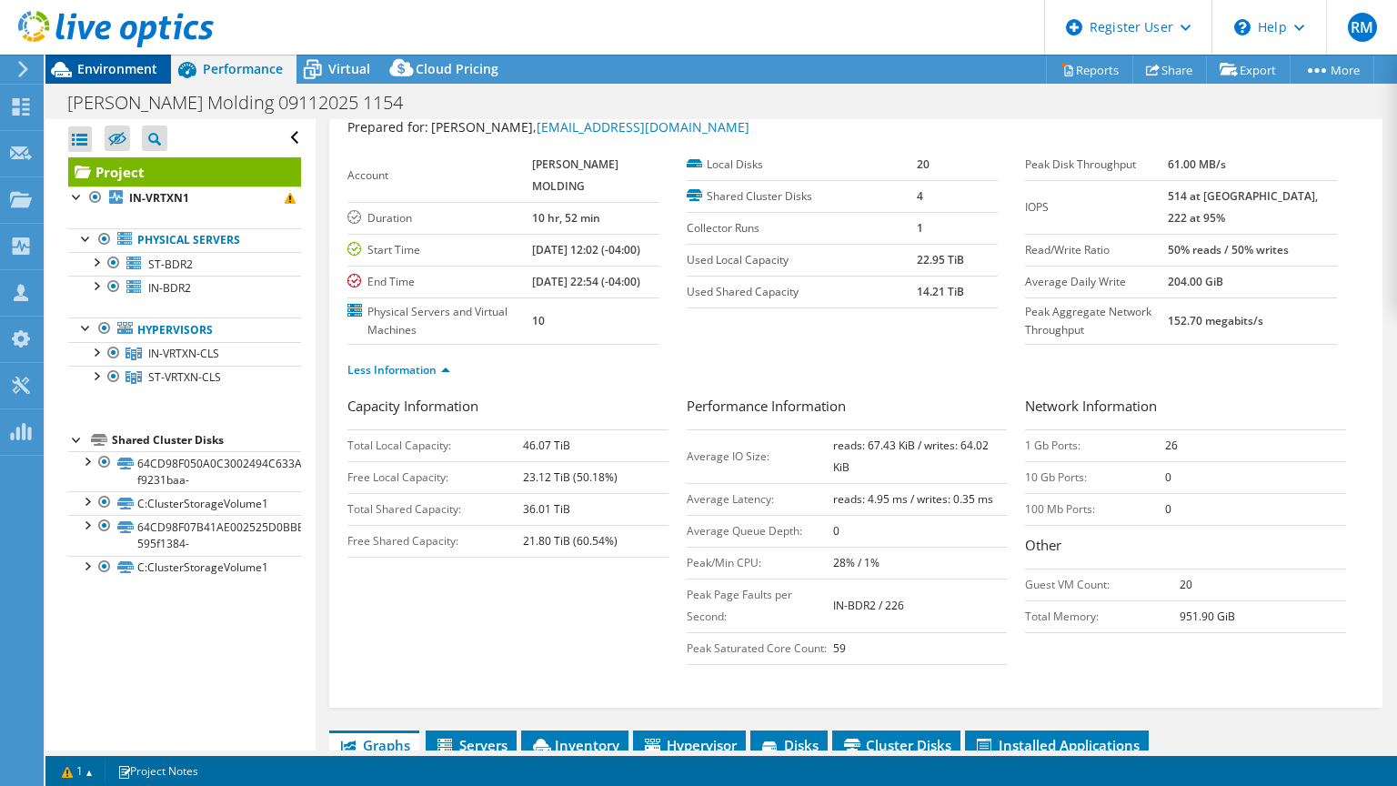
click at [124, 65] on span "Environment" at bounding box center [117, 68] width 80 height 17
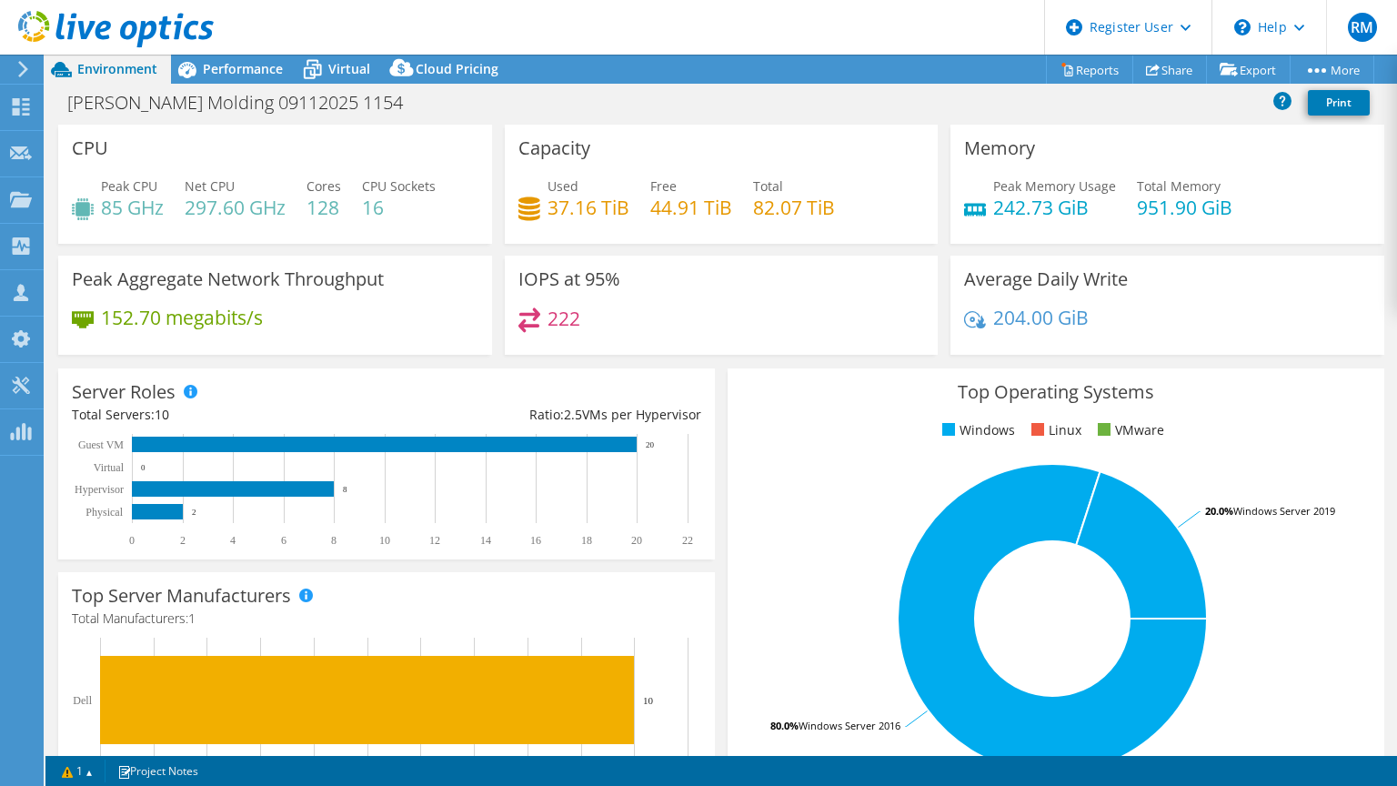
click at [767, 262] on div "IOPS at 95% 222" at bounding box center [722, 305] width 434 height 99
click at [767, 92] on div "[PERSON_NAME] Molding 09112025 1154 Print" at bounding box center [720, 102] width 1351 height 34
click at [328, 71] on span "Virtual" at bounding box center [349, 68] width 42 height 17
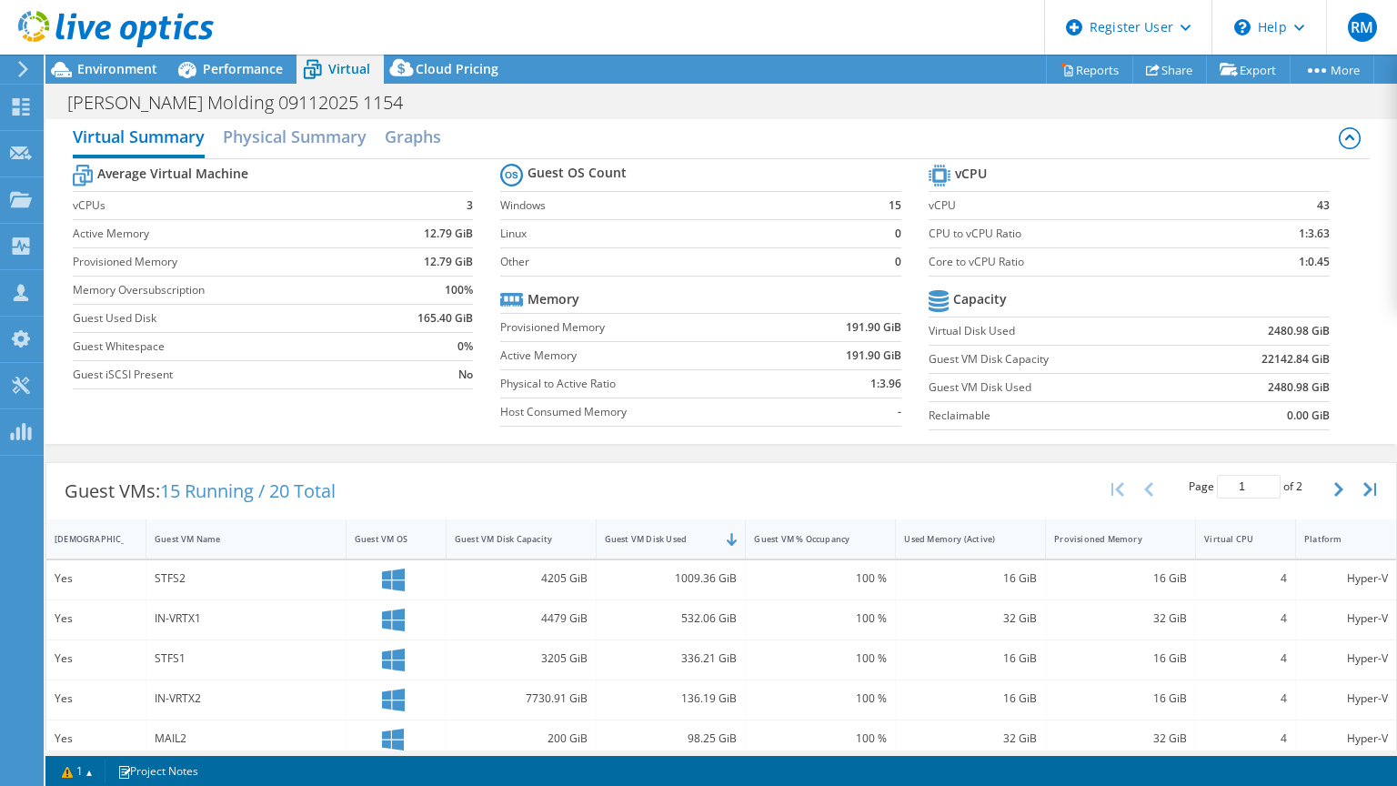
scroll to position [0, 0]
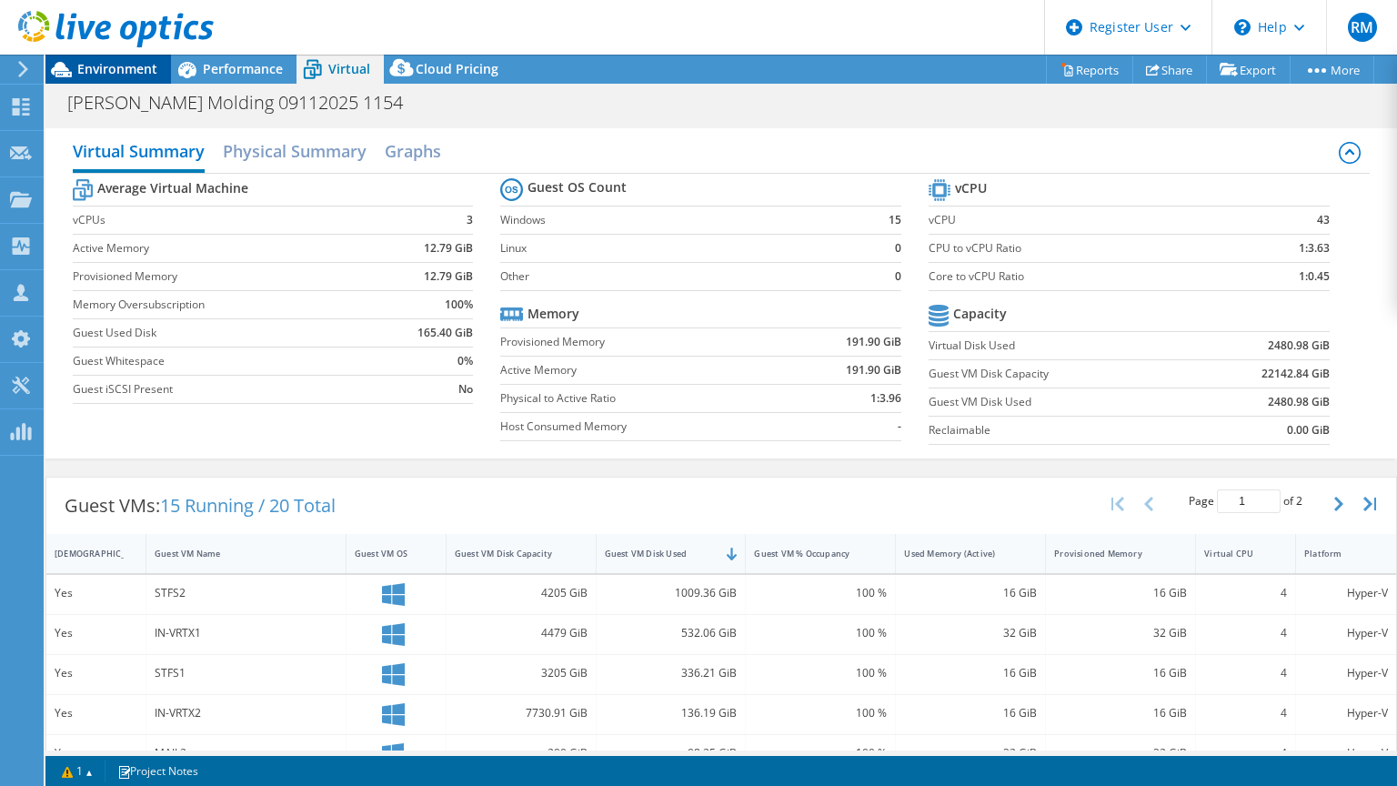
click at [126, 69] on span "Environment" at bounding box center [117, 68] width 80 height 17
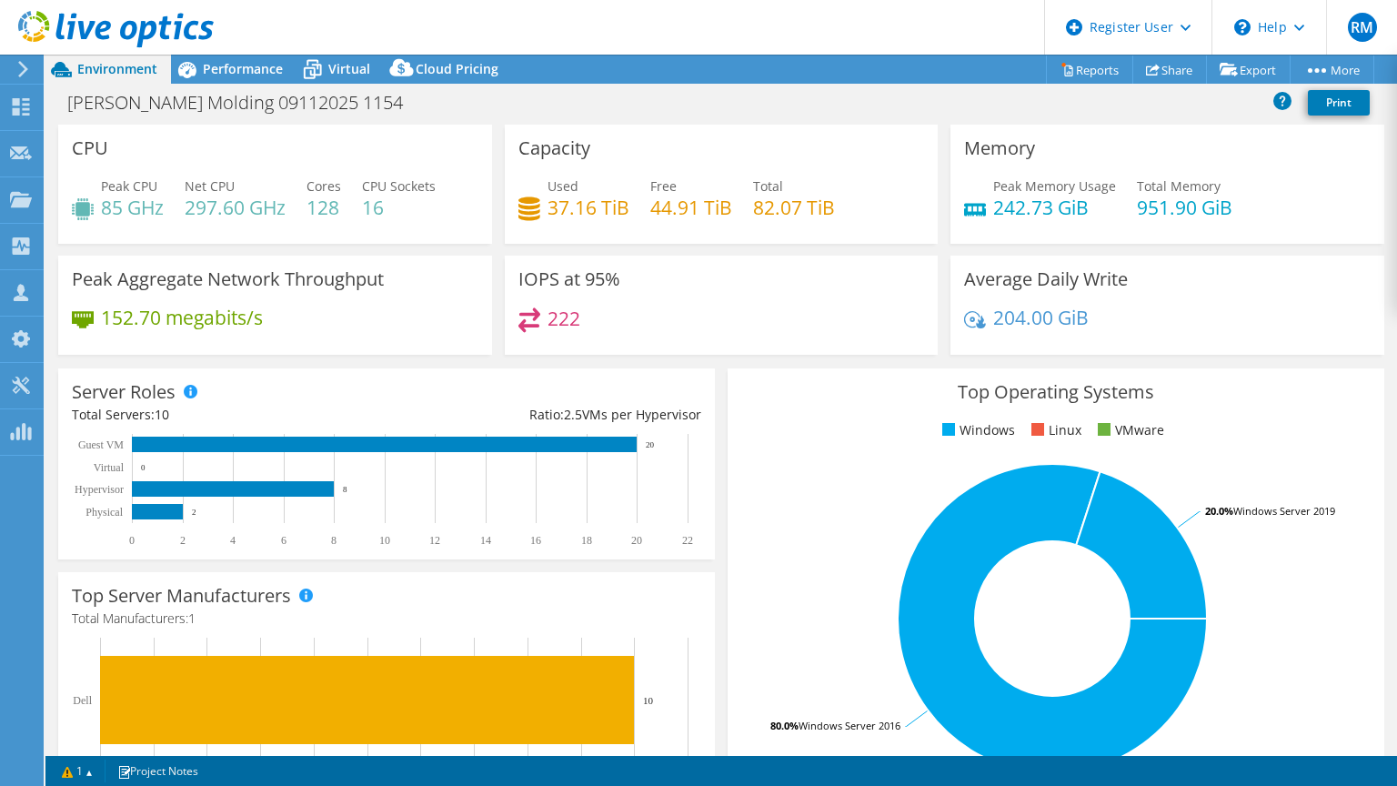
click at [727, 378] on div "Top Operating Systems Windows Linux VMware 80.0% Windows Server 2016 20.0% Wind…" at bounding box center [1055, 586] width 657 height 436
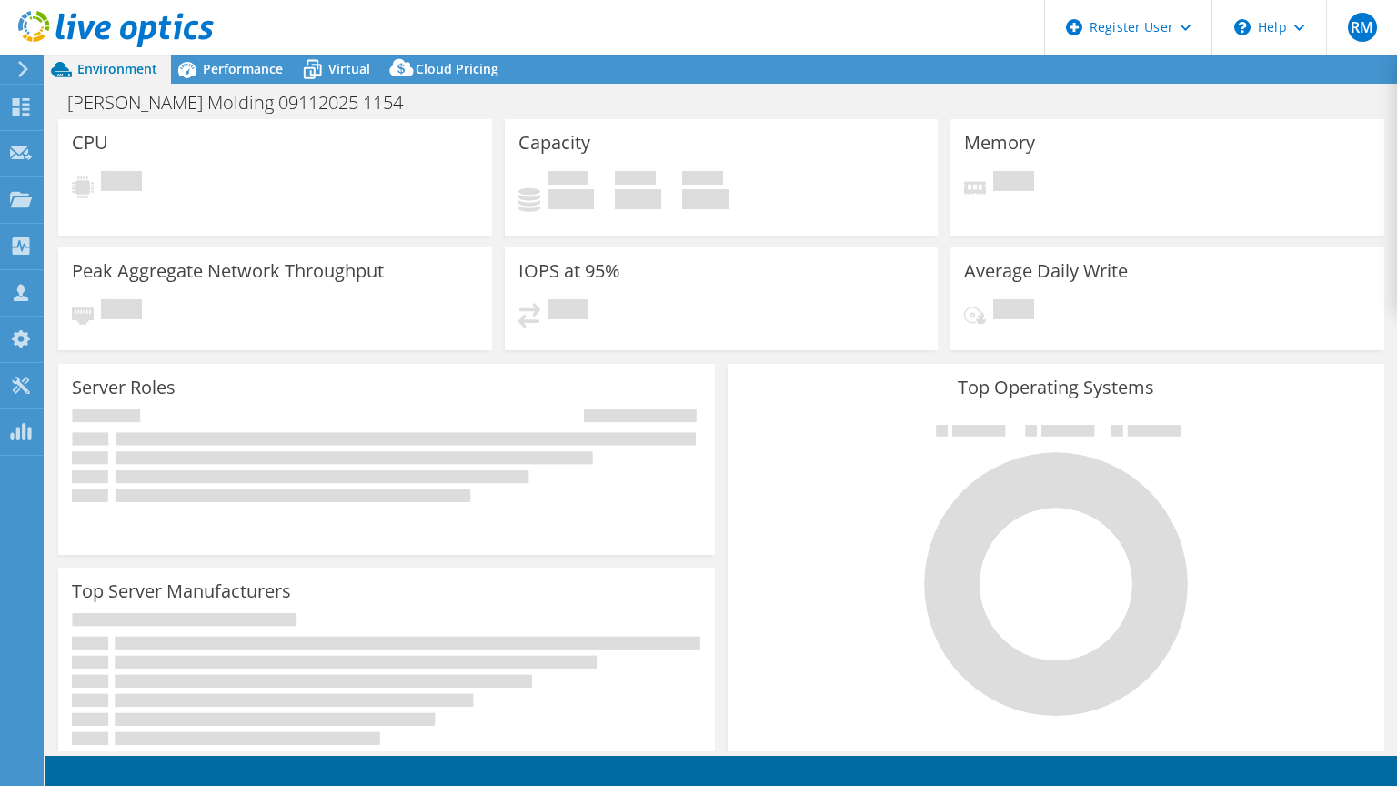
select select "USD"
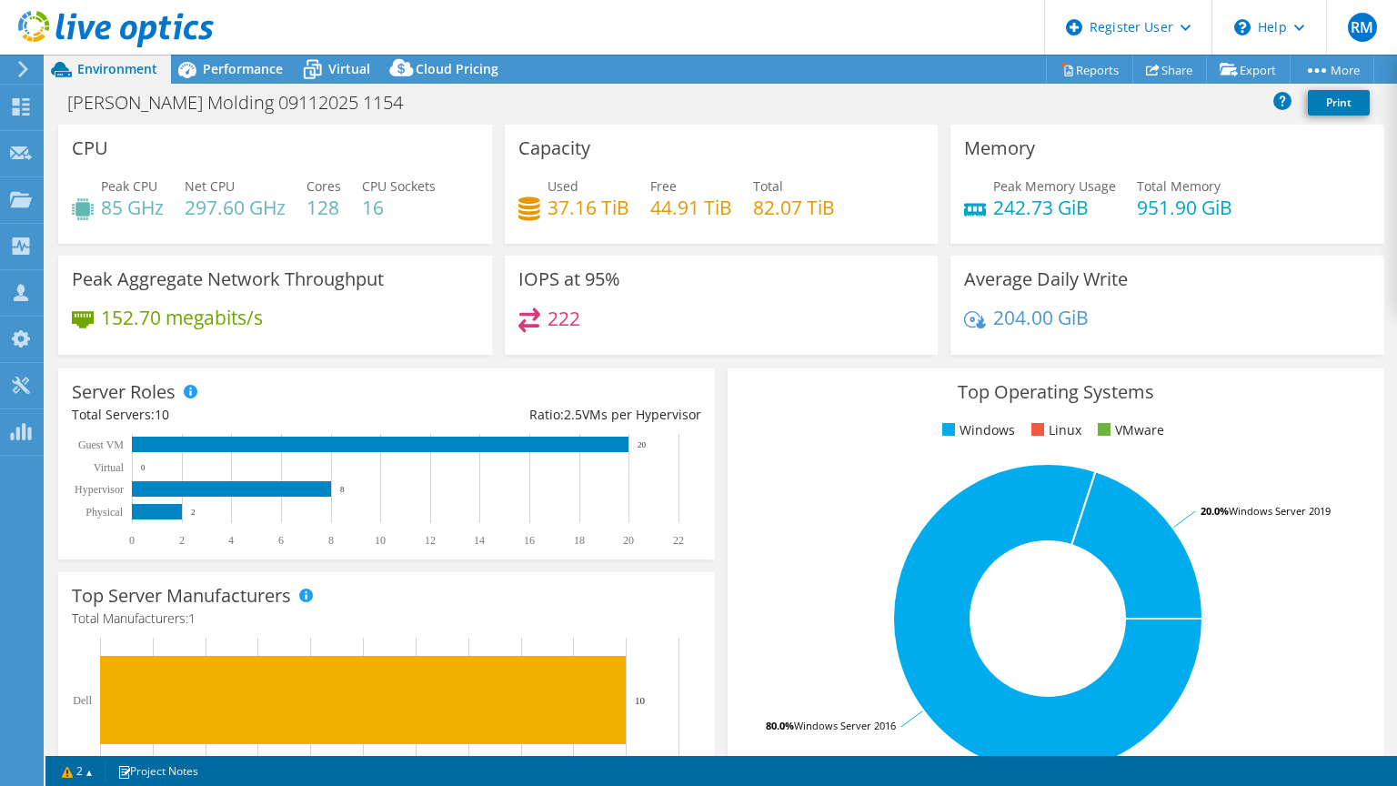
click at [586, 274] on h3 "IOPS at 95%" at bounding box center [569, 279] width 102 height 20
